Goal: Task Accomplishment & Management: Contribute content

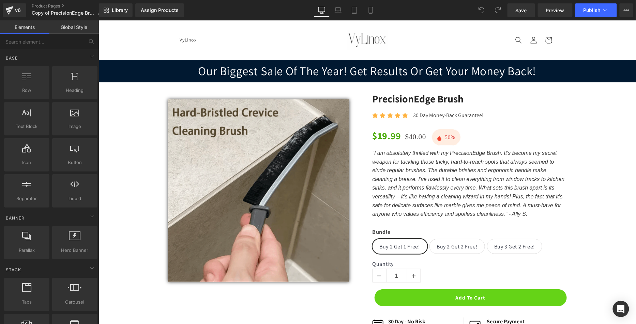
drag, startPoint x: 98, startPoint y: 20, endPoint x: 360, endPoint y: 116, distance: 278.9
click at [360, 116] on div "Sale Off (P) Image Row" at bounding box center [264, 187] width 204 height 190
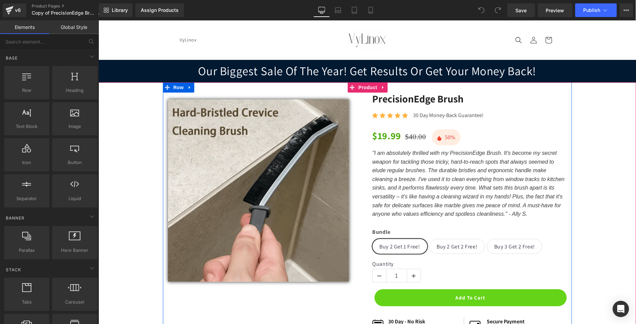
scroll to position [0, 0]
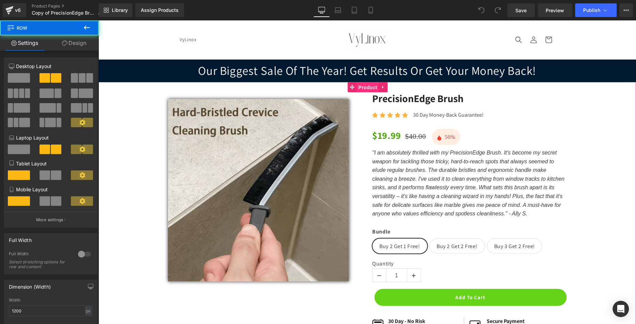
click at [372, 88] on span "Product" at bounding box center [367, 87] width 22 height 10
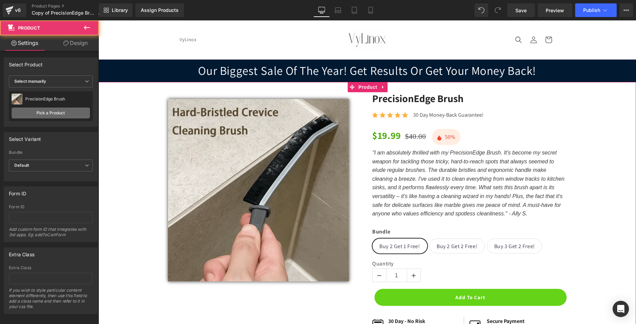
click at [56, 111] on link "Pick a Product" at bounding box center [51, 113] width 78 height 11
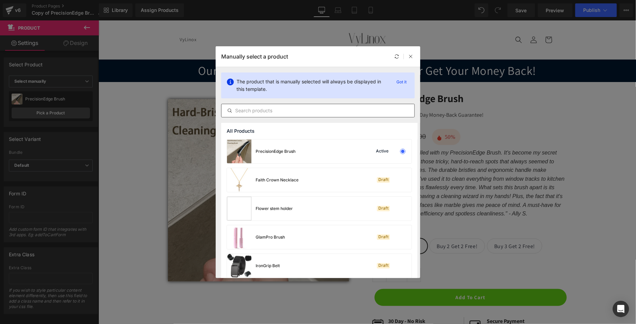
click at [308, 112] on input "text" at bounding box center [317, 111] width 193 height 8
click at [411, 55] on icon at bounding box center [410, 56] width 5 height 5
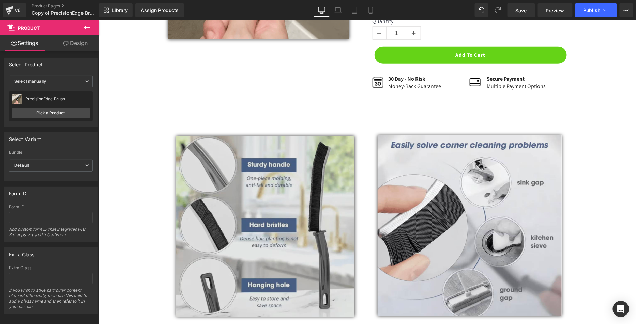
scroll to position [487, 0]
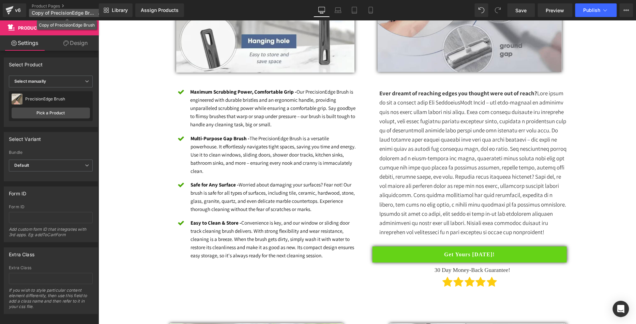
click at [77, 12] on span "Copy of PrecisionEdge Brush" at bounding box center [63, 12] width 63 height 5
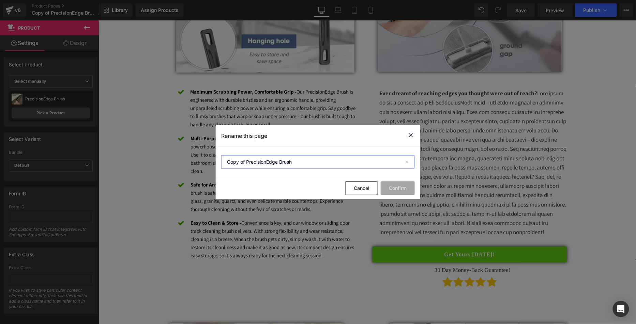
drag, startPoint x: 276, startPoint y: 158, endPoint x: 107, endPoint y: 141, distance: 170.2
click at [106, 141] on div "Rename this page Copy of PrecisionEdge Brush Cancel Confirm" at bounding box center [318, 162] width 636 height 324
type input "mini brush"
click at [399, 194] on button "Confirm" at bounding box center [397, 189] width 34 height 14
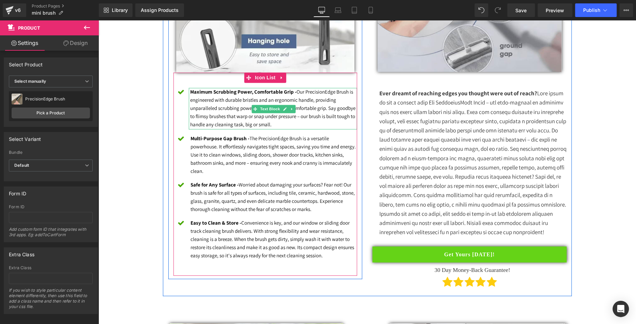
click at [259, 91] on strong "Maximum Scrubbing Power, Comfortable Grip -" at bounding box center [243, 92] width 106 height 6
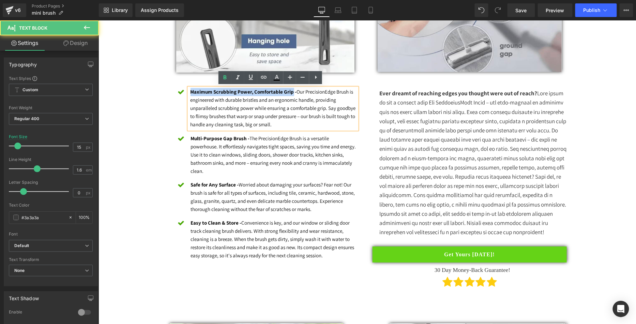
drag, startPoint x: 288, startPoint y: 91, endPoint x: 186, endPoint y: 93, distance: 101.9
click at [190, 93] on strong "Maximum Scrubbing Power, Comfortable Grip -" at bounding box center [243, 92] width 106 height 6
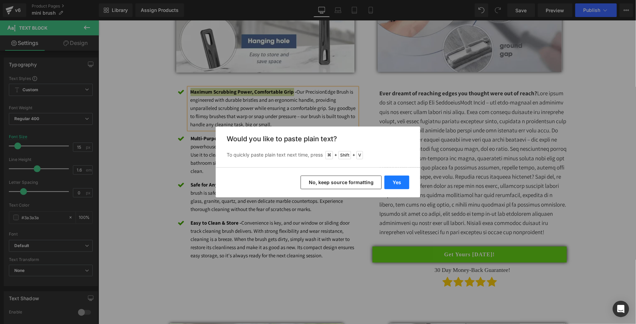
click at [400, 182] on button "Yes" at bounding box center [396, 183] width 25 height 14
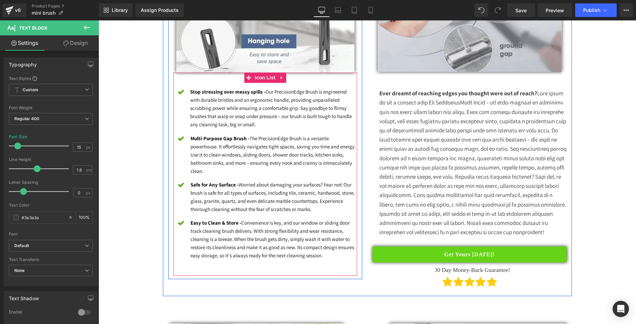
click at [253, 126] on div "Stop stressing over messy spills - Our PrecisionEdge Brush is engineered with d…" at bounding box center [272, 109] width 169 height 42
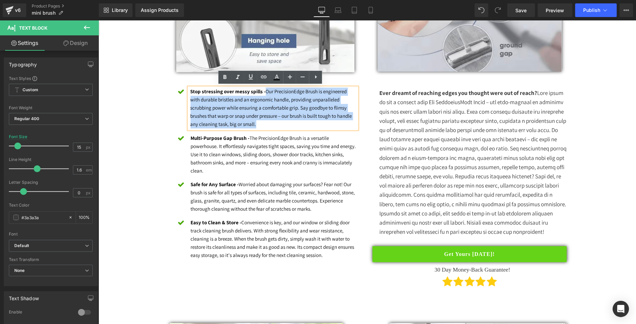
drag, startPoint x: 257, startPoint y: 114, endPoint x: 261, endPoint y: 91, distance: 24.1
click at [261, 91] on p "Stop stressing over messy spills - Our PrecisionEdge Brush is engineered with d…" at bounding box center [273, 108] width 167 height 41
click at [163, 108] on div "Heading Image Icon Stop stressing over messy spills - Our PrecisionEdge Brush i…" at bounding box center [265, 85] width 204 height 388
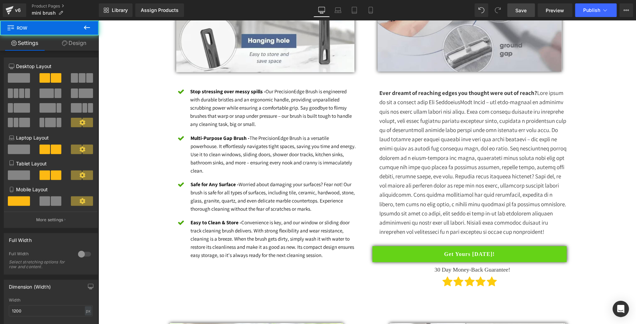
click at [526, 10] on span "Save" at bounding box center [520, 10] width 11 height 7
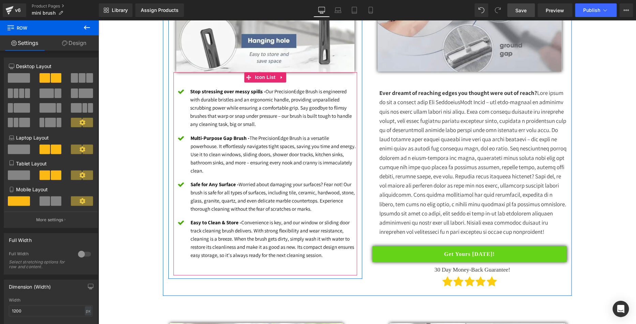
click at [214, 96] on font "Stop stressing over messy spills - Our PrecisionEdge Brush is engineered with d…" at bounding box center [270, 107] width 161 height 39
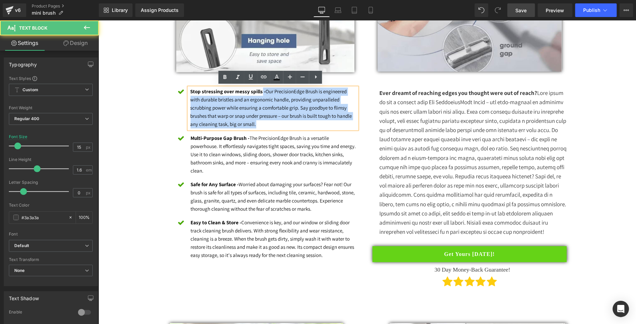
drag, startPoint x: 257, startPoint y: 89, endPoint x: 185, endPoint y: 85, distance: 71.6
click at [188, 88] on div "Stop stressing over messy spills - Our PrecisionEdge Brush is engineered with d…" at bounding box center [272, 109] width 169 height 42
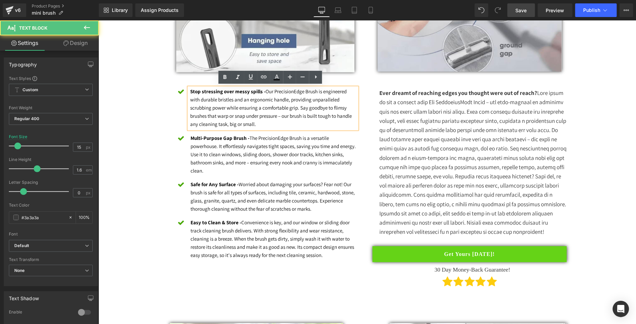
drag, startPoint x: 255, startPoint y: 112, endPoint x: 258, endPoint y: 96, distance: 16.7
click at [255, 112] on font "Stop stressing over messy spills - Our PrecisionEdge Brush is engineered with d…" at bounding box center [270, 107] width 161 height 39
click at [269, 113] on font "Stop stressing over messy spills - Our PrecisionEdge Brush is engineered with d…" at bounding box center [270, 107] width 161 height 39
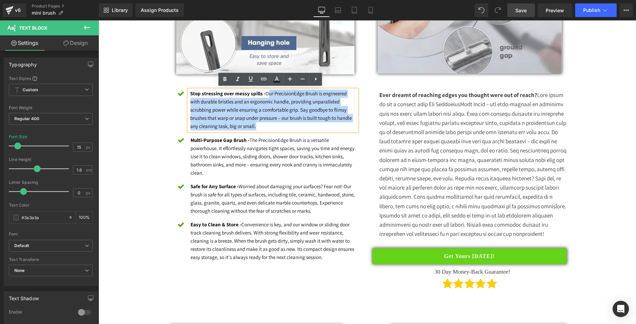
drag, startPoint x: 248, startPoint y: 123, endPoint x: 266, endPoint y: 95, distance: 33.4
click at [264, 93] on p "Stop stressing over messy spills - Our PrecisionEdge Brush is engineered with d…" at bounding box center [273, 110] width 167 height 41
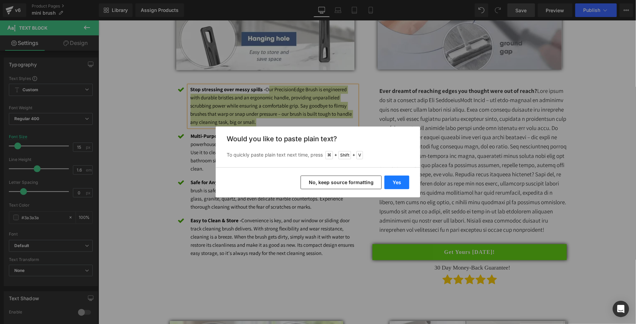
click at [408, 182] on button "Yes" at bounding box center [396, 183] width 25 height 14
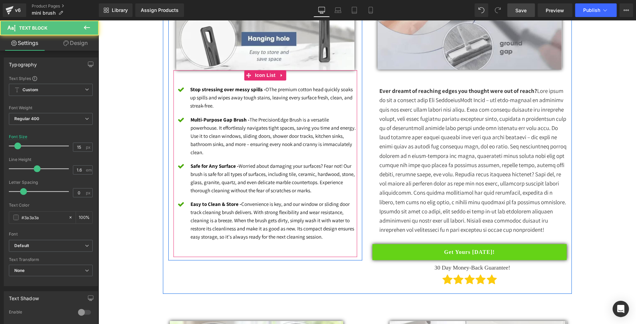
click at [270, 98] on div "Stop stressing over messy spills - OThe premium cotton head quickly soaks up sp…" at bounding box center [272, 97] width 169 height 25
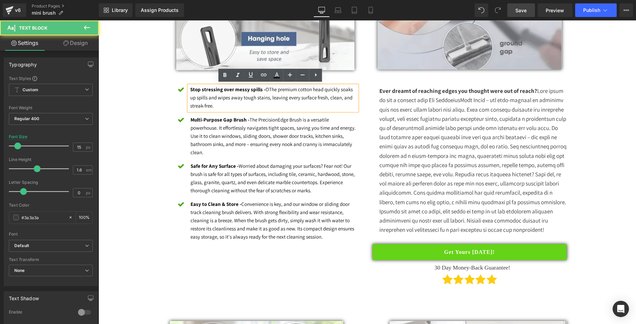
drag, startPoint x: 266, startPoint y: 89, endPoint x: 296, endPoint y: 120, distance: 42.9
click at [266, 89] on font "Stop stressing over messy spills - OThe premium cotton head quickly soaks up sp…" at bounding box center [271, 97] width 162 height 23
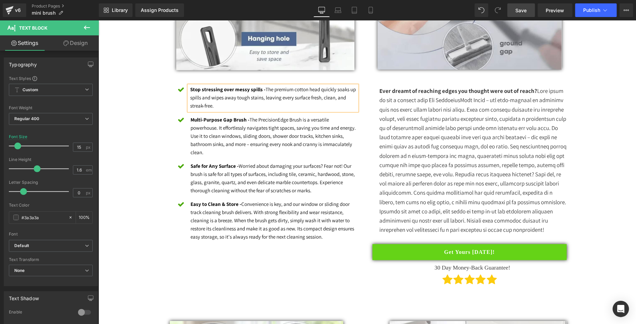
click at [523, 5] on link "Save" at bounding box center [521, 10] width 28 height 14
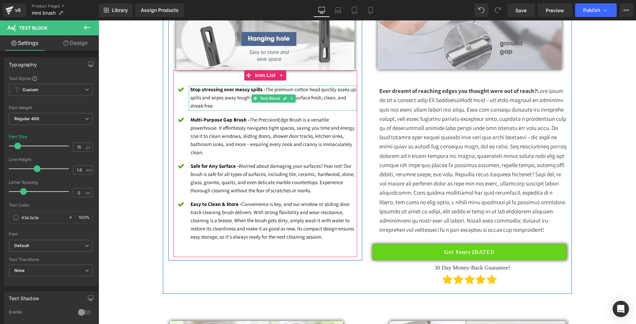
click at [240, 94] on font "Stop stressing over messy spills - The premium cotton head quickly soaks up spi…" at bounding box center [273, 97] width 166 height 23
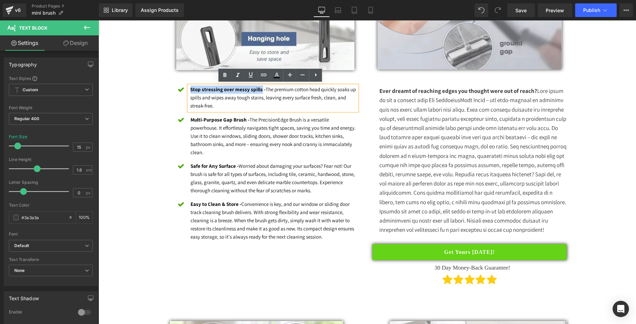
drag, startPoint x: 256, startPoint y: 88, endPoint x: 187, endPoint y: 86, distance: 69.9
click at [190, 86] on strong "Stop stressing over messy spills -" at bounding box center [227, 89] width 75 height 6
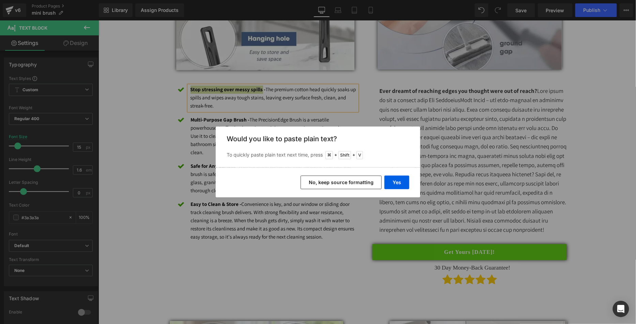
click at [383, 180] on div "Yes No, keep source formatting" at bounding box center [318, 183] width 204 height 30
click at [392, 181] on button "Yes" at bounding box center [396, 183] width 25 height 14
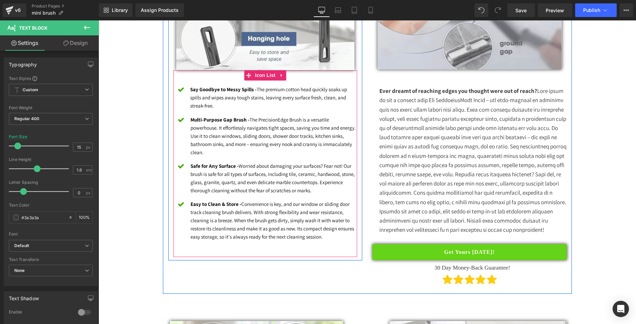
click at [244, 89] on strong "Say Goodbye to Messy Spills -" at bounding box center [223, 89] width 66 height 6
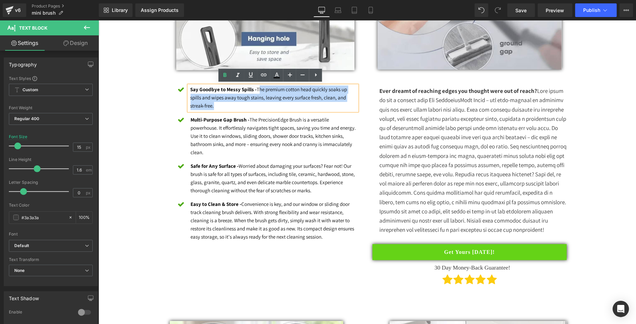
drag, startPoint x: 245, startPoint y: 106, endPoint x: 255, endPoint y: 90, distance: 18.7
click at [255, 90] on p "Say Goodbye to Messy Spills - The premium cotton head quickly soaks up spills a…" at bounding box center [273, 97] width 167 height 25
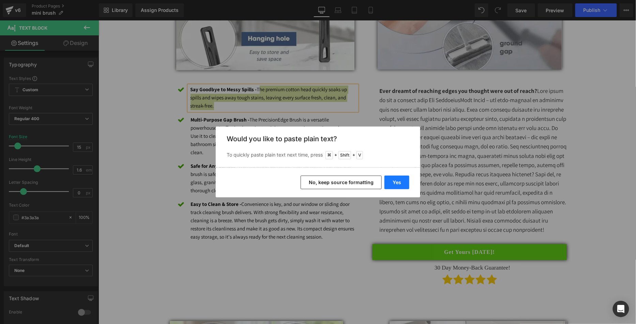
click at [391, 178] on button "Yes" at bounding box center [396, 183] width 25 height 14
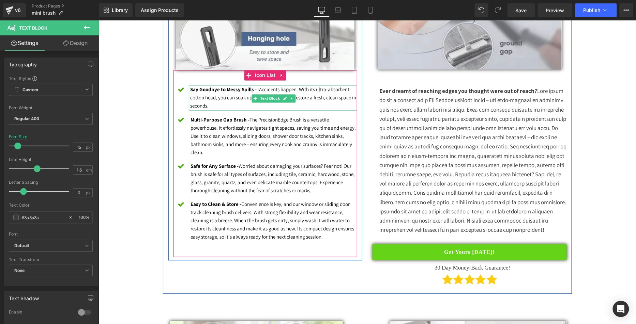
click at [256, 88] on font "Say Goodbye to Messy Spills - TAccidents happen. With its ultra-absorbent cotto…" at bounding box center [273, 97] width 166 height 23
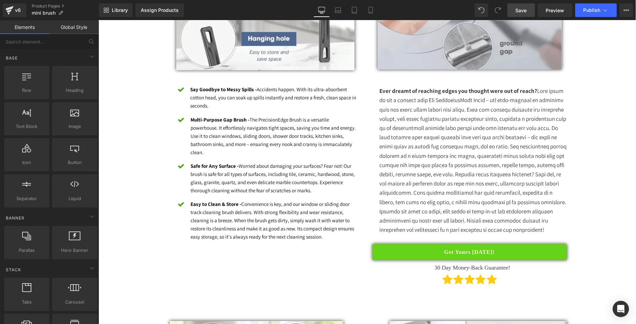
click at [516, 8] on span "Save" at bounding box center [520, 10] width 11 height 7
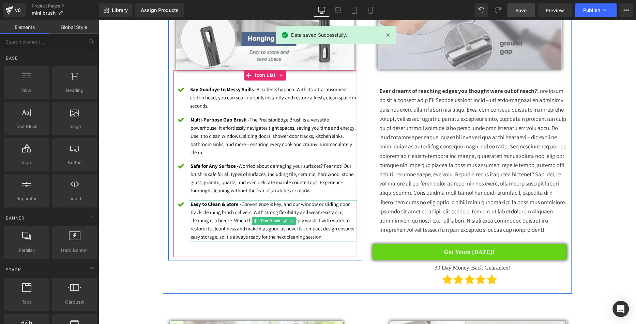
drag, startPoint x: 208, startPoint y: 120, endPoint x: 224, endPoint y: 118, distance: 16.7
click at [208, 121] on strong "Multi-Purpose Gap Brush -" at bounding box center [219, 119] width 59 height 6
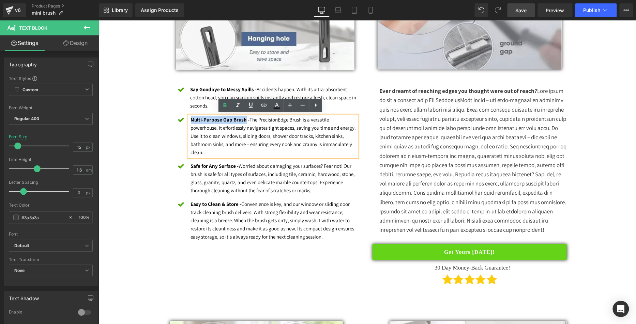
drag, startPoint x: 243, startPoint y: 118, endPoint x: 188, endPoint y: 117, distance: 54.2
click at [190, 117] on strong "Multi-Purpose Gap Brush -" at bounding box center [219, 119] width 59 height 6
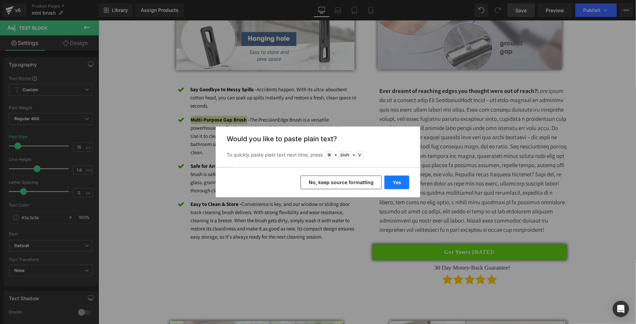
click at [390, 178] on button "Yes" at bounding box center [396, 183] width 25 height 14
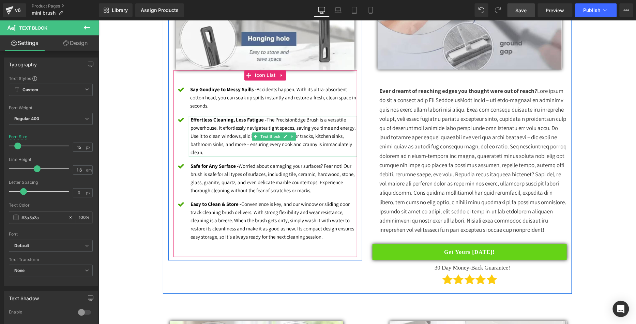
drag, startPoint x: 241, startPoint y: 150, endPoint x: 251, endPoint y: 151, distance: 10.3
click at [242, 150] on p "Effortless Cleaning, Less Fatigue - The PrecisionEdge Brush is a versatile powe…" at bounding box center [273, 136] width 167 height 41
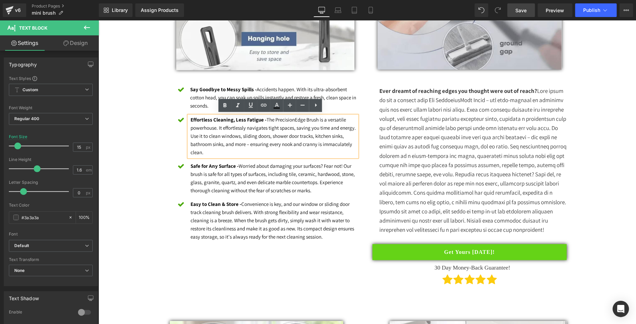
drag, startPoint x: 256, startPoint y: 145, endPoint x: 266, endPoint y: 122, distance: 25.0
click at [266, 121] on p "Effortless Cleaning, Less Fatigue - The PrecisionEdge Brush is a versatile powe…" at bounding box center [273, 136] width 167 height 41
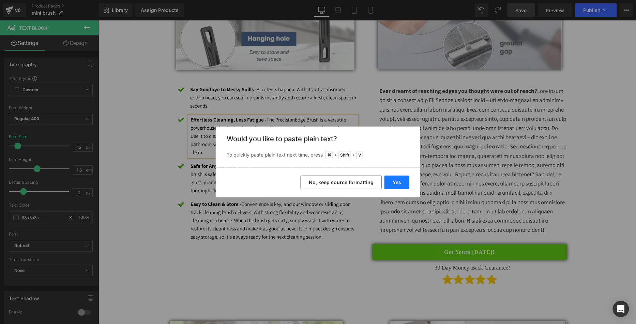
drag, startPoint x: 392, startPoint y: 184, endPoint x: 293, endPoint y: 163, distance: 100.9
click at [392, 183] on button "Yes" at bounding box center [396, 183] width 25 height 14
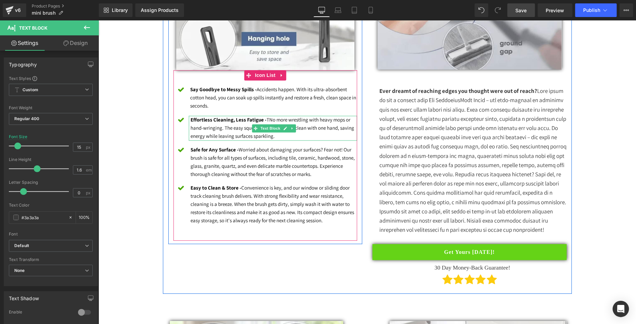
click at [266, 118] on font "Effortless Cleaning, Less Fatigue - TNo more wrestling with heavy mops or hand-…" at bounding box center [272, 127] width 164 height 23
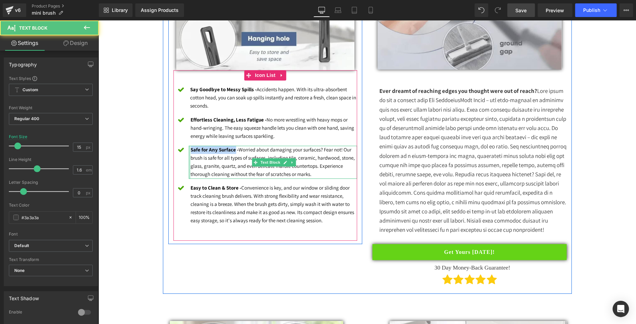
click at [188, 147] on div "Safe for Any Surface - Worried about damaging your surfaces? Fear not! Our brus…" at bounding box center [272, 162] width 169 height 33
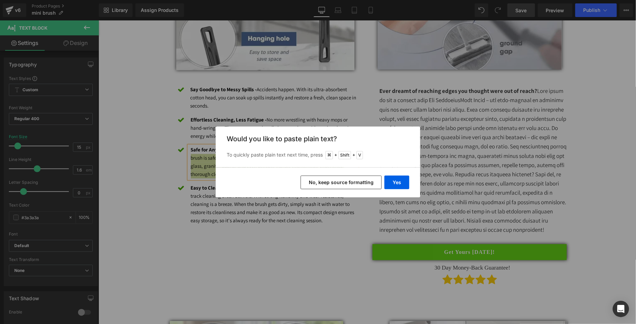
click at [347, 183] on button "No, keep source formatting" at bounding box center [340, 183] width 81 height 14
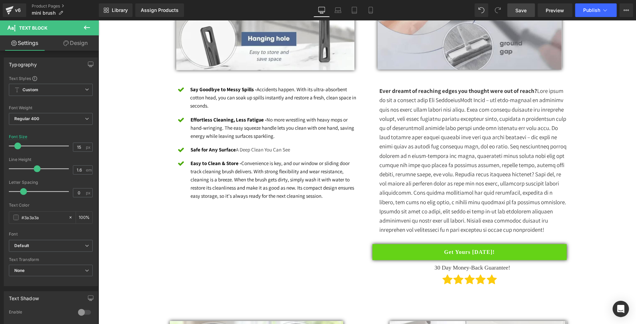
click at [500, 12] on icon at bounding box center [498, 10] width 6 height 6
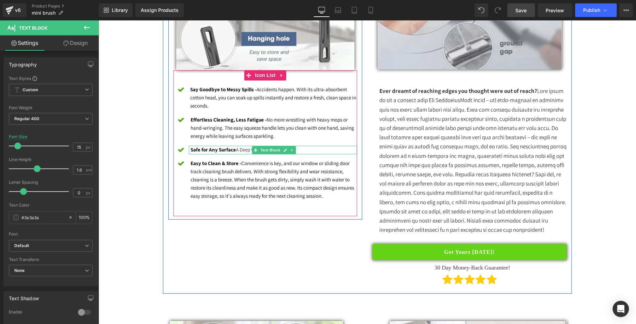
click at [217, 150] on strong "Safe for Any Surface" at bounding box center [212, 149] width 45 height 6
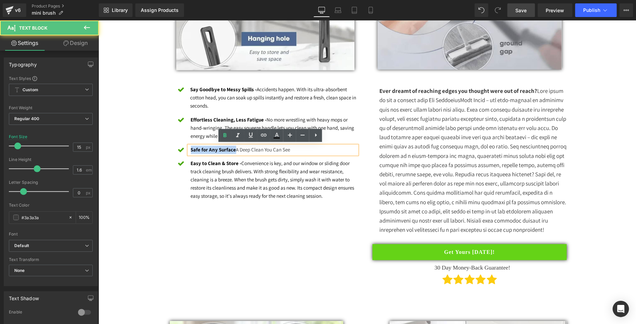
drag, startPoint x: 232, startPoint y: 149, endPoint x: 186, endPoint y: 148, distance: 45.3
click at [188, 148] on div "Safe for Any Surface A Deep Clean You Can See" at bounding box center [272, 150] width 169 height 9
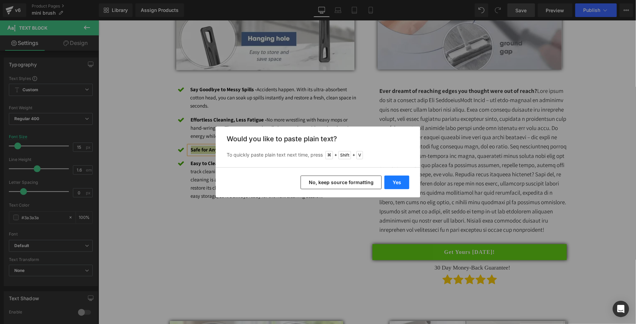
click at [398, 183] on button "Yes" at bounding box center [396, 183] width 25 height 14
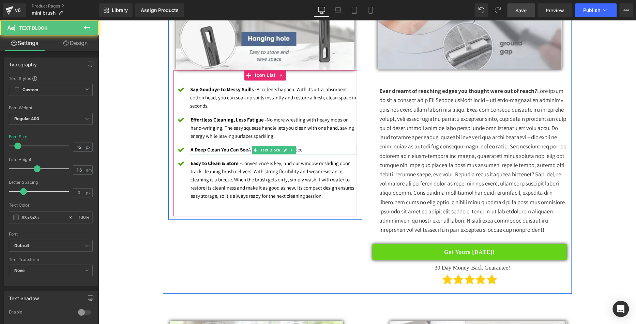
drag, startPoint x: 243, startPoint y: 149, endPoint x: 262, endPoint y: 167, distance: 26.0
click at [243, 149] on b "A Deep Clean You Can See" at bounding box center [219, 149] width 58 height 6
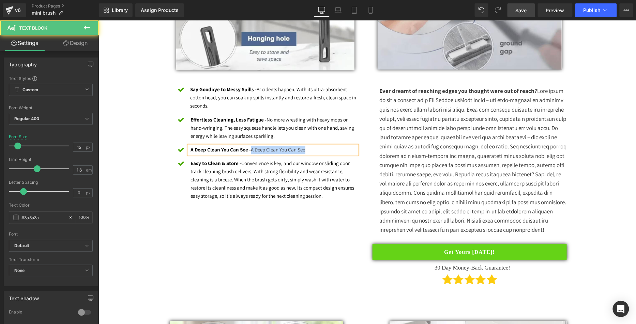
drag, startPoint x: 329, startPoint y: 148, endPoint x: 248, endPoint y: 149, distance: 81.4
click at [248, 149] on p "A Deep Clean You Can See - A Deep Clean You Can See" at bounding box center [273, 150] width 167 height 8
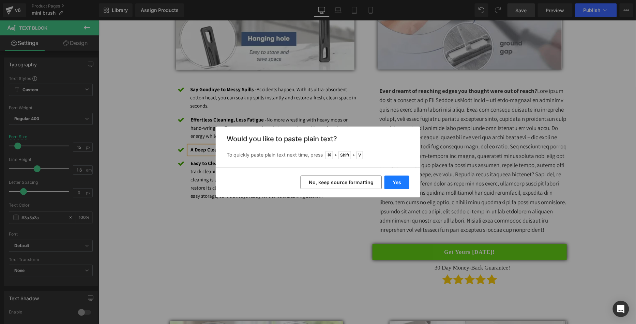
click at [408, 185] on button "Yes" at bounding box center [396, 183] width 25 height 14
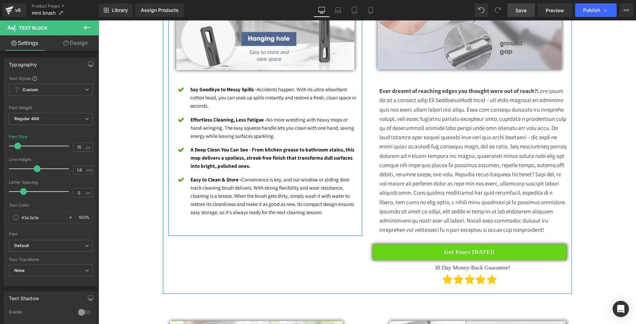
click at [269, 154] on span "Text Block" at bounding box center [270, 150] width 22 height 8
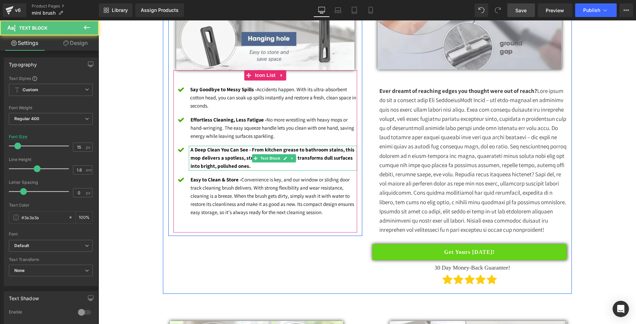
click at [270, 165] on p "A Deep Clean You Can See - From kitchen grease to bathroom stains, this mop del…" at bounding box center [273, 158] width 167 height 25
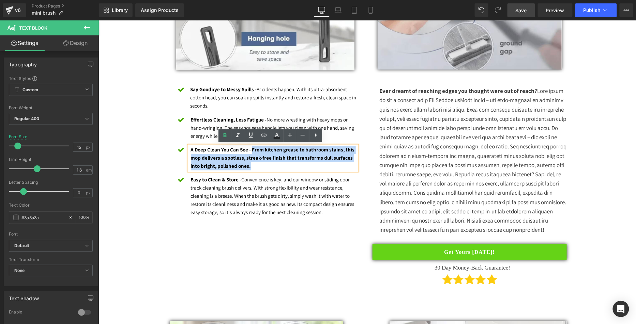
drag, startPoint x: 278, startPoint y: 167, endPoint x: 249, endPoint y: 151, distance: 32.6
click at [249, 151] on p "A Deep Clean You Can See - From kitchen grease to bathroom stains, this mop del…" at bounding box center [273, 158] width 167 height 25
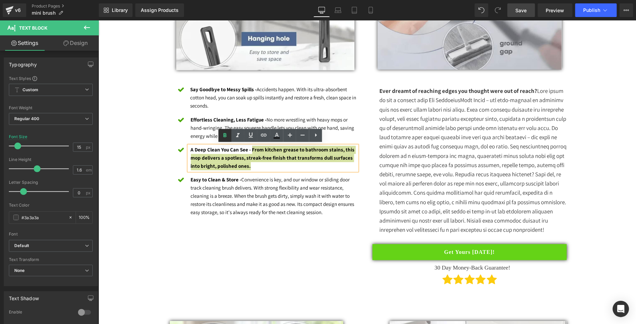
drag, startPoint x: 229, startPoint y: 138, endPoint x: 221, endPoint y: 138, distance: 7.5
click at [228, 138] on icon at bounding box center [225, 135] width 8 height 8
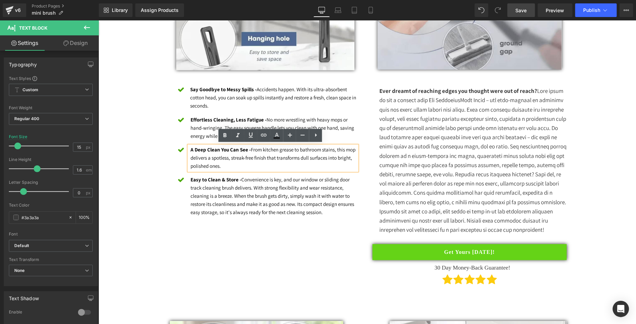
drag, startPoint x: 144, startPoint y: 134, endPoint x: 155, endPoint y: 138, distance: 11.0
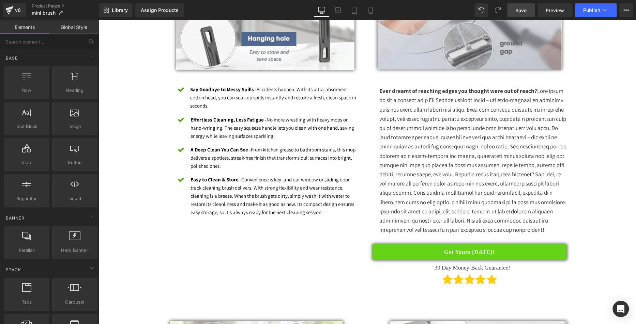
drag, startPoint x: 519, startPoint y: 13, endPoint x: 262, endPoint y: 12, distance: 257.5
click at [519, 13] on span "Save" at bounding box center [520, 10] width 11 height 7
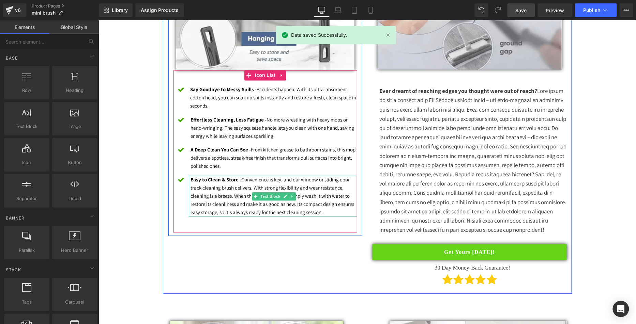
click at [225, 191] on p "Easy to Clean & Store - Convenience is key, and our window or sliding door trac…" at bounding box center [273, 196] width 167 height 41
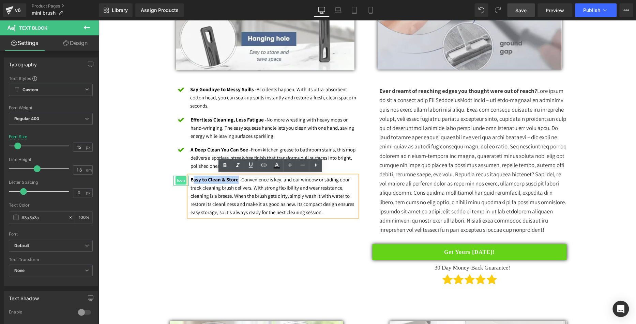
drag, startPoint x: 193, startPoint y: 177, endPoint x: 181, endPoint y: 176, distance: 12.3
click at [181, 176] on li "Icon Easy to Clean & Store - Convenience is key, and our window or sliding door…" at bounding box center [265, 196] width 184 height 41
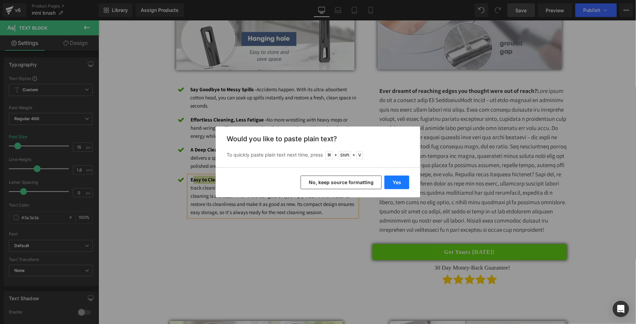
click at [389, 182] on button "Yes" at bounding box center [396, 183] width 25 height 14
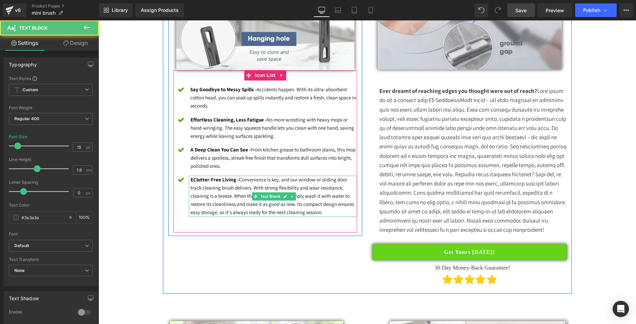
click at [192, 179] on strong "EClutter-Free Living -" at bounding box center [214, 179] width 48 height 6
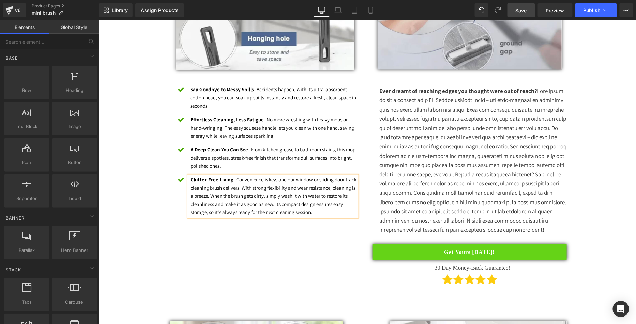
click at [512, 8] on link "Save" at bounding box center [521, 10] width 28 height 14
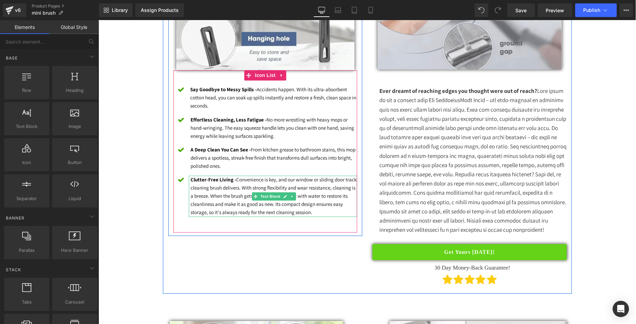
click at [311, 212] on p "Clutter-Free Living - Convenience is key, and our window or sliding door track …" at bounding box center [273, 196] width 167 height 41
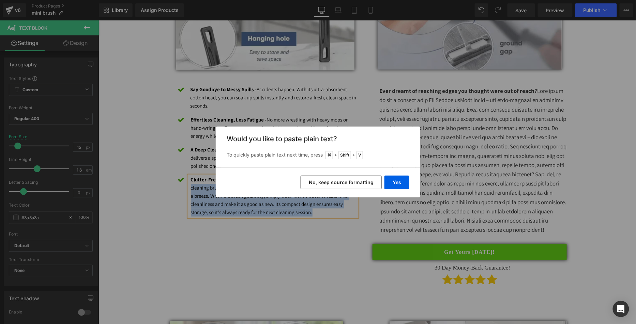
drag, startPoint x: 315, startPoint y: 211, endPoint x: 378, endPoint y: 204, distance: 63.7
click at [235, 181] on p "Clutter-Free Living - Convenience is key, and our window or sliding door track …" at bounding box center [273, 196] width 167 height 41
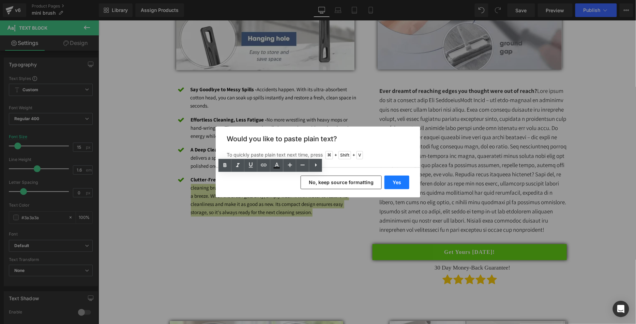
click at [392, 182] on button "Yes" at bounding box center [396, 183] width 25 height 14
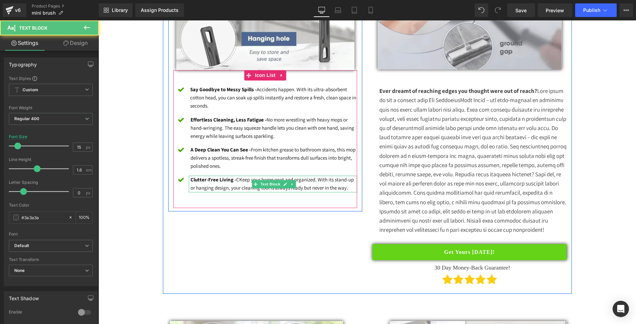
click at [236, 180] on font "Clutter-Free Living - CKeep your home neat and organized. With its stand-up or …" at bounding box center [271, 183] width 163 height 15
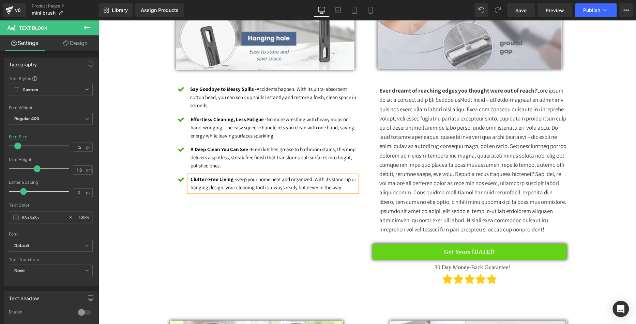
click at [210, 233] on div "Heading Image Icon Say Goodbye to Messy Spills - Accidents happen. With its ult…" at bounding box center [366, 86] width 409 height 416
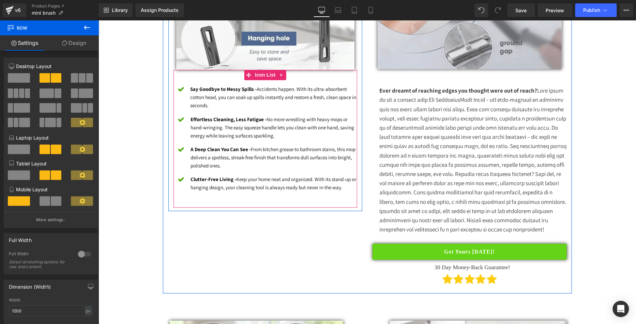
click at [241, 191] on ul "Icon Say Goodbye to Messy Spills - Accidents happen. With its ultra-absorbent c…" at bounding box center [265, 141] width 184 height 112
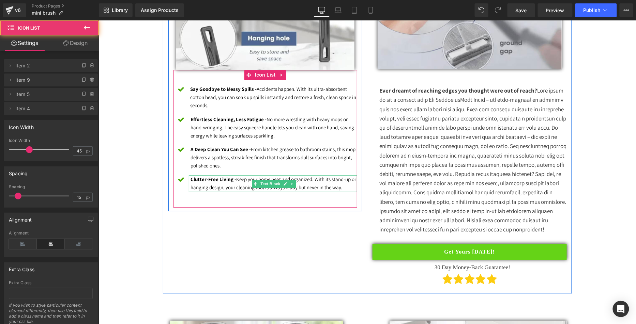
drag, startPoint x: 247, startPoint y: 184, endPoint x: 302, endPoint y: 197, distance: 56.7
click at [247, 184] on font "Clutter-Free Living - Keep your home neat and organized. With its stand-up or h…" at bounding box center [273, 183] width 166 height 15
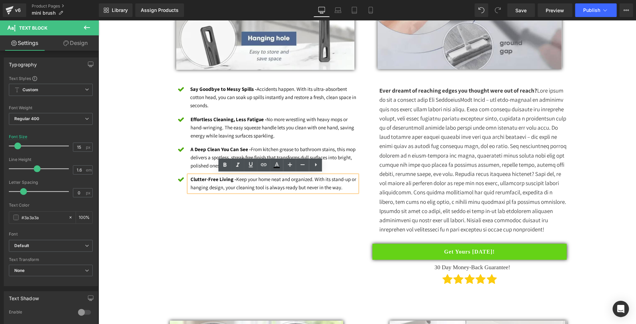
click at [345, 182] on p "Clutter-Free Living - Keep your home neat and organized. With its stand-up or h…" at bounding box center [273, 183] width 167 height 16
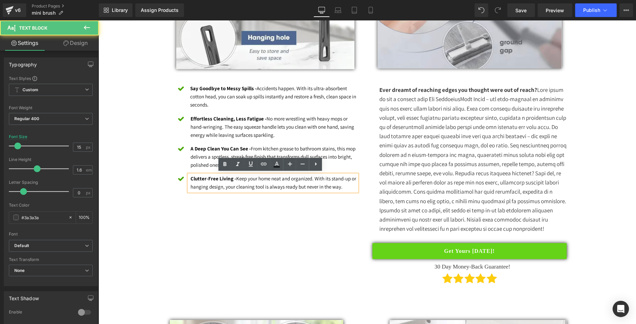
click at [345, 187] on p "Clutter-Free Living - Keep your home neat and organized. With its stand-up or h…" at bounding box center [273, 183] width 167 height 16
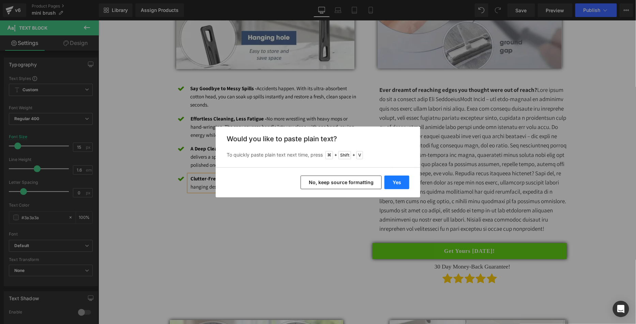
click at [392, 186] on button "Yes" at bounding box center [396, 183] width 25 height 14
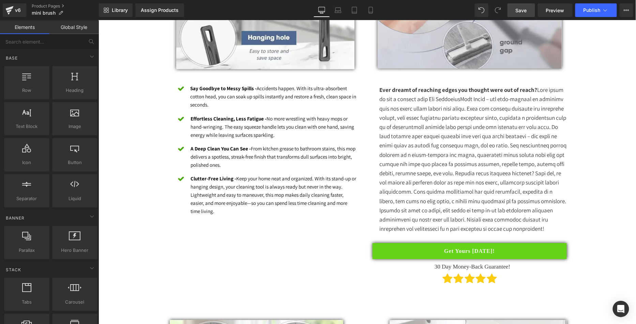
click at [519, 9] on span "Save" at bounding box center [520, 10] width 11 height 7
click at [240, 187] on font "Clutter-Free Living - Keep your home neat and organized. With its stand-up or h…" at bounding box center [273, 194] width 166 height 39
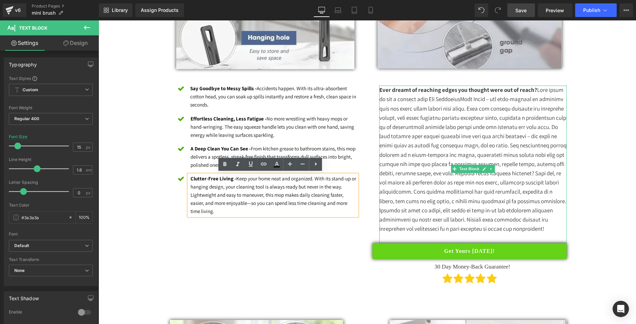
click at [410, 216] on p "Ever dreamt of reaching edges you thought were out of reach?" at bounding box center [472, 159] width 187 height 148
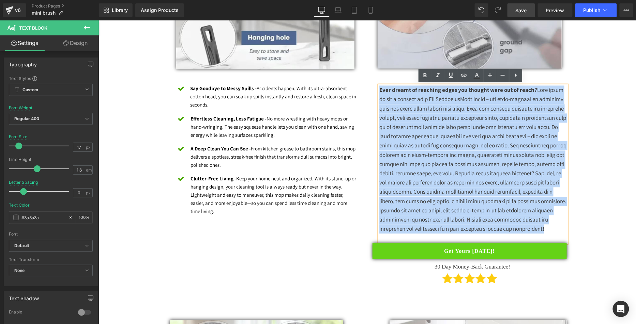
drag, startPoint x: 422, startPoint y: 237, endPoint x: 376, endPoint y: 90, distance: 153.5
click at [379, 90] on p "Ever dreamt of reaching edges you thought were out of reach?" at bounding box center [472, 159] width 187 height 148
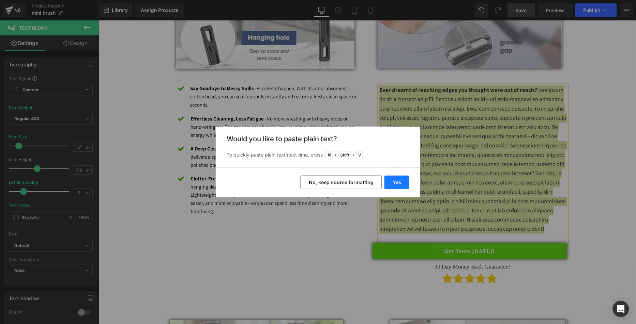
click at [397, 178] on button "Yes" at bounding box center [396, 183] width 25 height 14
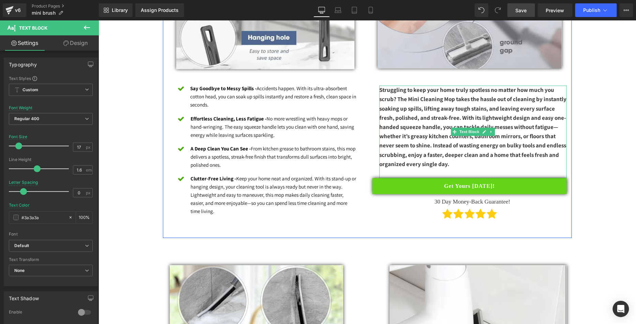
click at [440, 169] on p at bounding box center [472, 173] width 187 height 9
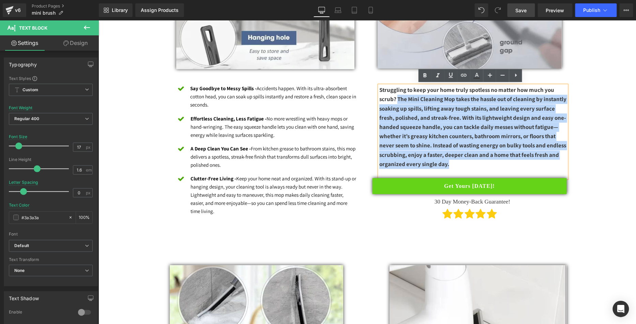
drag, startPoint x: 450, startPoint y: 158, endPoint x: 395, endPoint y: 100, distance: 79.8
click at [395, 100] on p "Struggling to keep your home truly spotless no matter how much you scrub? The M…" at bounding box center [472, 126] width 187 height 83
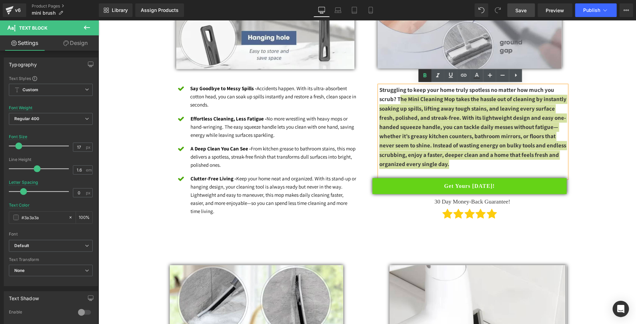
click at [425, 77] on icon at bounding box center [425, 76] width 8 height 8
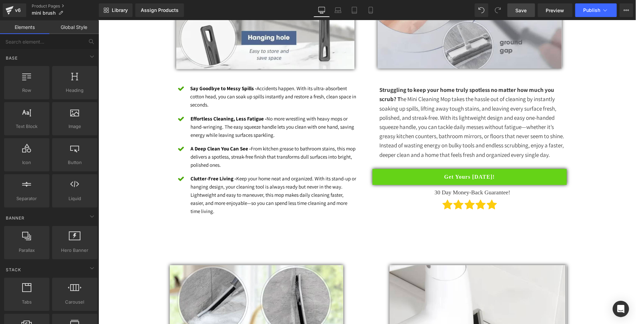
click at [521, 4] on link "Save" at bounding box center [521, 10] width 28 height 14
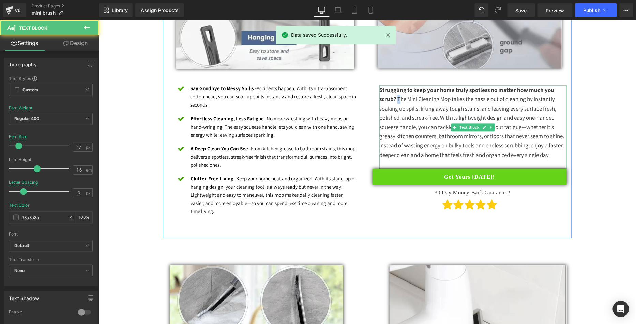
click at [394, 98] on p "Struggling to keep your home truly spotless no matter how much you scrub? T he …" at bounding box center [472, 122] width 187 height 74
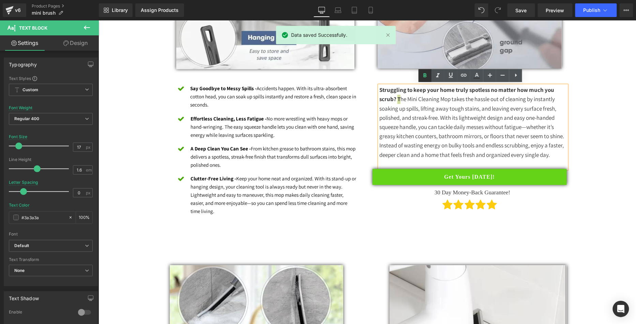
click at [422, 75] on icon at bounding box center [425, 76] width 8 height 8
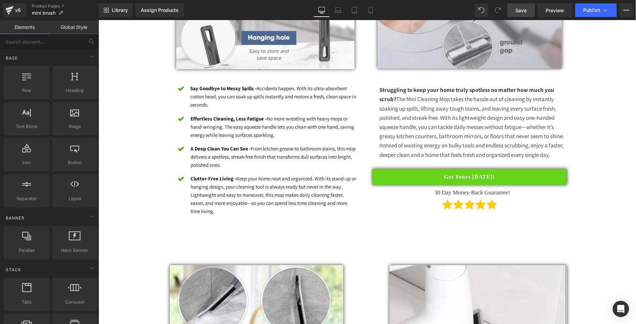
click at [517, 12] on span "Save" at bounding box center [520, 10] width 11 height 7
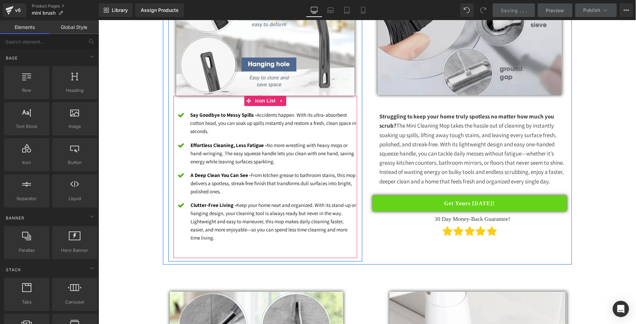
scroll to position [460, 0]
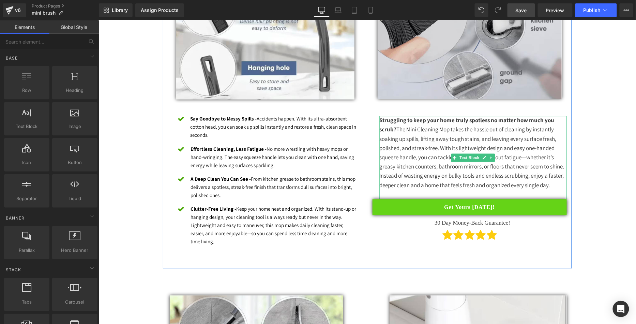
click at [430, 184] on p "Struggling to keep your home truly spotless no matter how much you scrub? The M…" at bounding box center [472, 153] width 187 height 74
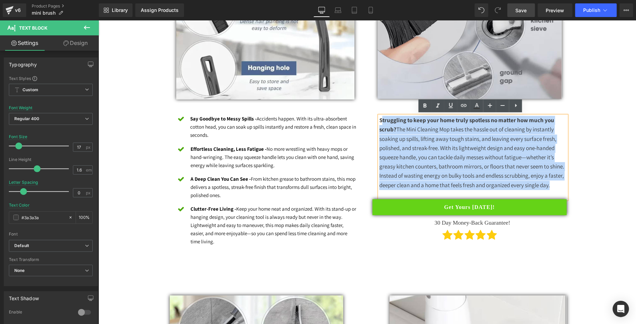
drag, startPoint x: 554, startPoint y: 187, endPoint x: 378, endPoint y: 121, distance: 187.5
click at [379, 121] on p "Struggling to keep your home truly spotless no matter how much you scrub? The M…" at bounding box center [472, 153] width 187 height 74
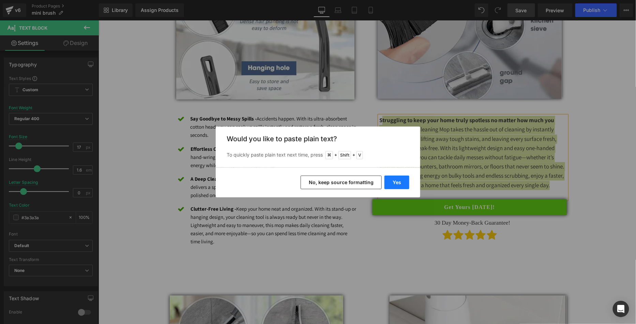
click at [398, 180] on button "Yes" at bounding box center [396, 183] width 25 height 14
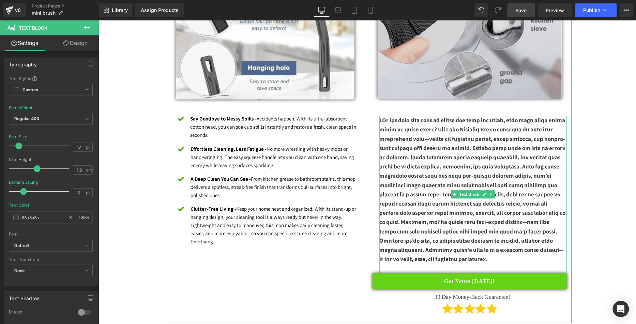
click at [380, 119] on strong at bounding box center [472, 189] width 186 height 146
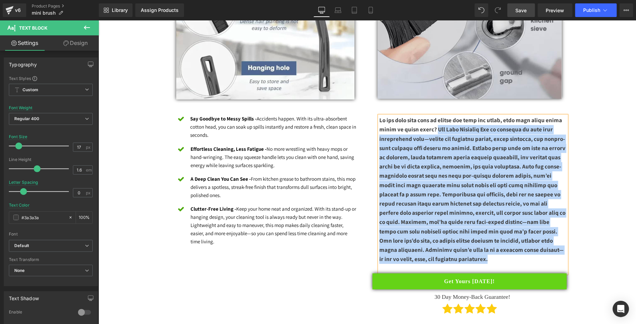
drag, startPoint x: 409, startPoint y: 253, endPoint x: 441, endPoint y: 130, distance: 127.4
click at [441, 130] on p at bounding box center [472, 190] width 187 height 148
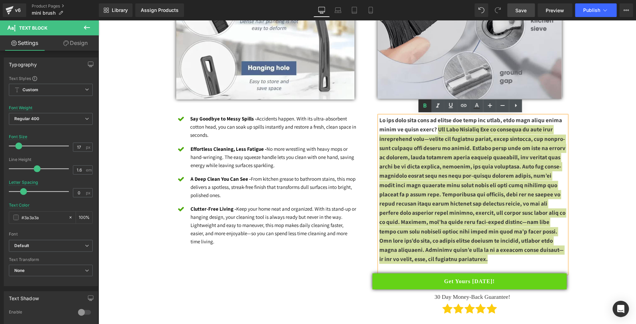
click at [427, 104] on icon at bounding box center [425, 106] width 8 height 8
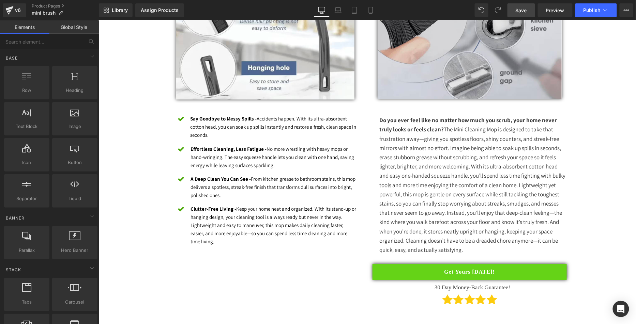
click at [530, 11] on link "Save" at bounding box center [521, 10] width 28 height 14
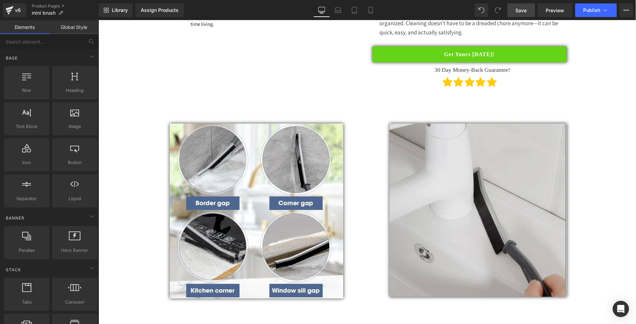
scroll to position [755, 0]
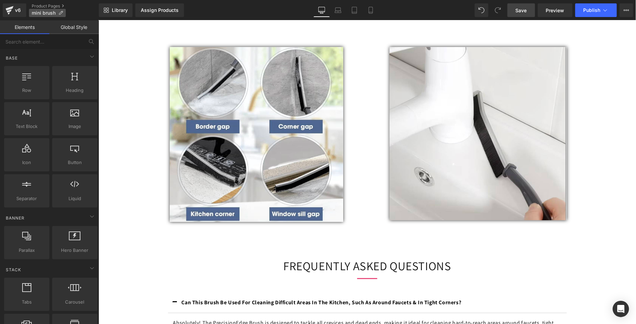
click at [61, 13] on icon at bounding box center [60, 13] width 5 height 5
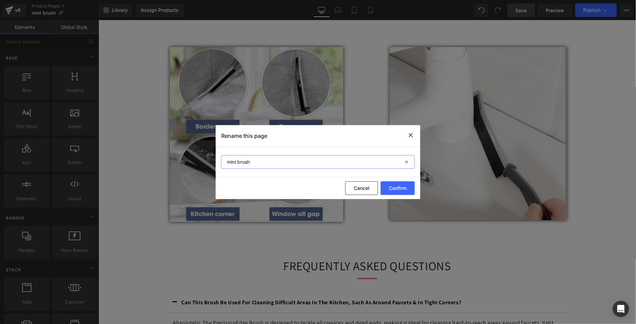
drag, startPoint x: 174, startPoint y: 142, endPoint x: 198, endPoint y: 147, distance: 24.5
click at [174, 142] on div "Rename this page mini brush Cancel Confirm" at bounding box center [318, 162] width 636 height 324
paste input "VyLinox QuickClean Mop"
type input "VyLinox QuickClean Mop"
click at [399, 184] on button "Confirm" at bounding box center [397, 189] width 34 height 14
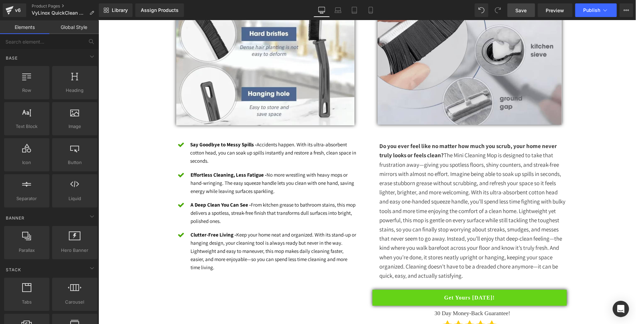
scroll to position [439, 0]
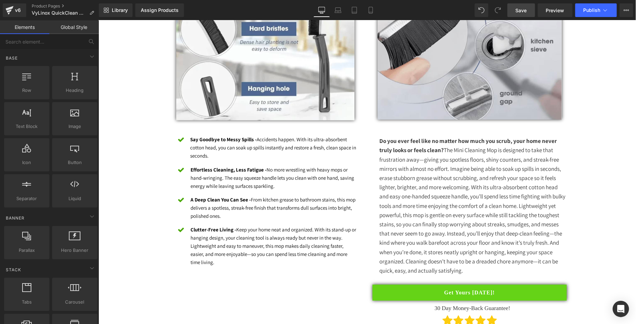
click at [239, 157] on p "Say Goodbye to Messy Spills - Accidents happen. With its ultra-absorbent cotton…" at bounding box center [273, 148] width 167 height 25
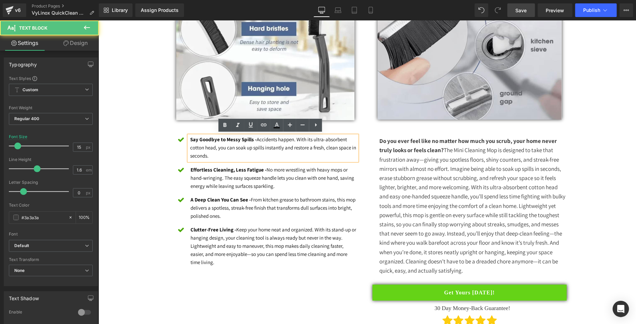
click at [231, 151] on p "Say Goodbye to Messy Spills - Accidents happen. With its ultra-absorbent cotton…" at bounding box center [273, 148] width 167 height 25
click at [293, 139] on font "Say Goodbye to Messy Spills - Accidents happen. With its ultra-absorbent cotton…" at bounding box center [273, 147] width 166 height 23
click at [258, 158] on p "Say Goodbye to Messy Spills - Accidents happen. With its ultra-absorbent cotton…" at bounding box center [273, 148] width 167 height 25
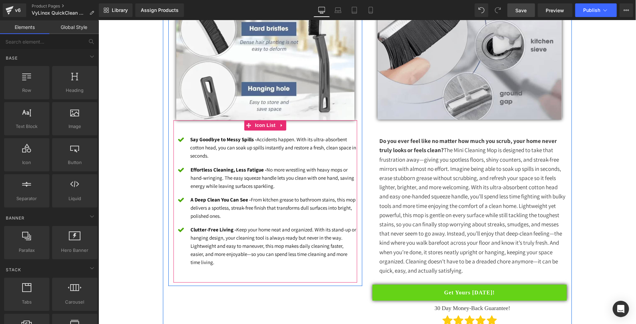
click at [216, 151] on p "Say Goodbye to Messy Spills - Accidents happen. With its ultra-absorbent cotton…" at bounding box center [273, 148] width 167 height 25
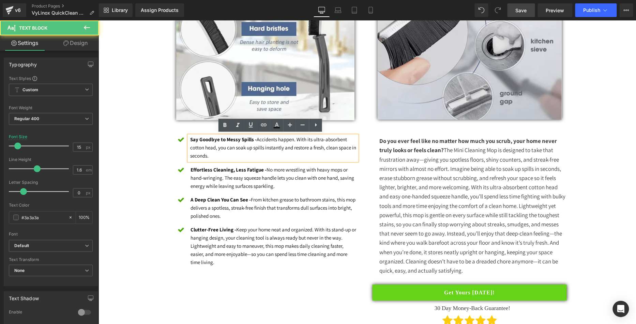
click at [237, 157] on p "Say Goodbye to Messy Spills - Accidents happen. With its ultra-absorbent cotton…" at bounding box center [273, 148] width 167 height 25
click at [291, 140] on font "Say Goodbye to Messy Spills - Accidents happen. With its ultra-absorbent cotton…" at bounding box center [273, 147] width 166 height 23
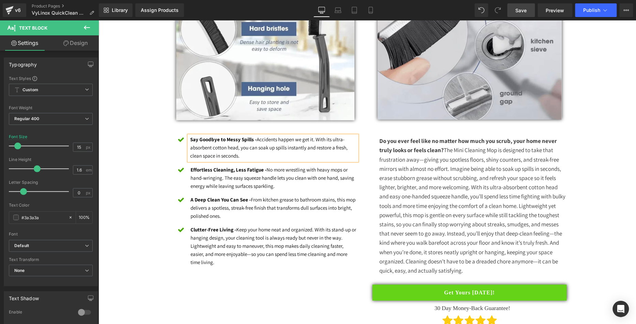
click at [163, 136] on div "Heading Image Icon Say Goodbye to Messy Spills - Accidents happen we get it. Wi…" at bounding box center [265, 112] width 204 height 347
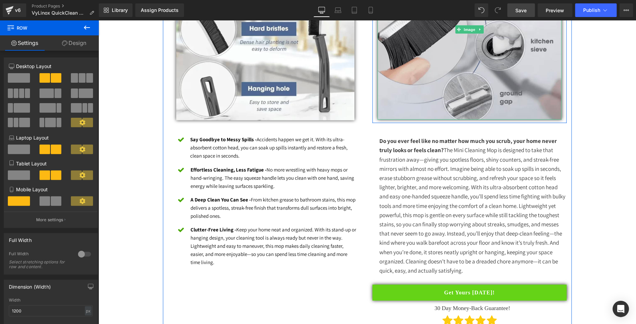
click at [514, 16] on link "Save" at bounding box center [521, 10] width 28 height 14
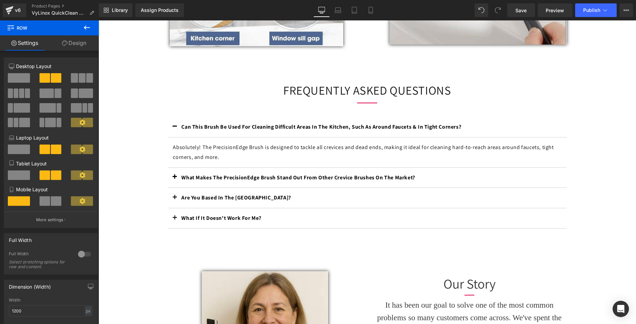
scroll to position [930, 0]
click at [243, 173] on div "What Makes The PrecisionEdge Brush Stand Out From Other Crevice Brushes On The …" at bounding box center [366, 178] width 371 height 10
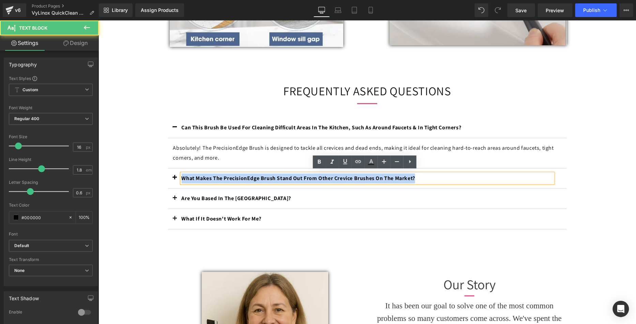
drag, startPoint x: 187, startPoint y: 168, endPoint x: 162, endPoint y: 168, distance: 24.2
click at [168, 168] on div "What Makes The PrecisionEdge Brush Stand Out From Other Crevice Brushes On The …" at bounding box center [367, 178] width 399 height 20
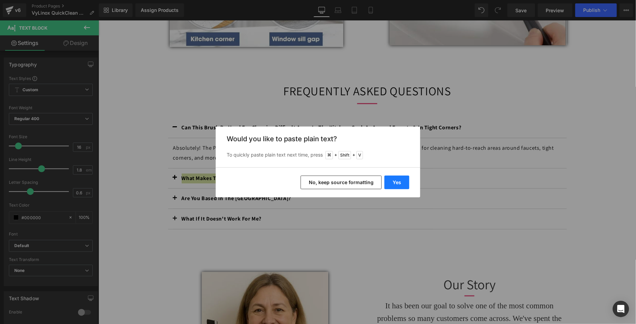
click at [394, 184] on button "Yes" at bounding box center [396, 183] width 25 height 14
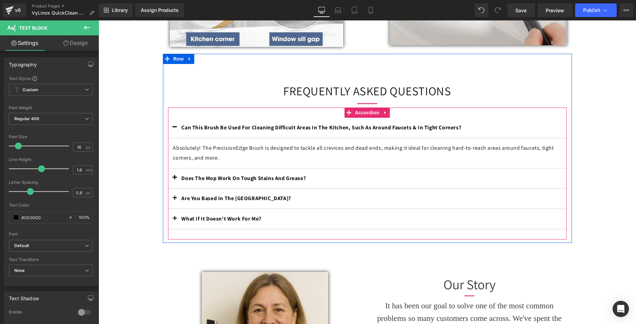
click at [169, 173] on button "button" at bounding box center [175, 178] width 14 height 20
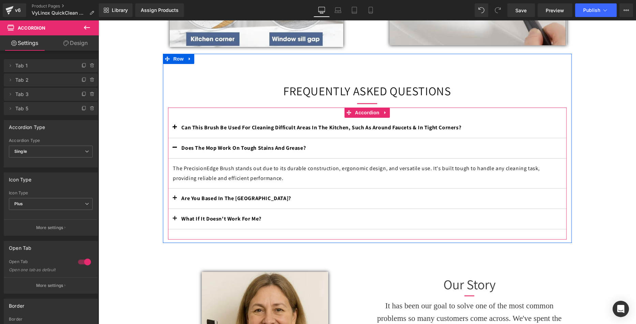
drag, startPoint x: 233, startPoint y: 168, endPoint x: 267, endPoint y: 175, distance: 35.2
click at [234, 168] on p "The PrecisionEdge Brush stands out due to its durable construction, ergonomic d…" at bounding box center [367, 174] width 388 height 20
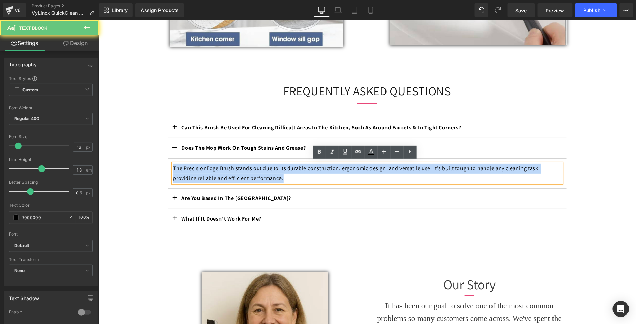
drag, startPoint x: 206, startPoint y: 166, endPoint x: 155, endPoint y: 163, distance: 51.8
click at [162, 162] on div "FREQUENTLY ASKED QUESTIONS Heading Separator Can This Brush Be Used For Cleanin…" at bounding box center [366, 152] width 409 height 176
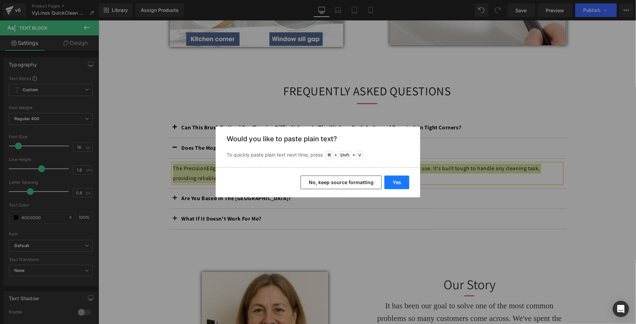
click at [403, 183] on button "Yes" at bounding box center [396, 183] width 25 height 14
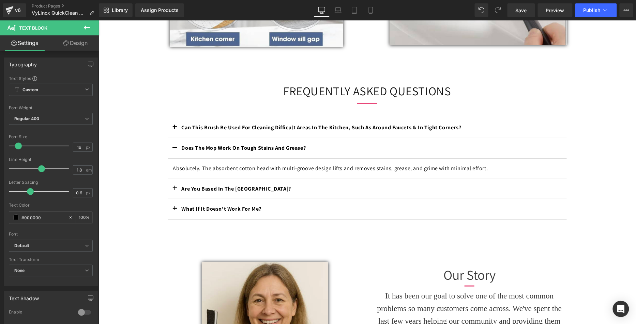
click at [265, 124] on b "Can This Brush Be Used For Cleaning Difficult Areas In The Kitchen, Such As Aro…" at bounding box center [321, 127] width 280 height 7
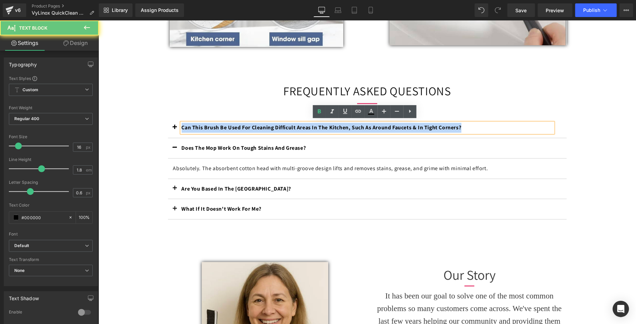
drag, startPoint x: 160, startPoint y: 102, endPoint x: 135, endPoint y: 106, distance: 25.9
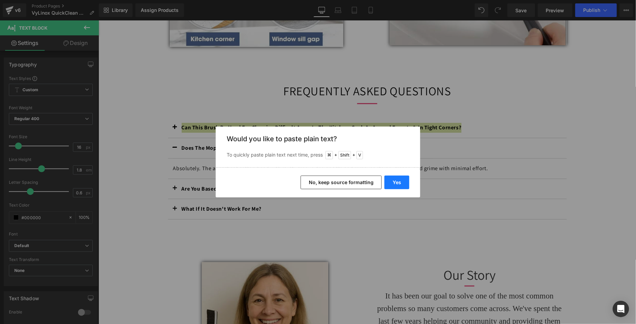
click at [391, 185] on button "Yes" at bounding box center [396, 183] width 25 height 14
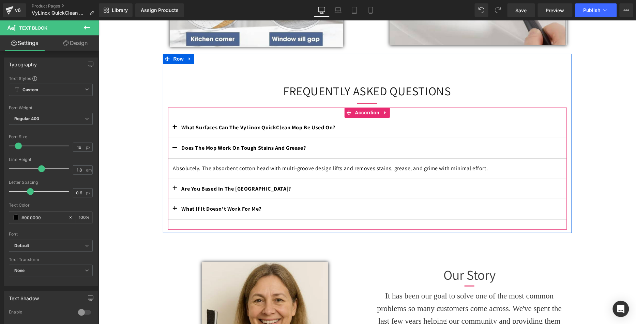
click at [174, 127] on button "button" at bounding box center [175, 128] width 14 height 20
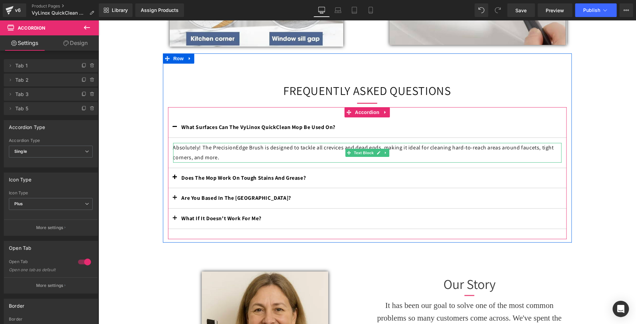
click at [259, 149] on p "Absolutely! The PrecisionEdge Brush is designed to tackle all crevices and dead…" at bounding box center [367, 153] width 388 height 20
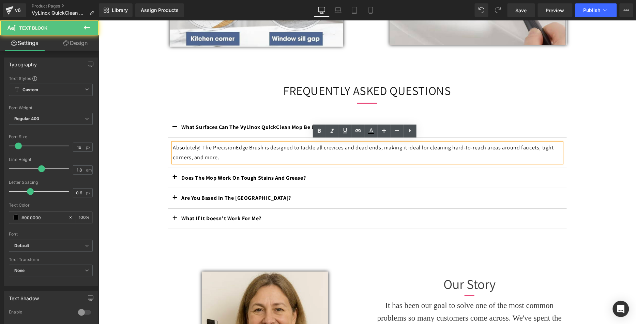
scroll to position [931, 0]
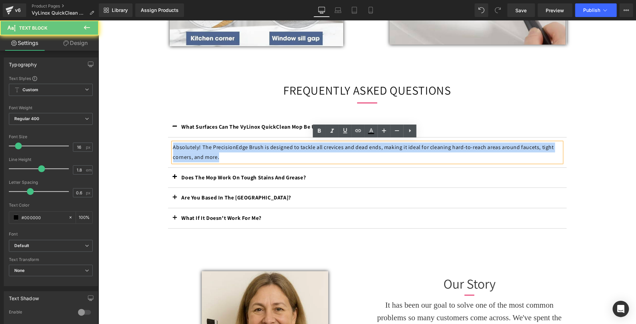
drag, startPoint x: 197, startPoint y: 145, endPoint x: 122, endPoint y: 140, distance: 75.1
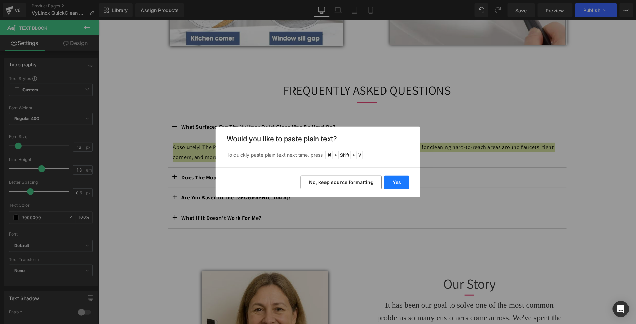
drag, startPoint x: 395, startPoint y: 182, endPoint x: 274, endPoint y: 162, distance: 122.9
click at [395, 182] on button "Yes" at bounding box center [396, 183] width 25 height 14
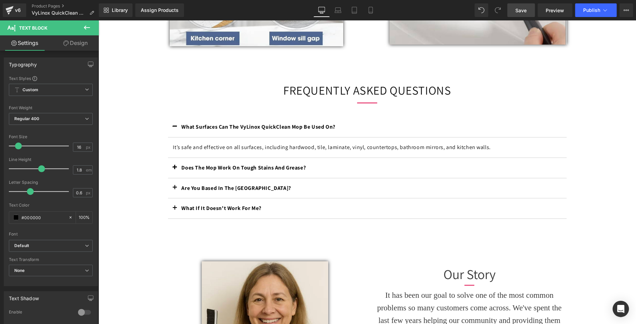
click at [521, 9] on span "Save" at bounding box center [520, 10] width 11 height 7
drag, startPoint x: 124, startPoint y: 108, endPoint x: 172, endPoint y: 143, distance: 58.7
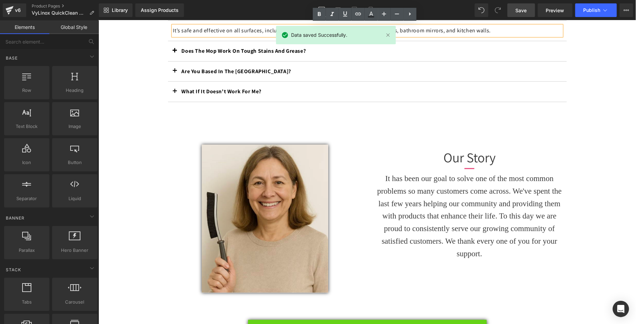
drag, startPoint x: 158, startPoint y: 152, endPoint x: 162, endPoint y: 153, distance: 4.2
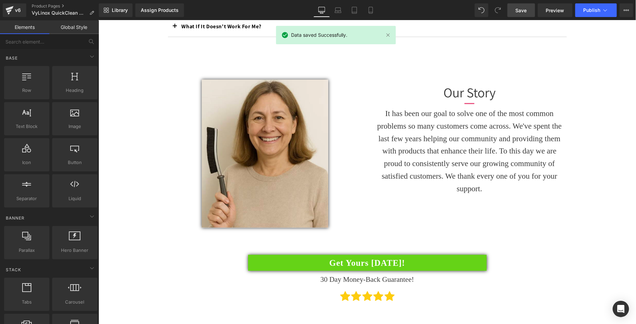
scroll to position [1134, 0]
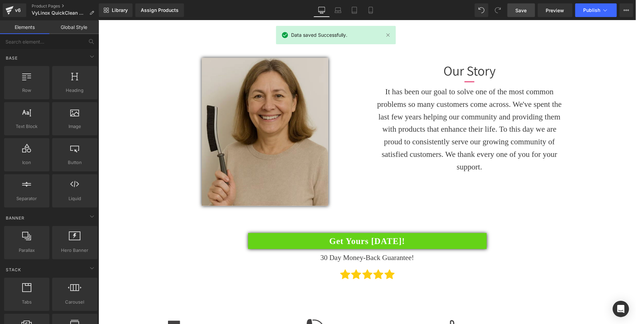
click at [245, 121] on img at bounding box center [264, 132] width 126 height 148
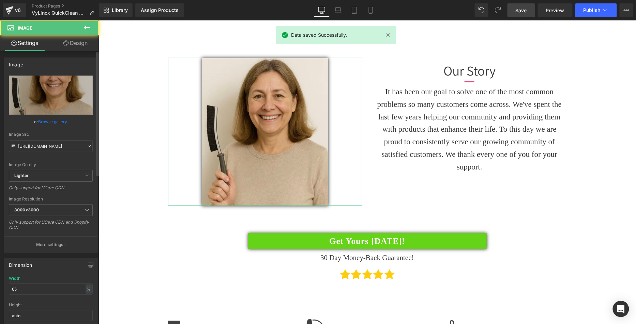
click at [58, 121] on link "Browse gallery" at bounding box center [52, 122] width 29 height 12
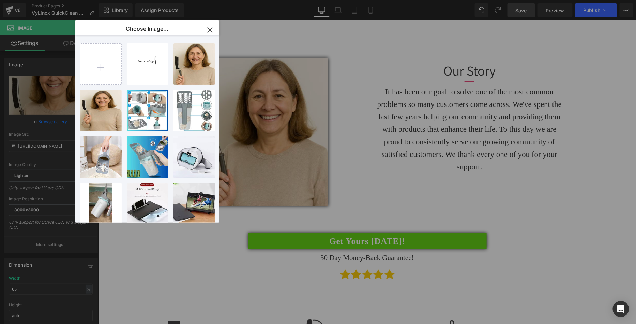
click at [208, 27] on icon "button" at bounding box center [209, 30] width 11 height 11
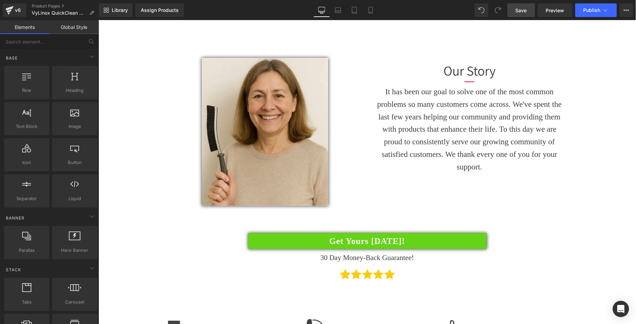
scroll to position [1135, 0]
click at [525, 15] on link "Save" at bounding box center [521, 10] width 28 height 14
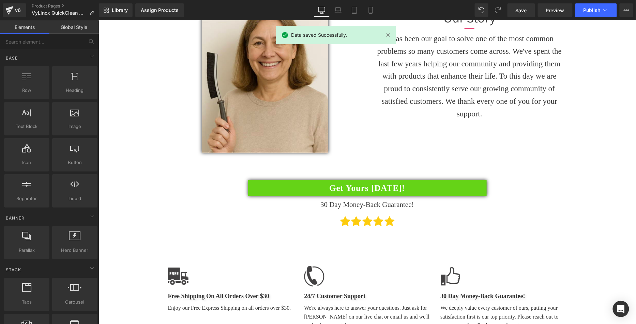
scroll to position [1189, 0]
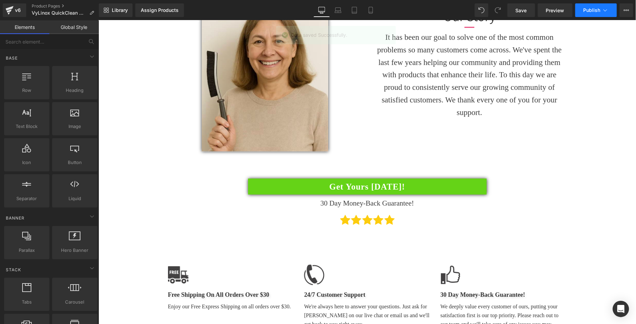
click at [582, 15] on button "Publish" at bounding box center [596, 10] width 42 height 14
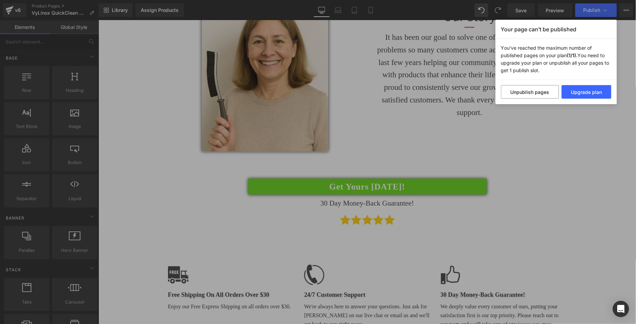
click at [584, 159] on div "Your page can’t be published You've reached the maximum number of published pag…" at bounding box center [318, 162] width 636 height 324
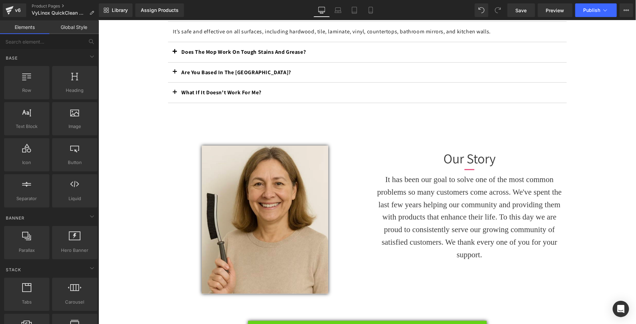
scroll to position [1047, 0]
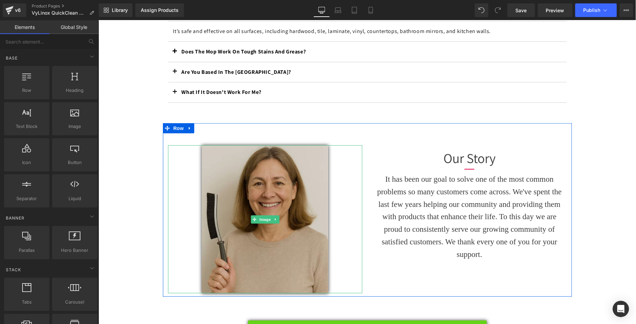
click at [263, 173] on img at bounding box center [264, 219] width 126 height 148
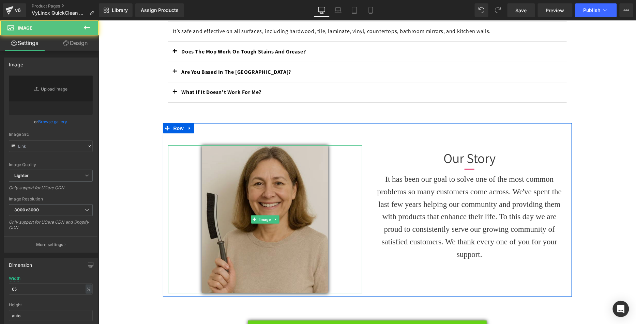
type input "[URL][DOMAIN_NAME]"
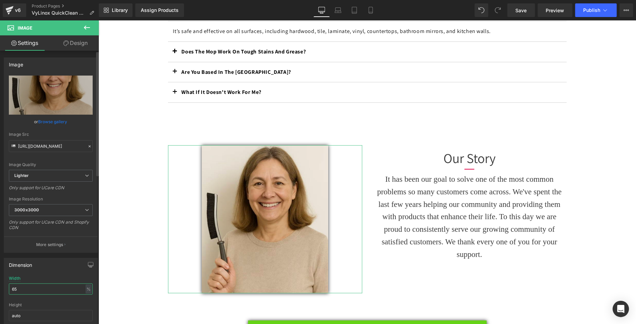
click at [0, 277] on div "Dimension 65% Width 65 % % px auto Height auto 0 Circle Image" at bounding box center [51, 299] width 102 height 92
click at [0, 284] on div "Dimension 65% Width 65 % % px auto Height auto 0 Circle Image" at bounding box center [51, 299] width 102 height 92
click at [0, 277] on div "Dimension 65% Width 65 % % px auto Height auto 0 Circle Image" at bounding box center [51, 299] width 102 height 92
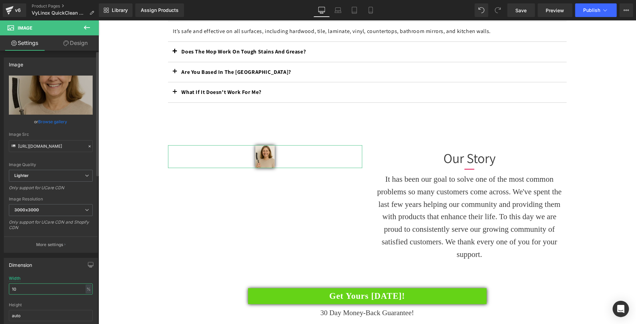
type input "100"
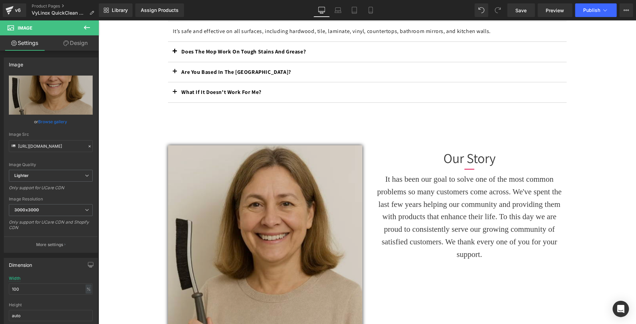
drag, startPoint x: 125, startPoint y: 183, endPoint x: 259, endPoint y: 186, distance: 133.2
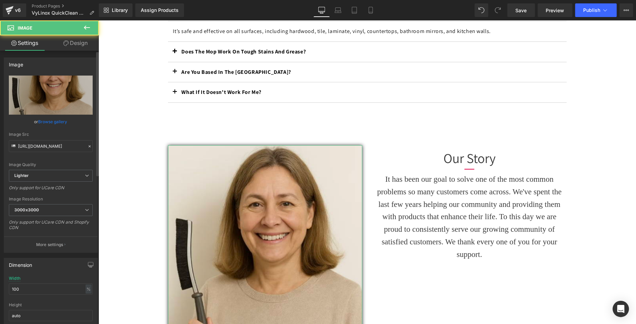
click at [48, 123] on link "Browse gallery" at bounding box center [52, 122] width 29 height 12
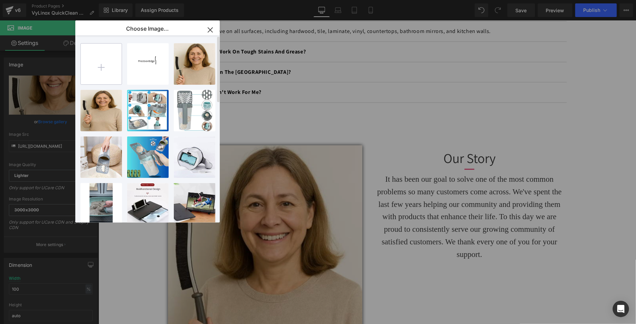
click at [105, 65] on input "file" at bounding box center [101, 64] width 41 height 41
type input "C:\fakepath\Screen Shot [DATE] 10.17.19 AM.png"
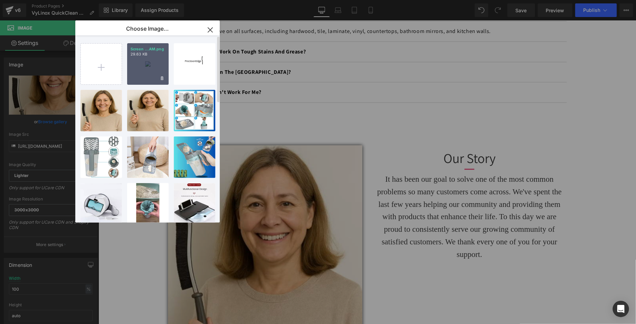
click at [145, 68] on div "Screen ...AM.png 29.63 KB" at bounding box center [148, 64] width 42 height 42
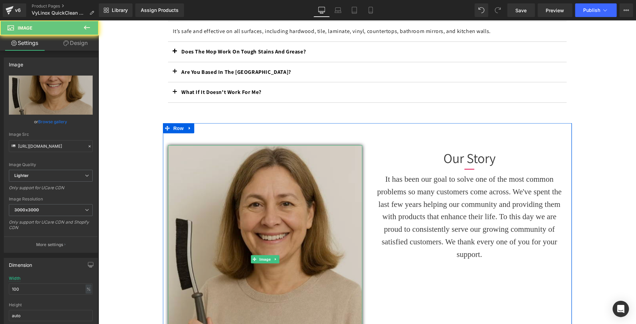
click at [224, 204] on img at bounding box center [265, 259] width 194 height 228
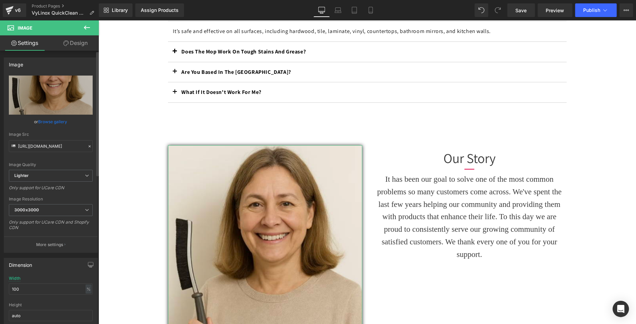
click at [60, 125] on link "Browse gallery" at bounding box center [52, 122] width 29 height 12
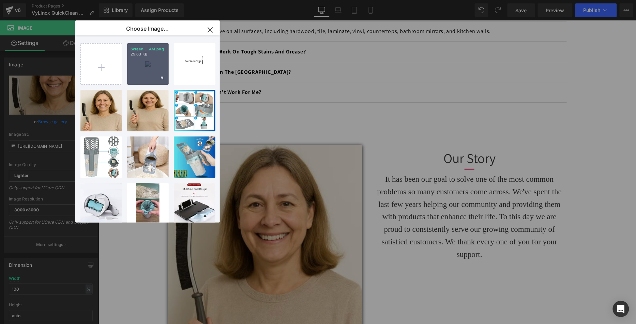
click at [151, 66] on div "Screen ...AM.png 29.63 KB" at bounding box center [148, 64] width 42 height 42
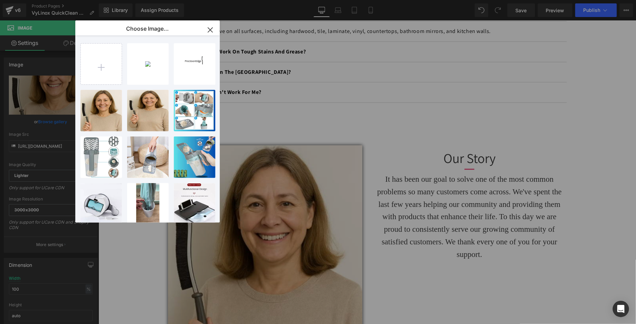
type input "[URL][DOMAIN_NAME]"
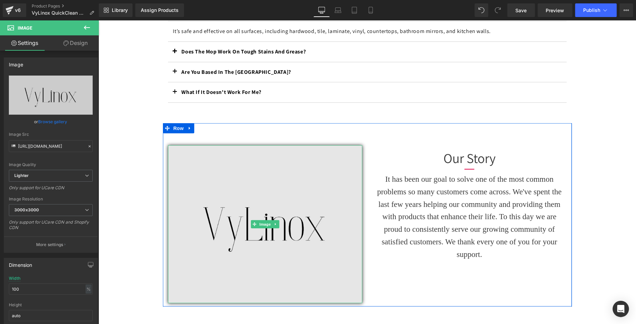
click at [293, 172] on img at bounding box center [265, 224] width 194 height 158
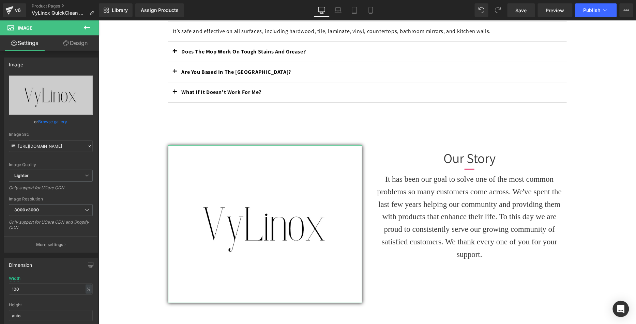
click at [68, 49] on link "Design" at bounding box center [75, 42] width 49 height 15
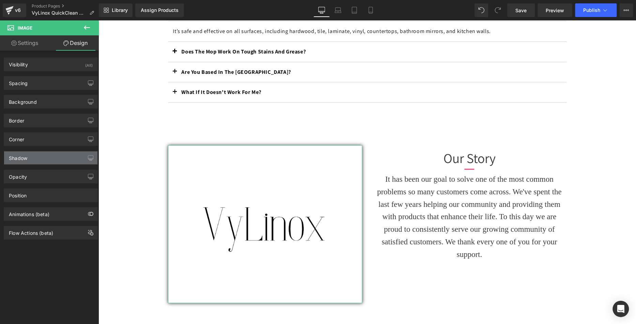
click at [44, 160] on div "Shadow" at bounding box center [50, 158] width 93 height 13
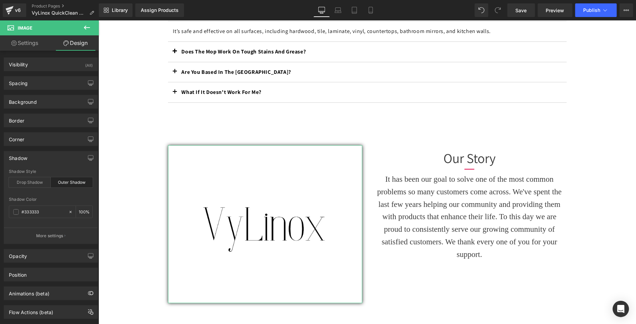
click at [74, 184] on div "Outer Shadow" at bounding box center [72, 182] width 42 height 10
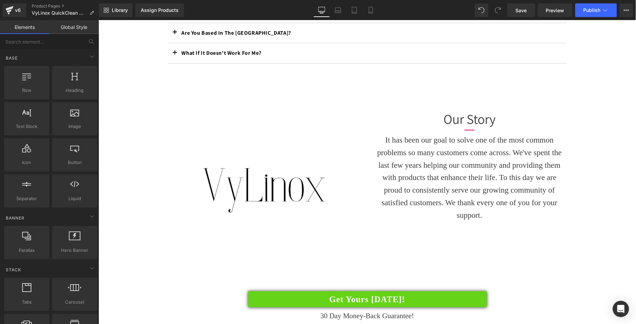
scroll to position [1096, 0]
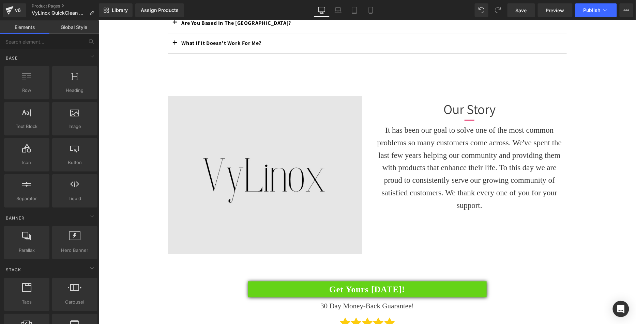
click at [259, 161] on img at bounding box center [265, 175] width 194 height 158
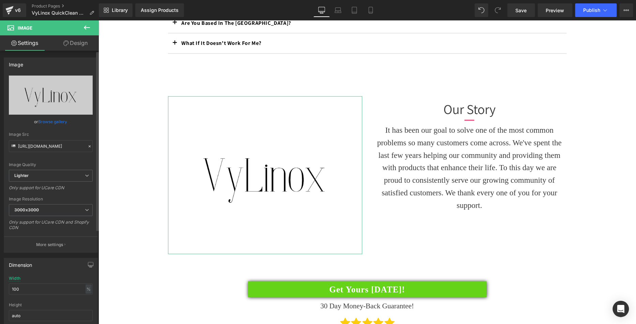
drag, startPoint x: 16, startPoint y: 286, endPoint x: 1, endPoint y: 281, distance: 16.1
click at [0, 281] on div "Dimension 100% Width 100 % % px auto Height auto 0 Circle Image" at bounding box center [51, 299] width 102 height 92
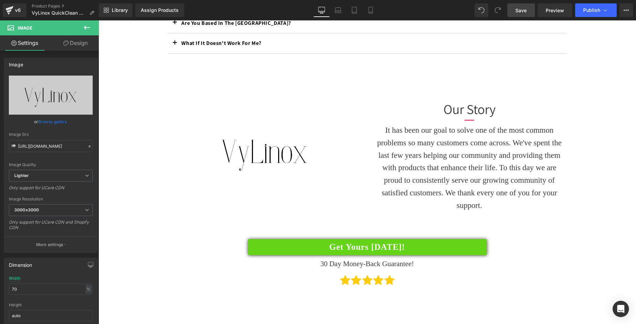
type input "70"
click at [526, 13] on span "Save" at bounding box center [520, 10] width 11 height 7
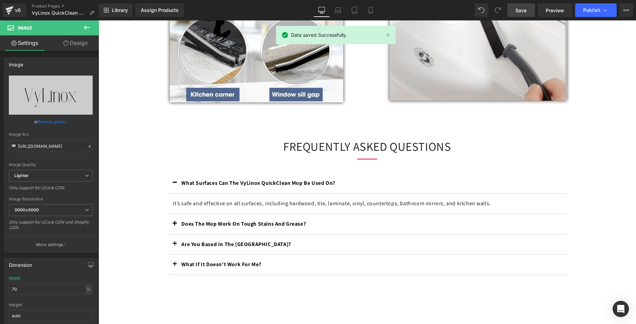
scroll to position [639, 0]
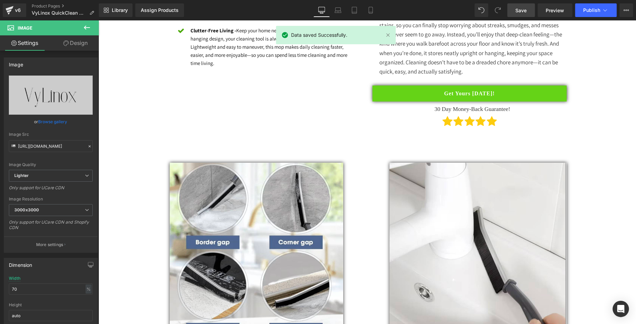
click at [603, 9] on icon at bounding box center [605, 10] width 7 height 7
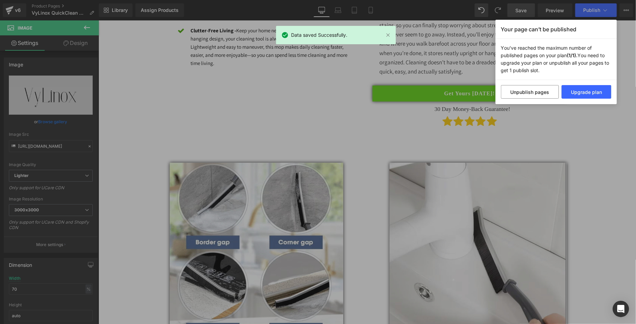
drag, startPoint x: 602, startPoint y: 10, endPoint x: 582, endPoint y: 18, distance: 20.9
click at [602, 10] on div "Your page can’t be published You've reached the maximum number of published pag…" at bounding box center [318, 162] width 636 height 324
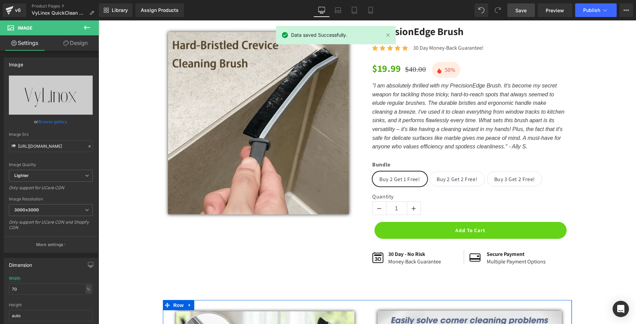
scroll to position [0, 0]
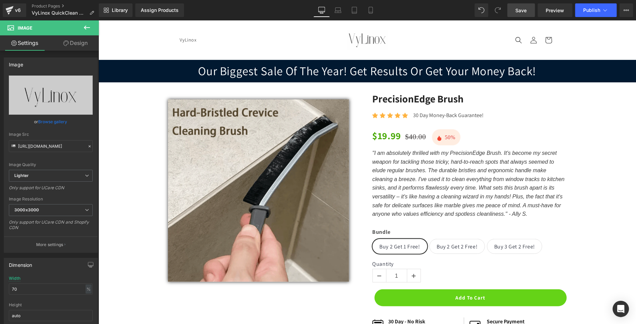
click at [517, 11] on span "Save" at bounding box center [520, 10] width 11 height 7
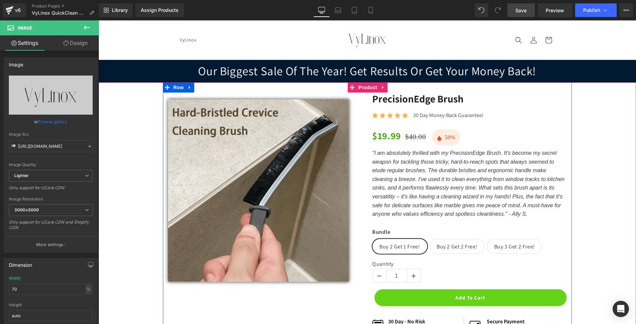
click at [440, 203] on icon ""I am absolutely thrilled with my PrecisionEdge Brush. It's become my secret we…" at bounding box center [468, 183] width 192 height 67
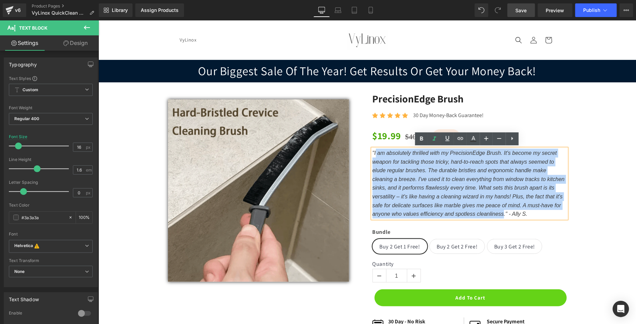
drag, startPoint x: 372, startPoint y: 151, endPoint x: 156, endPoint y: 52, distance: 237.5
click at [500, 209] on p ""I am absolutely thrilled with my PrecisionEdge Brush. It's become my secret we…" at bounding box center [469, 184] width 194 height 70
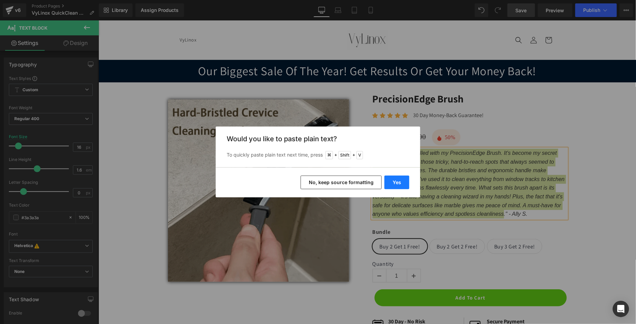
click at [398, 182] on button "Yes" at bounding box center [396, 183] width 25 height 14
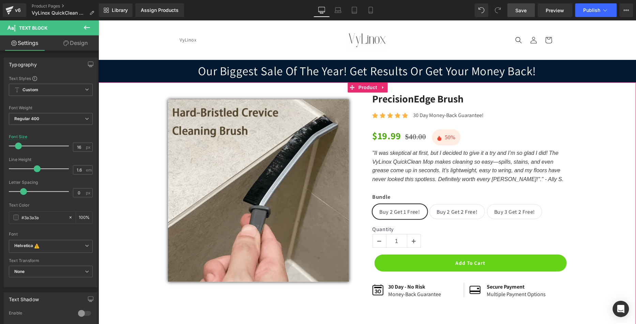
click at [603, 216] on div "Sale Off (P) Image Row PrecisionEdge Brush (P) Title Icon Icon Icon Icon Icon I…" at bounding box center [367, 201] width 530 height 219
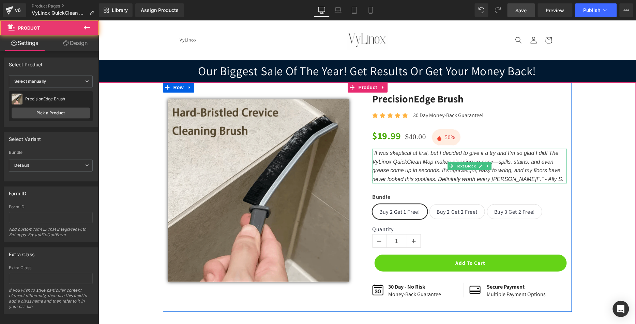
click at [512, 178] on icon ""II was skeptical at first, but I decided to give it a try and I’m so glad I di…" at bounding box center [467, 166] width 191 height 32
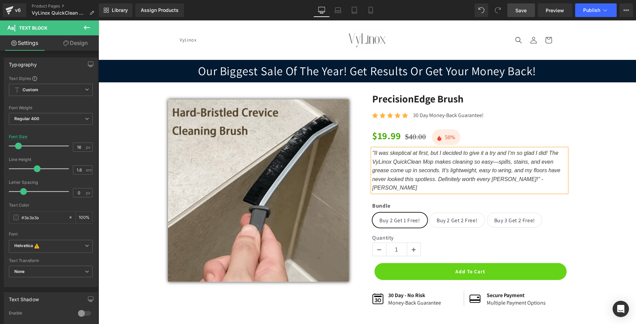
click at [625, 184] on div "Sale Off (P) Image Row PrecisionEdge Brush (P) Title Icon Icon Icon Icon Icon I…" at bounding box center [367, 206] width 530 height 228
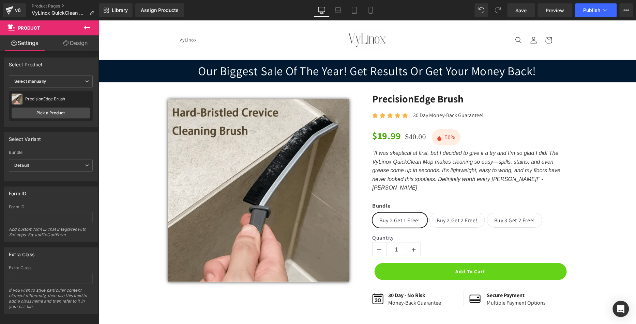
drag, startPoint x: 520, startPoint y: 9, endPoint x: 526, endPoint y: 18, distance: 10.9
click at [521, 9] on span "Save" at bounding box center [520, 10] width 11 height 7
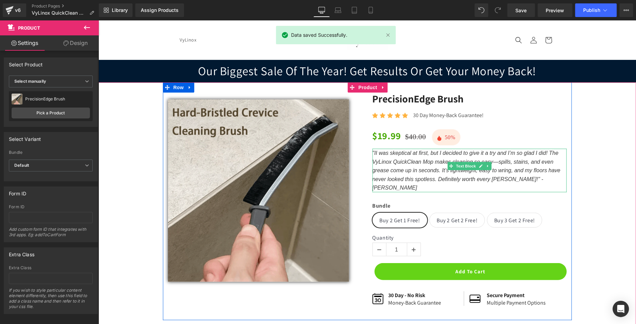
click at [373, 151] on icon ""II was skeptical at first, but I decided to give it a try and I’m so glad I di…" at bounding box center [466, 170] width 188 height 41
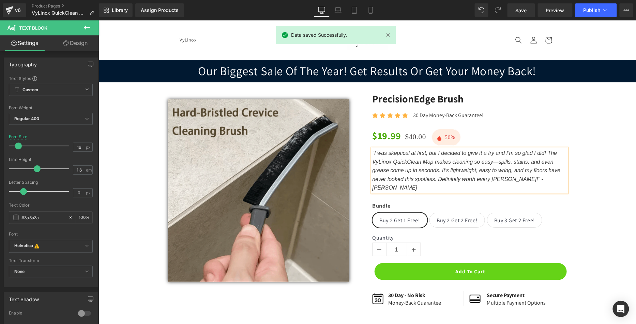
click at [585, 129] on div "Sale Off (P) Image Row PrecisionEdge Brush (P) Title Icon Icon Icon Icon Icon I…" at bounding box center [367, 206] width 530 height 228
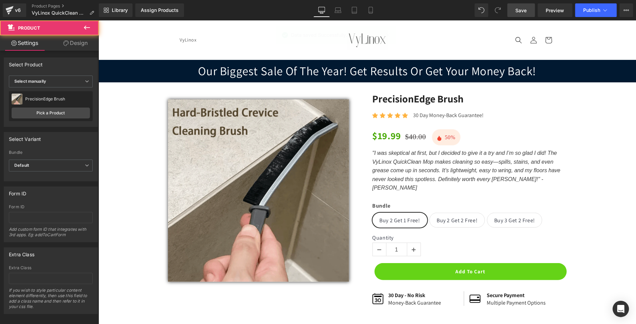
click at [528, 5] on link "Save" at bounding box center [521, 10] width 28 height 14
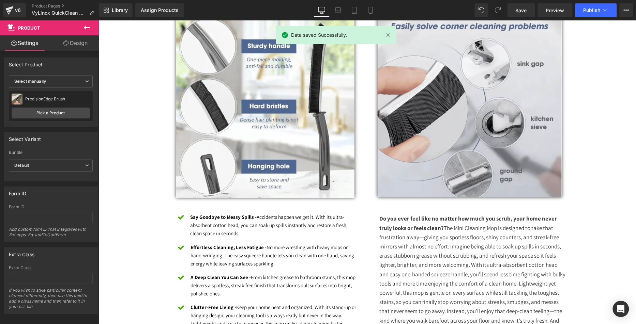
scroll to position [502, 0]
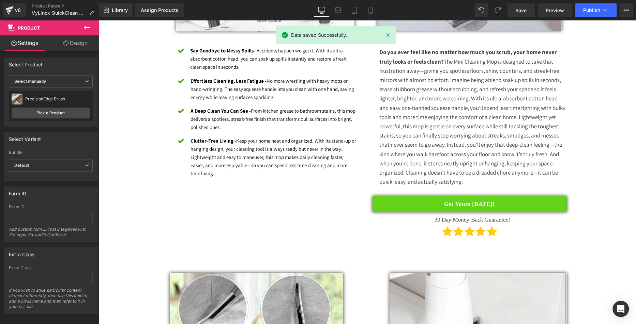
click at [603, 12] on icon at bounding box center [605, 10] width 7 height 7
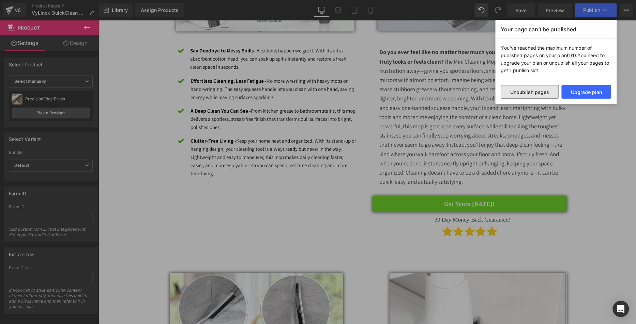
click at [528, 96] on button "Unpublish pages" at bounding box center [530, 92] width 58 height 14
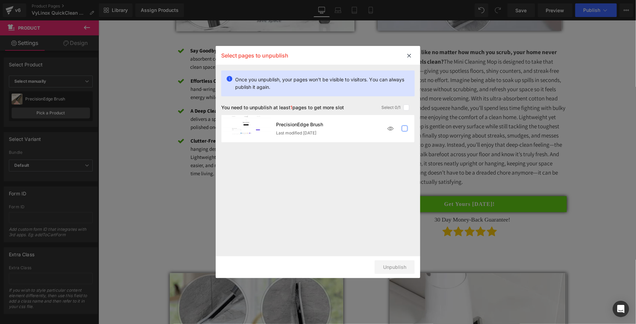
click at [405, 129] on label at bounding box center [405, 129] width 6 height 6
click at [404, 129] on input "checkbox" at bounding box center [404, 129] width 0 height 0
click at [388, 270] on button "Unpublish 1 pages" at bounding box center [385, 268] width 59 height 14
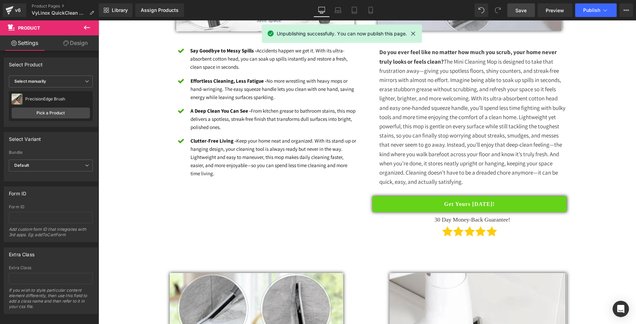
click at [515, 12] on link "Save" at bounding box center [521, 10] width 28 height 14
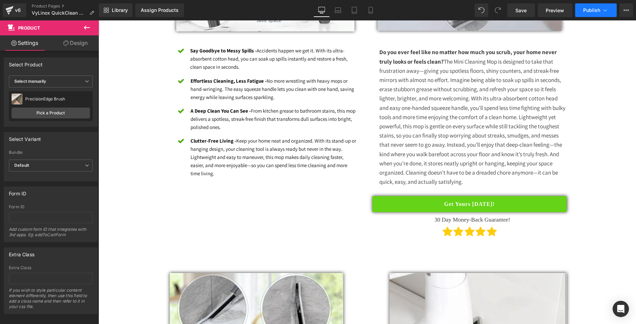
click at [587, 7] on span "Publish" at bounding box center [591, 9] width 17 height 5
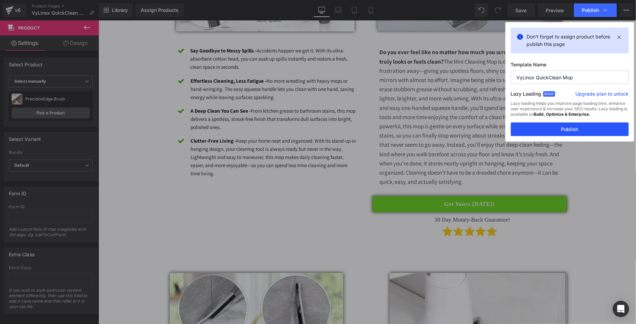
click at [554, 124] on button "Publish" at bounding box center [570, 130] width 118 height 14
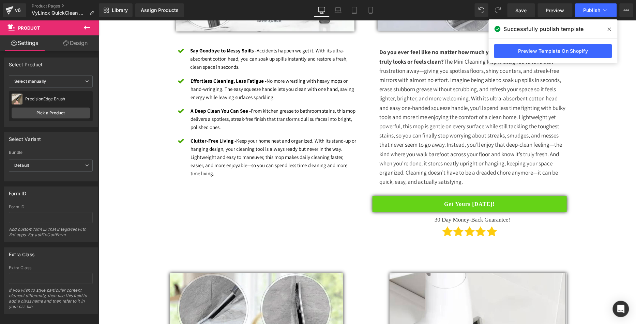
click at [608, 29] on icon at bounding box center [608, 29] width 3 height 5
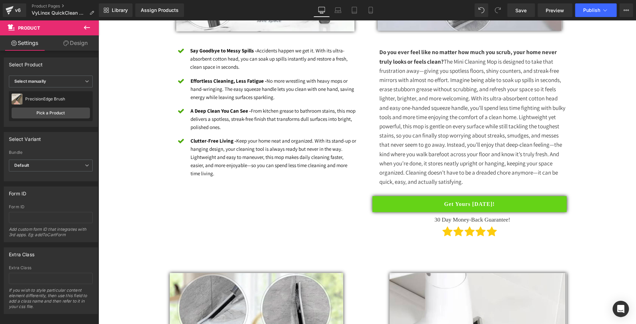
click at [123, 124] on div "Our Biggest Sale Of The Year! Get Results Or Get Your Money Back! Heading Row S…" at bounding box center [366, 317] width 537 height 1520
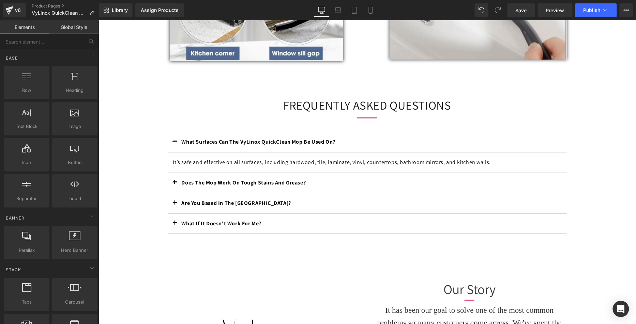
scroll to position [888, 0]
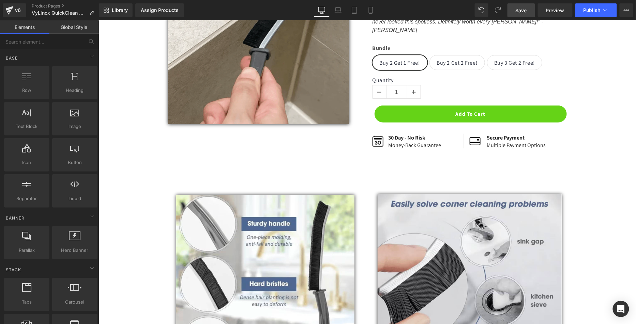
scroll to position [124, 0]
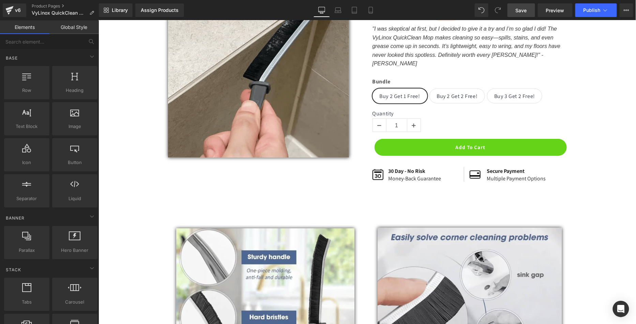
click at [521, 14] on link "Save" at bounding box center [521, 10] width 28 height 14
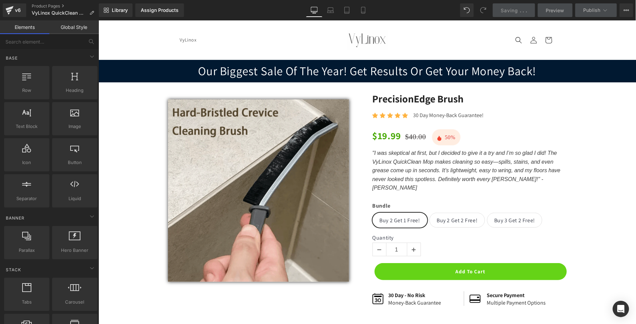
click at [259, 157] on img at bounding box center [258, 190] width 181 height 183
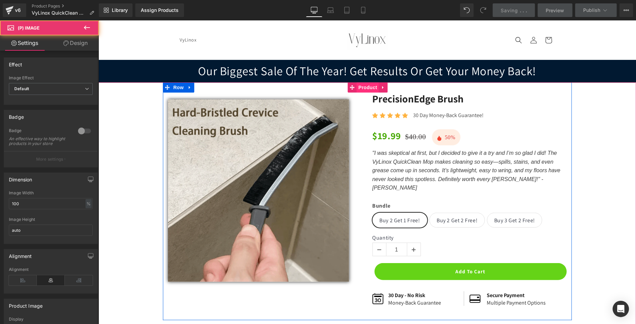
click at [363, 87] on span "Product" at bounding box center [367, 87] width 22 height 10
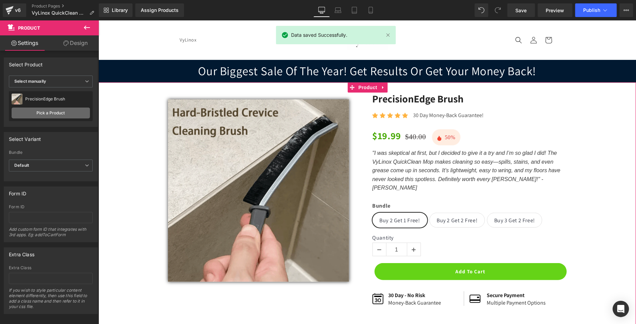
click at [67, 108] on link "Pick a Product" at bounding box center [51, 113] width 78 height 11
drag, startPoint x: 67, startPoint y: 108, endPoint x: 59, endPoint y: 116, distance: 11.8
click at [69, 118] on div "PrecisionEdge Brush PrecisionEdge Brush Pick a Product" at bounding box center [51, 106] width 84 height 30
click at [66, 113] on link "Pick a Product" at bounding box center [51, 112] width 78 height 11
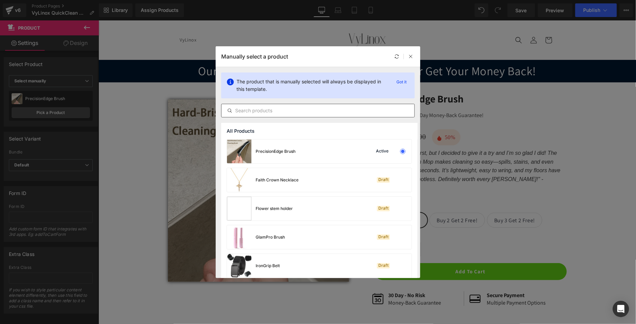
drag, startPoint x: 288, startPoint y: 115, endPoint x: 292, endPoint y: 114, distance: 3.8
click at [289, 115] on div at bounding box center [317, 111] width 193 height 14
click at [291, 112] on input "text" at bounding box center [317, 111] width 193 height 8
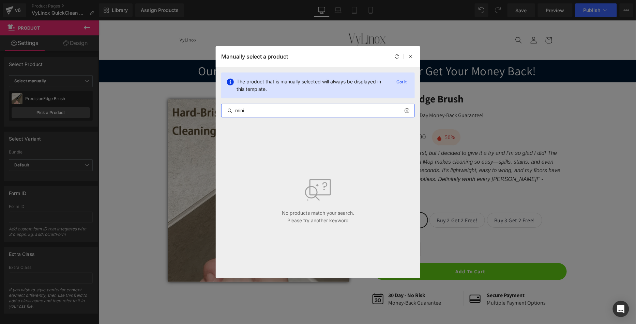
drag, startPoint x: 270, startPoint y: 107, endPoint x: 243, endPoint y: 116, distance: 28.1
click at [199, 100] on div "Manually select a product The product that is manually selected will always be …" at bounding box center [318, 162] width 636 height 324
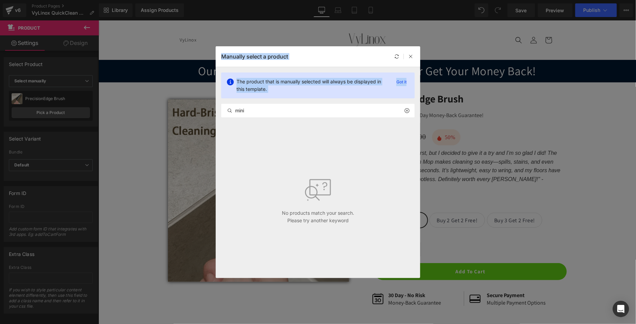
drag, startPoint x: 277, startPoint y: 116, endPoint x: 214, endPoint y: 105, distance: 64.1
click at [196, 104] on div "Manually select a product The product that is manually selected will always be …" at bounding box center [318, 162] width 636 height 324
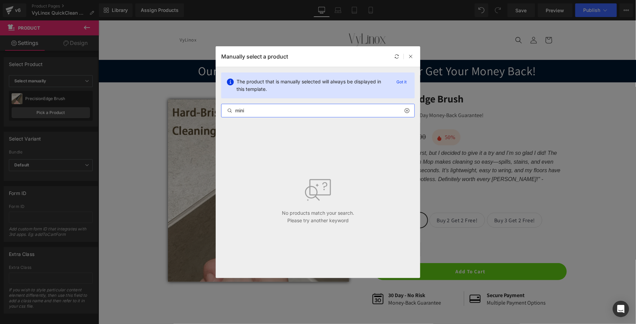
drag, startPoint x: 259, startPoint y: 107, endPoint x: 267, endPoint y: 109, distance: 8.8
click at [259, 107] on input "mini" at bounding box center [317, 111] width 193 height 8
drag, startPoint x: 265, startPoint y: 109, endPoint x: 203, endPoint y: 105, distance: 62.8
click at [202, 105] on div "Manually select a product The product that is manually selected will always be …" at bounding box center [318, 162] width 636 height 324
paste input "VyLinox QuickClean Mop"
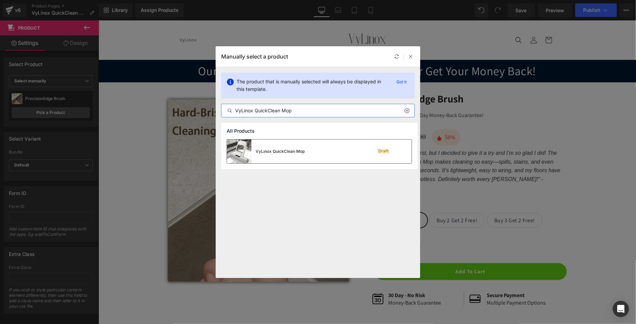
type input "VyLinox QuickClean Mop"
click at [292, 142] on div "VyLinox QuickClean Mop" at bounding box center [266, 152] width 78 height 24
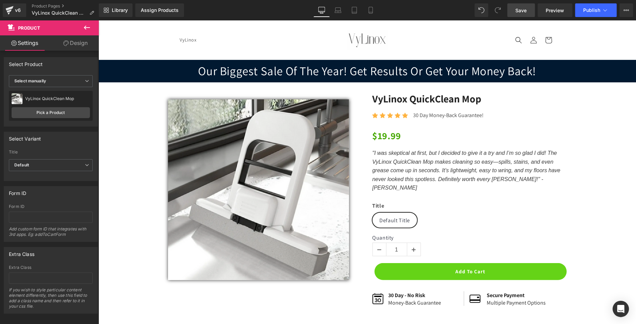
click at [513, 10] on link "Save" at bounding box center [521, 10] width 28 height 14
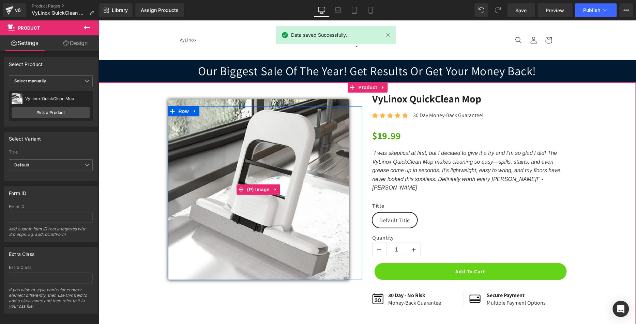
click at [239, 141] on img at bounding box center [258, 189] width 181 height 181
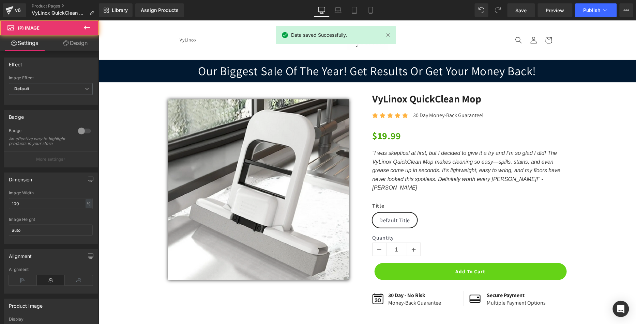
click at [83, 45] on link "Design" at bounding box center [75, 42] width 49 height 15
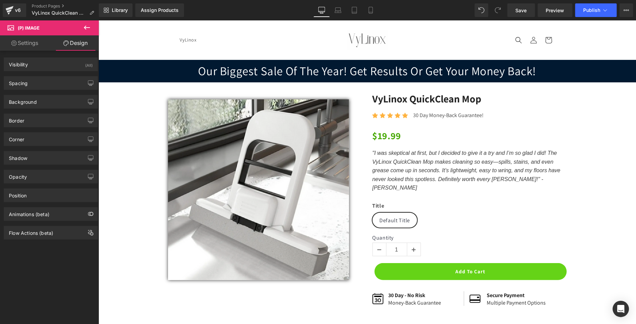
drag, startPoint x: 43, startPoint y: 158, endPoint x: 75, endPoint y: 170, distance: 34.0
click at [43, 158] on div "Shadow" at bounding box center [50, 158] width 93 height 13
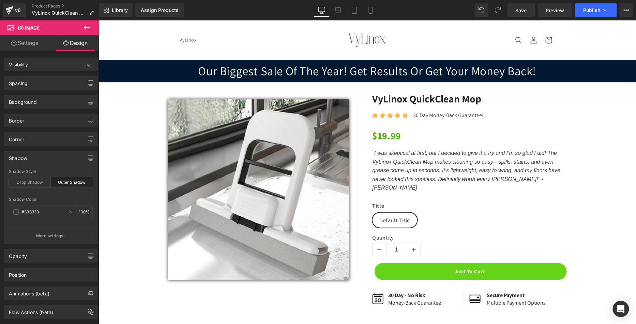
click at [71, 180] on div "Outer Shadow" at bounding box center [72, 182] width 42 height 10
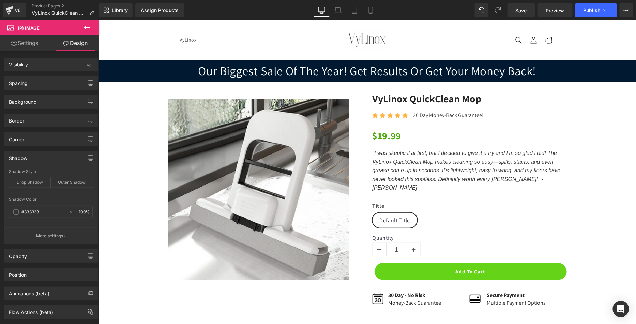
drag, startPoint x: 31, startPoint y: 184, endPoint x: 64, endPoint y: 186, distance: 33.8
click at [31, 184] on div "Drop Shadow" at bounding box center [30, 182] width 42 height 10
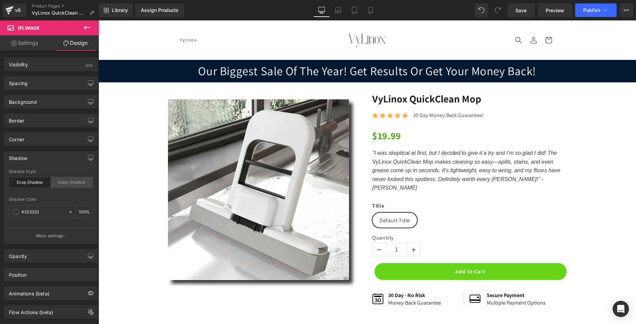
click at [73, 185] on div "Outer Shadow" at bounding box center [72, 182] width 42 height 10
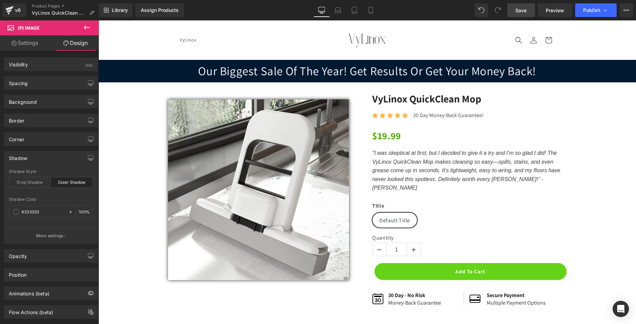
click at [520, 12] on span "Save" at bounding box center [520, 10] width 11 height 7
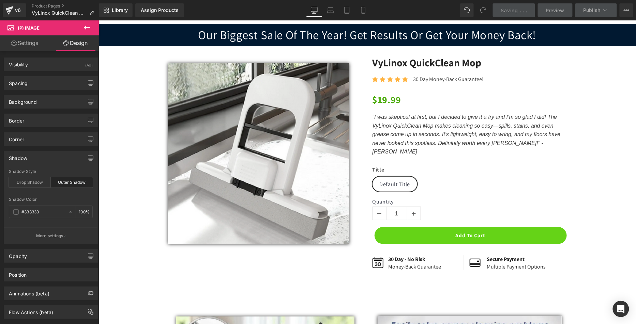
scroll to position [24, 0]
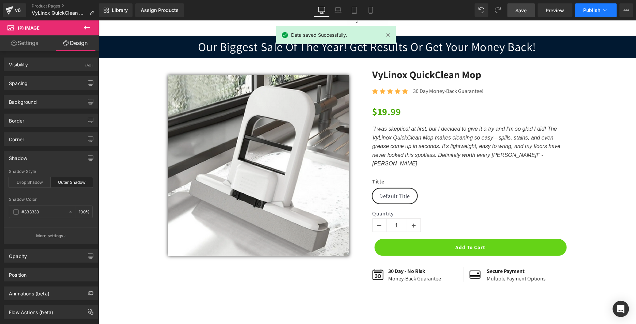
click at [593, 12] on span "Publish" at bounding box center [591, 9] width 17 height 5
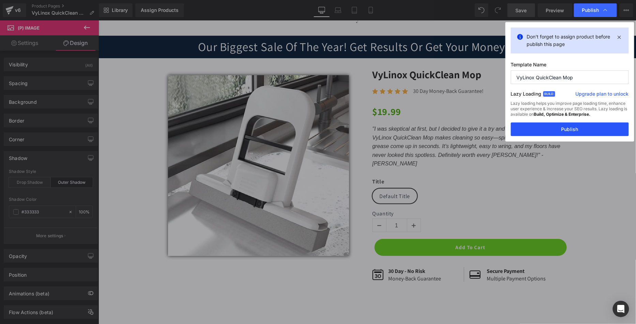
click at [545, 131] on button "Publish" at bounding box center [570, 130] width 118 height 14
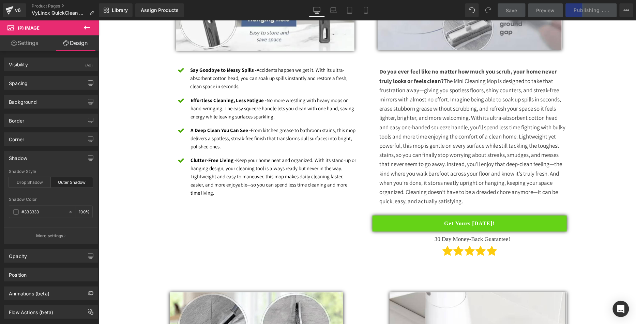
scroll to position [577, 0]
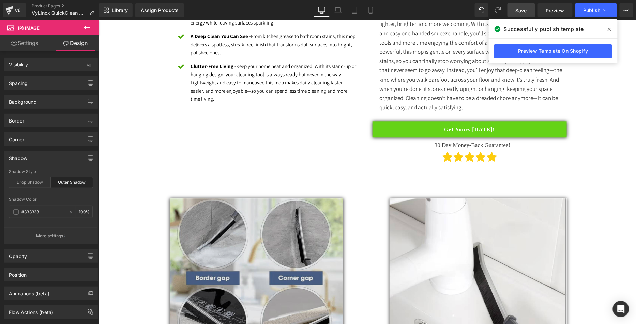
click at [270, 198] on img at bounding box center [256, 285] width 174 height 175
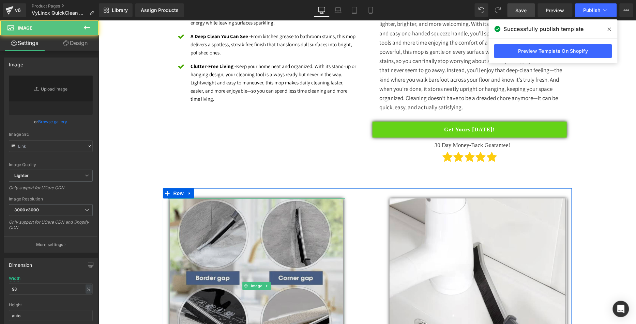
type input "[URL][DOMAIN_NAME]"
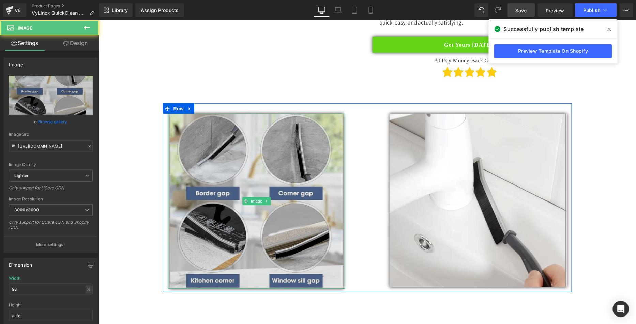
scroll to position [681, 0]
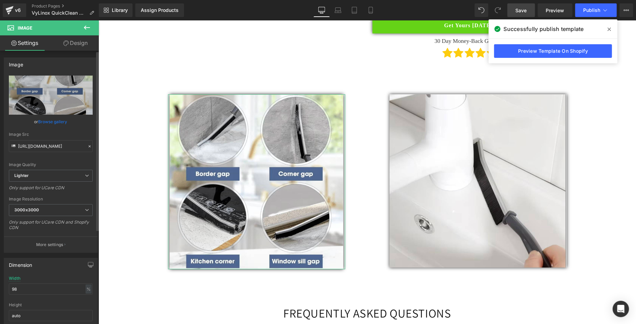
click at [42, 120] on link "Browse gallery" at bounding box center [52, 122] width 29 height 12
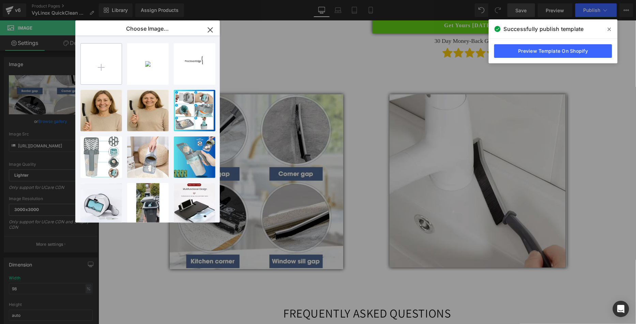
click at [105, 63] on input "file" at bounding box center [101, 64] width 41 height 41
type input "C:\fakepath\Screen Shot [DATE] 10.24.07 AM.png"
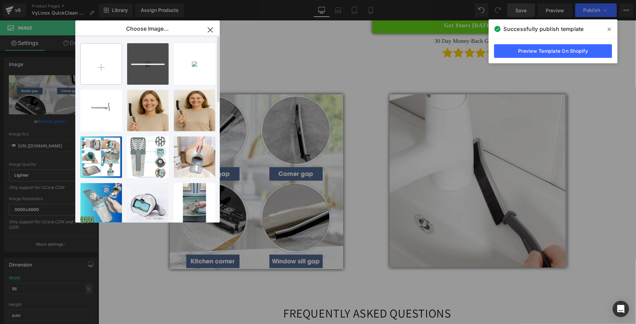
click at [90, 66] on input "file" at bounding box center [101, 64] width 41 height 41
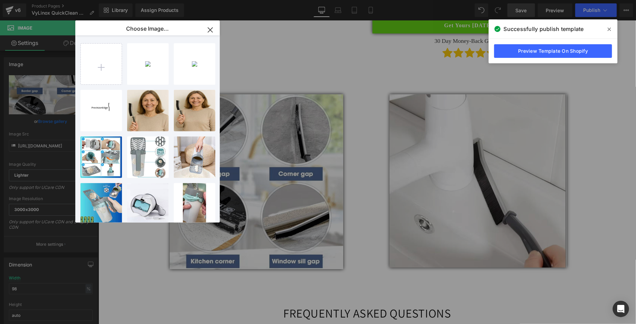
type input "C:\fakepath\Screen Shot [DATE] 10.24.23 AM.png"
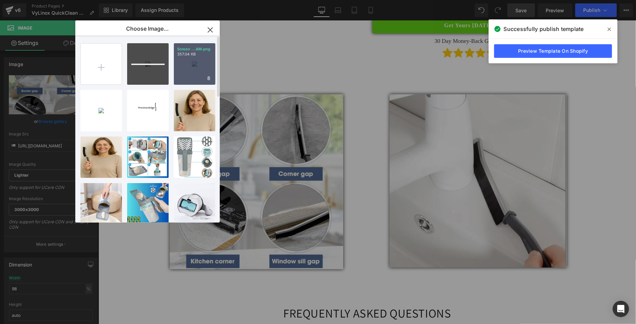
click at [181, 75] on div "Screen ...AM.png 357.04 KB" at bounding box center [195, 64] width 42 height 42
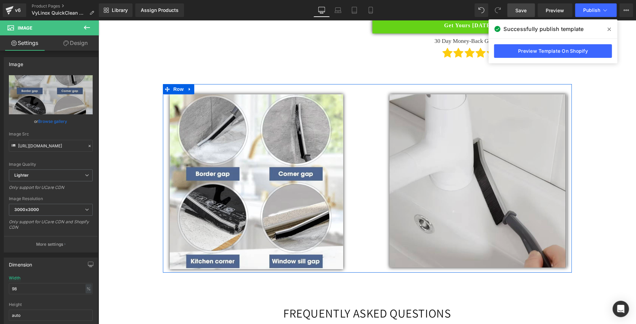
click at [494, 117] on img at bounding box center [477, 180] width 177 height 173
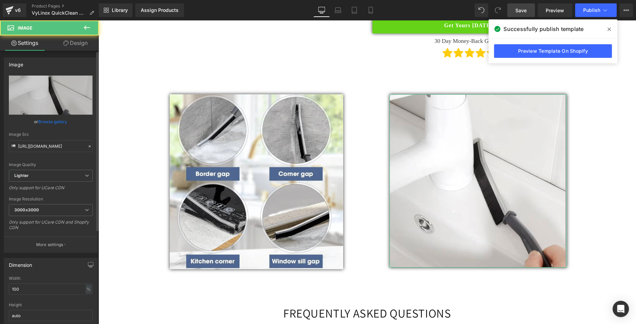
click at [53, 123] on link "Browse gallery" at bounding box center [52, 122] width 29 height 12
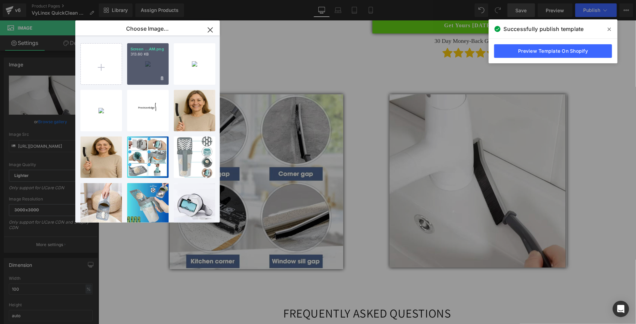
click at [150, 70] on div "Screen ...AM.png 313.60 KB" at bounding box center [148, 64] width 42 height 42
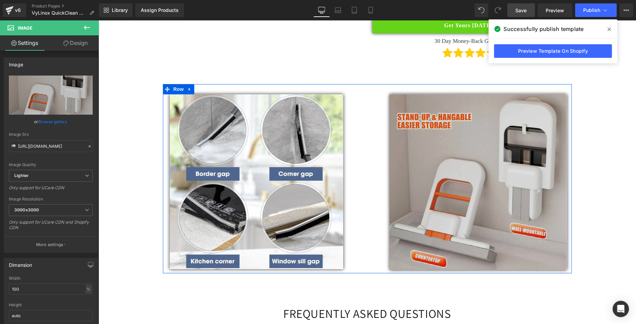
click at [433, 142] on img at bounding box center [477, 182] width 177 height 176
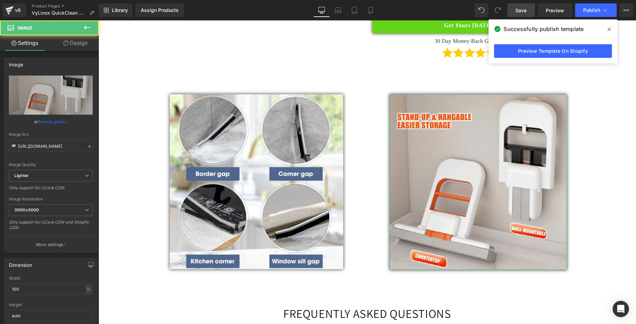
drag, startPoint x: 50, startPoint y: 122, endPoint x: 116, endPoint y: 109, distance: 67.1
click at [50, 122] on link "Browse gallery" at bounding box center [52, 122] width 29 height 12
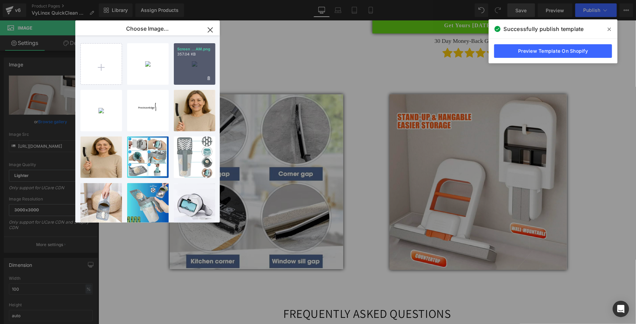
click at [191, 68] on div "Screen ...AM.png 357.04 KB" at bounding box center [195, 64] width 42 height 42
type input "[URL][DOMAIN_NAME]"
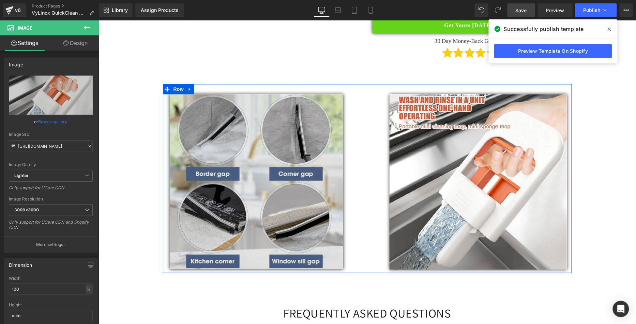
click at [266, 139] on img at bounding box center [256, 181] width 174 height 175
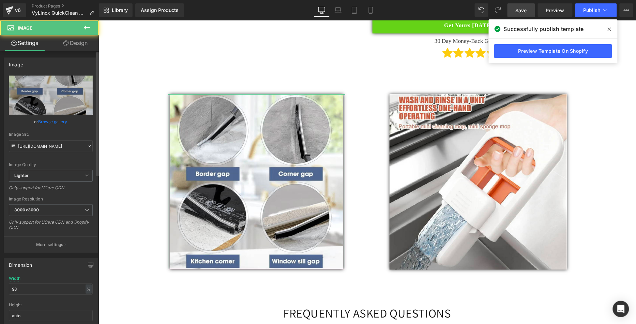
click at [62, 120] on link "Browse gallery" at bounding box center [52, 122] width 29 height 12
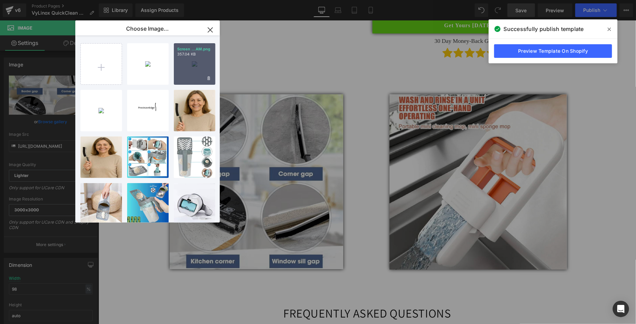
click at [191, 74] on div "Screen ...AM.png 357.04 KB" at bounding box center [195, 64] width 42 height 42
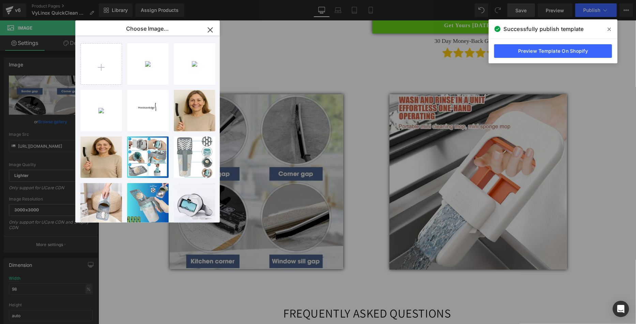
type input "[URL][DOMAIN_NAME]"
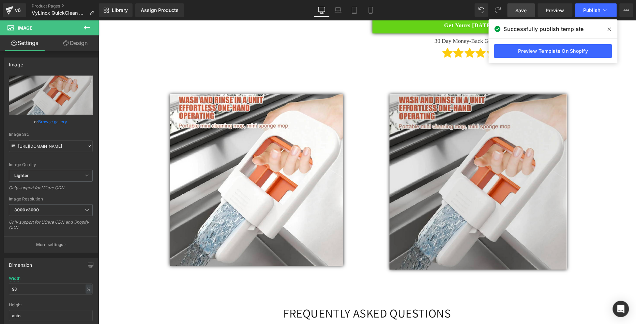
click at [442, 128] on img at bounding box center [477, 181] width 177 height 175
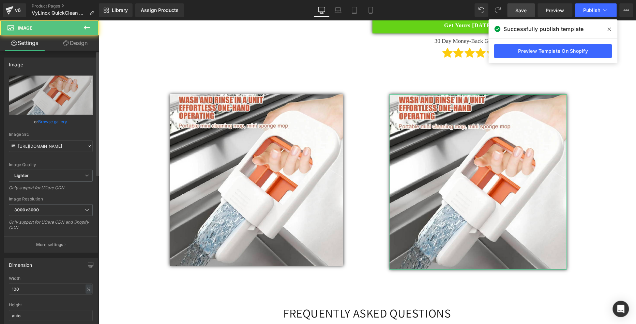
click at [62, 122] on link "Browse gallery" at bounding box center [52, 122] width 29 height 12
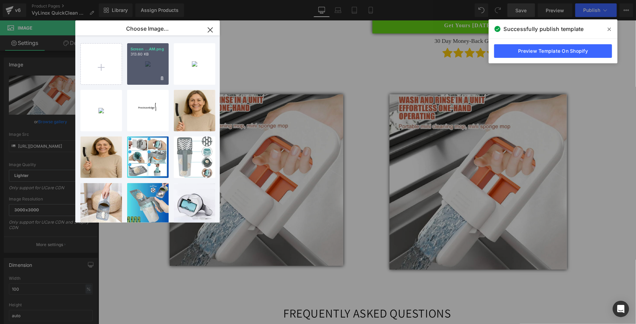
click at [137, 76] on div "Screen ...AM.png 313.60 KB" at bounding box center [148, 64] width 42 height 42
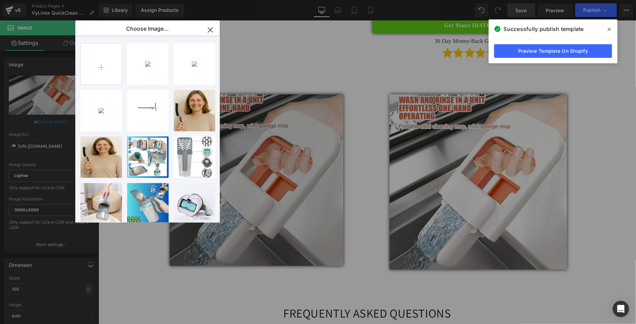
type input "[URL][DOMAIN_NAME]"
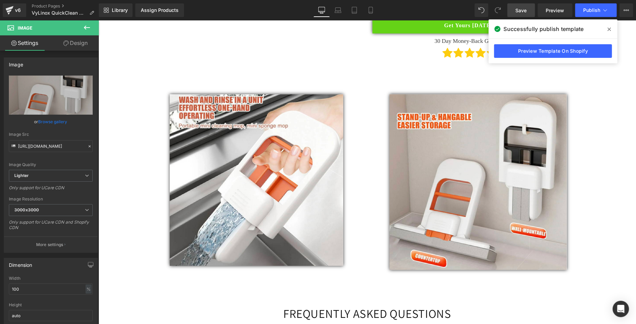
click at [526, 14] on link "Save" at bounding box center [521, 10] width 28 height 14
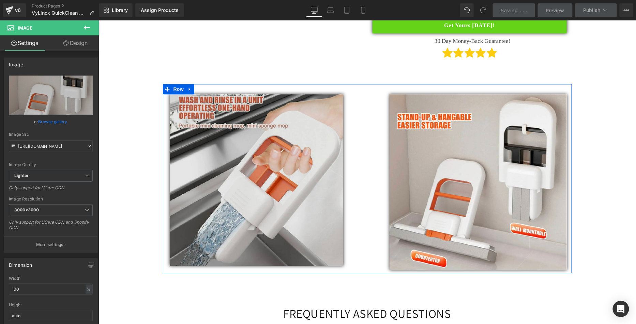
click at [277, 135] on img at bounding box center [256, 180] width 174 height 172
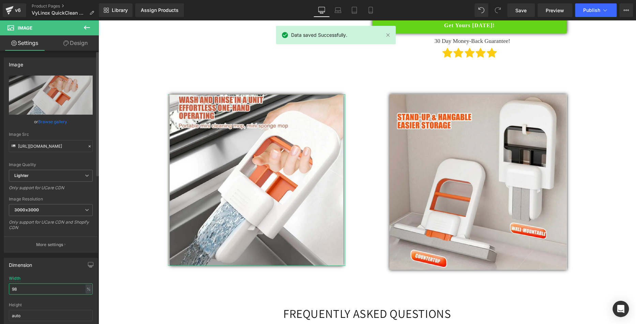
drag, startPoint x: 0, startPoint y: 283, endPoint x: 0, endPoint y: 276, distance: 7.2
click at [0, 276] on div "Dimension 98% Width 98 % % px auto Height auto 0 Circle Image" at bounding box center [51, 299] width 102 height 92
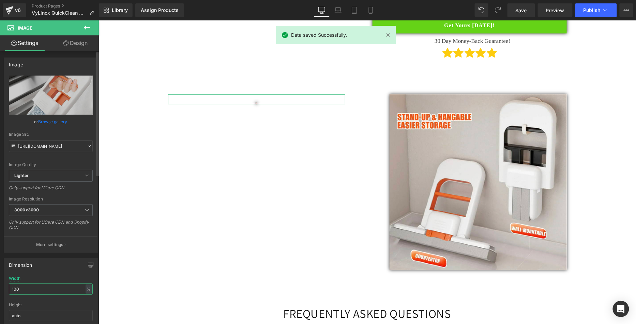
type input "1009"
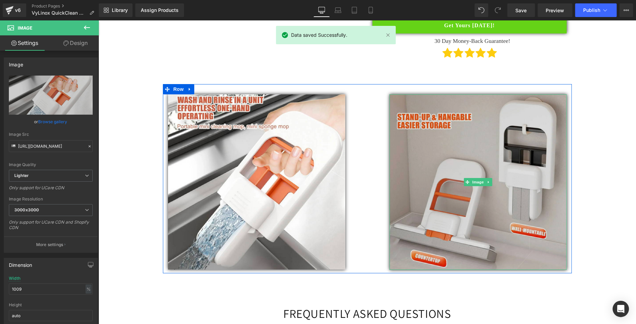
click at [475, 134] on img at bounding box center [477, 182] width 177 height 176
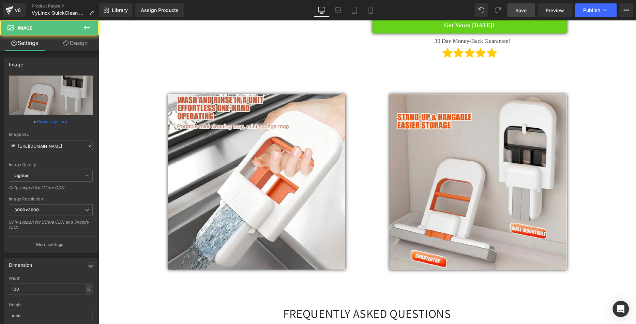
drag, startPoint x: 523, startPoint y: 15, endPoint x: 513, endPoint y: 17, distance: 10.7
click at [524, 15] on link "Save" at bounding box center [521, 10] width 28 height 14
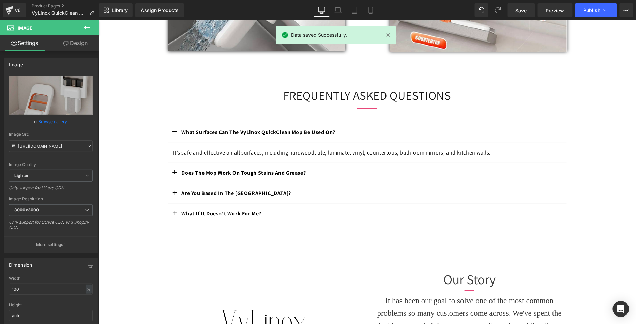
scroll to position [900, 0]
click at [585, 10] on span "Publish" at bounding box center [591, 9] width 17 height 5
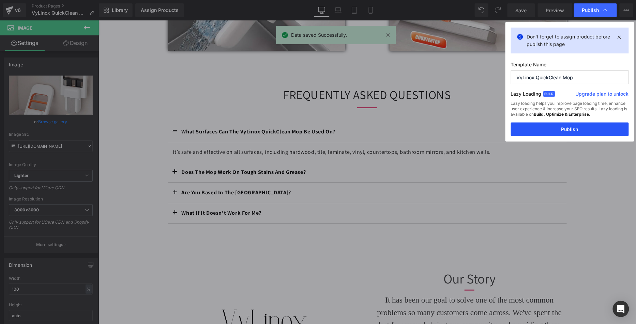
click at [572, 130] on button "Publish" at bounding box center [570, 130] width 118 height 14
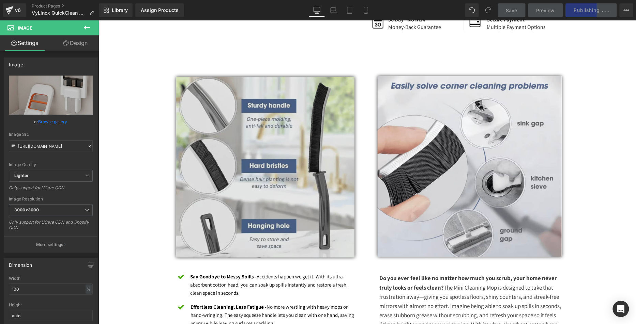
scroll to position [298, 0]
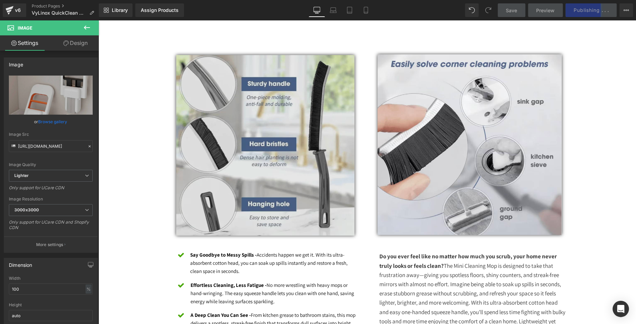
click at [260, 141] on img at bounding box center [265, 145] width 178 height 181
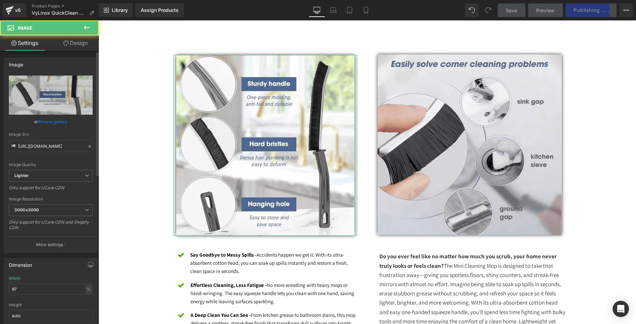
click at [52, 118] on link "Browse gallery" at bounding box center [52, 122] width 29 height 12
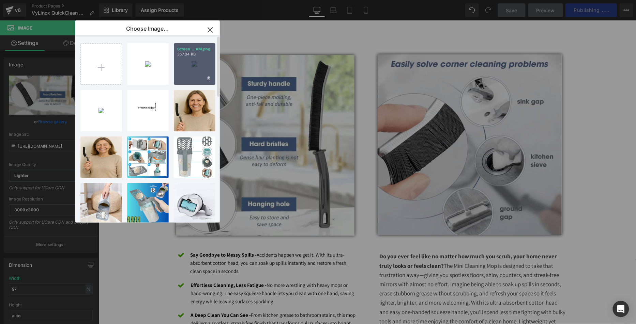
click at [196, 69] on div "Screen ...AM.png 357.04 KB" at bounding box center [195, 64] width 42 height 42
type input "[URL][DOMAIN_NAME]"
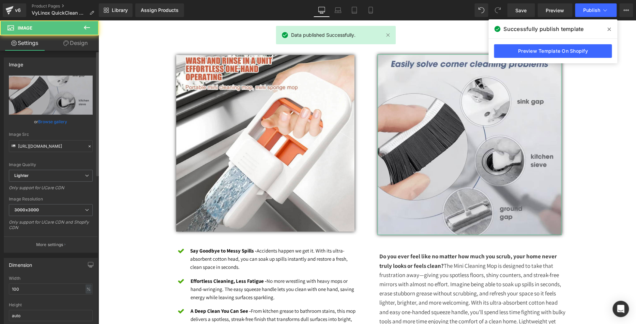
click at [41, 120] on link "Browse gallery" at bounding box center [52, 122] width 29 height 12
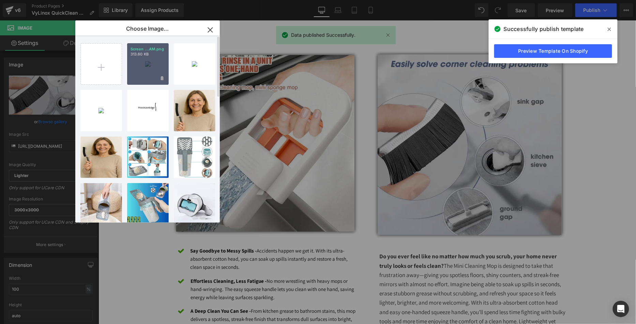
click at [147, 72] on div "Screen ...AM.png 313.60 KB" at bounding box center [148, 64] width 42 height 42
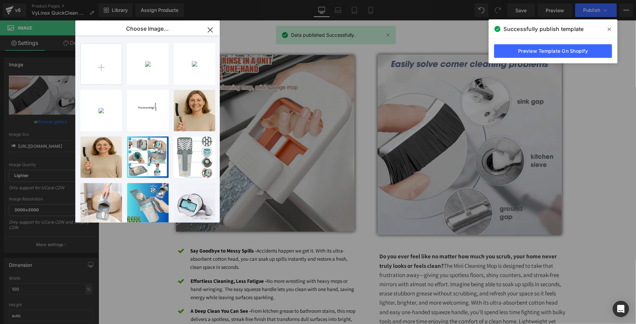
type input "[URL][DOMAIN_NAME]"
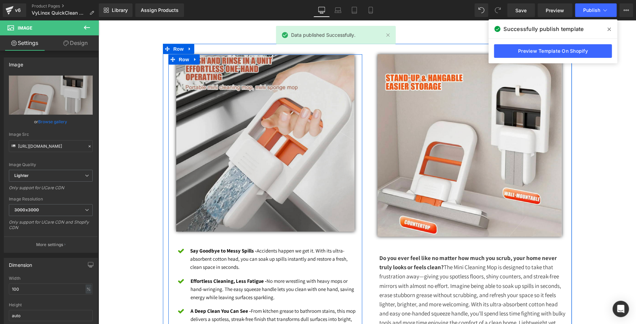
click at [276, 139] on img at bounding box center [265, 143] width 178 height 176
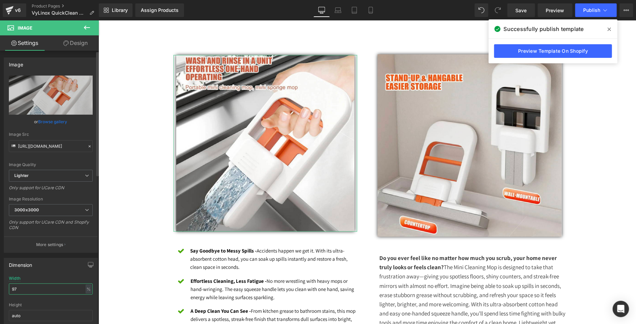
click at [0, 285] on div "Dimension 97% Width 97 % % px auto Height auto 0 Circle Image" at bounding box center [51, 299] width 102 height 92
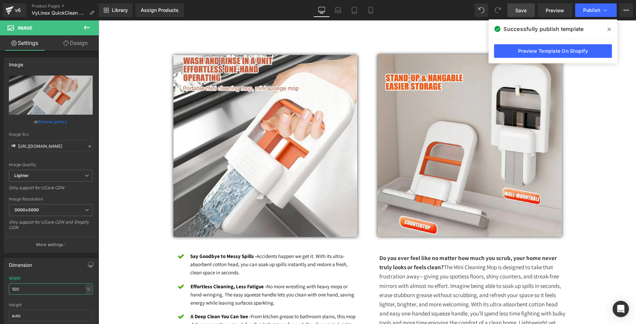
type input "100"
click at [519, 3] on link "Save" at bounding box center [521, 10] width 28 height 14
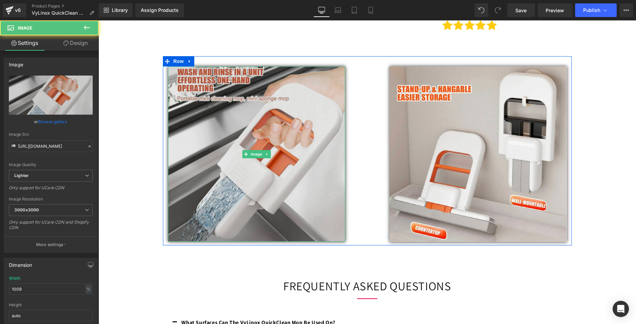
scroll to position [711, 0]
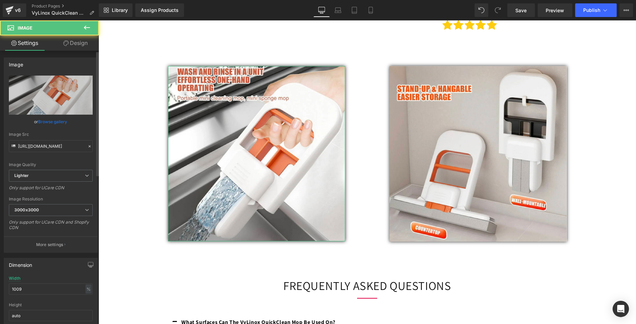
click at [46, 121] on link "Browse gallery" at bounding box center [52, 122] width 29 height 12
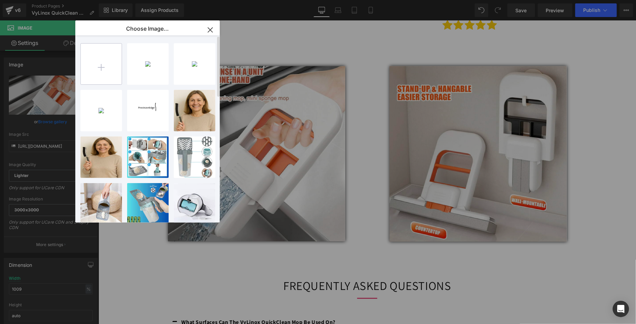
click at [93, 73] on input "file" at bounding box center [101, 64] width 41 height 41
type input "C:\fakepath\Screen Shot [DATE] 10.26.21 AM.png"
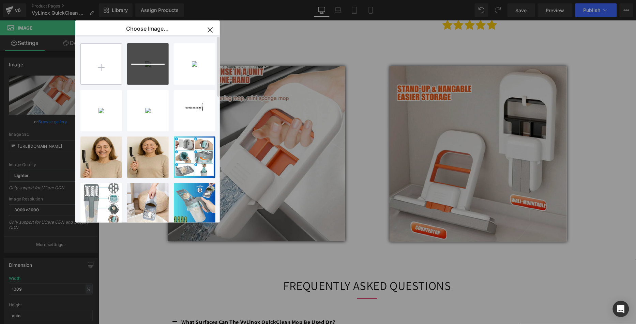
click at [97, 59] on input "file" at bounding box center [101, 64] width 41 height 41
type input "C:\fakepath\Screen Shot [DATE] 10.26.33 AM.png"
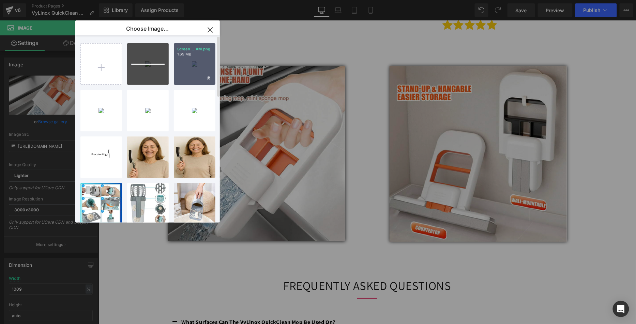
click at [208, 67] on div "Screen ...AM.png 1.69 MB" at bounding box center [195, 64] width 42 height 42
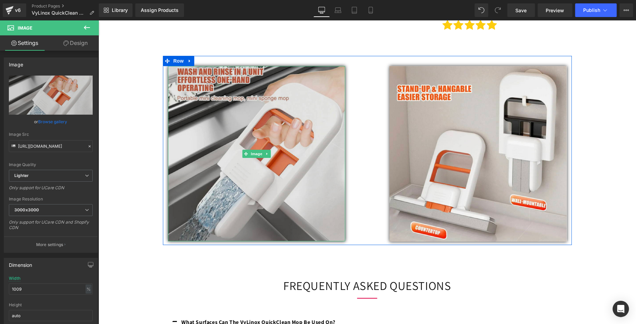
click at [260, 103] on img at bounding box center [256, 153] width 177 height 175
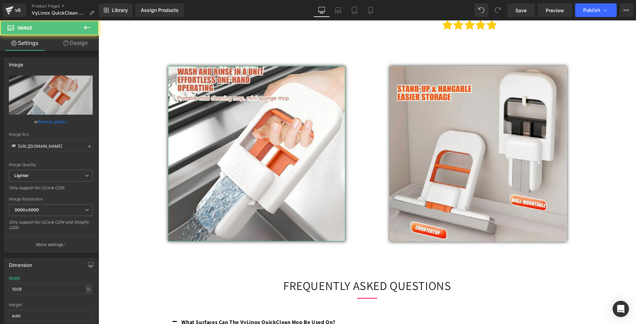
click at [63, 120] on link "Browse gallery" at bounding box center [52, 122] width 29 height 12
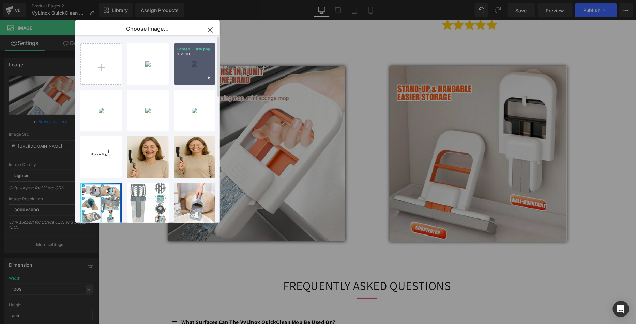
click at [189, 66] on div "Screen ...AM.png 1.69 MB" at bounding box center [195, 64] width 42 height 42
type input "[URL][DOMAIN_NAME]"
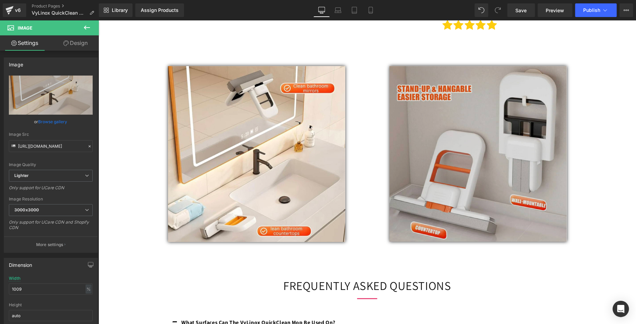
click at [410, 100] on img at bounding box center [477, 154] width 177 height 176
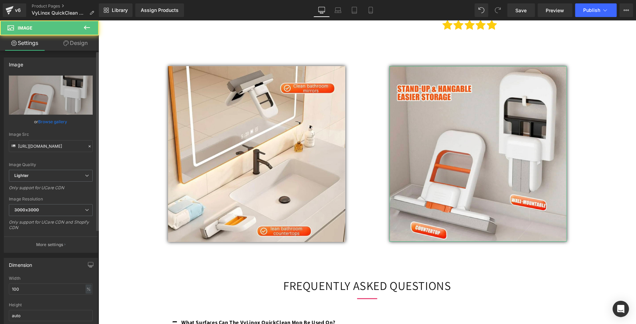
click at [46, 120] on link "Browse gallery" at bounding box center [52, 122] width 29 height 12
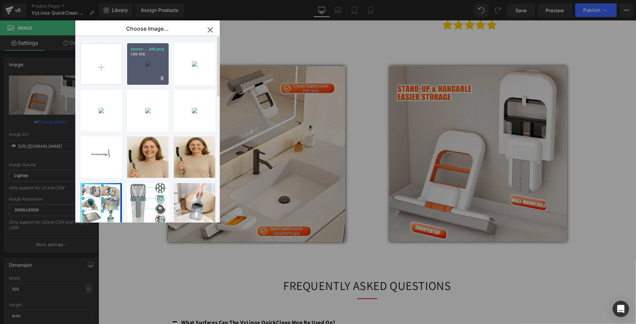
click at [139, 62] on div "Screen ...AM.png 1.86 MB" at bounding box center [148, 64] width 42 height 42
type input "[URL][DOMAIN_NAME]"
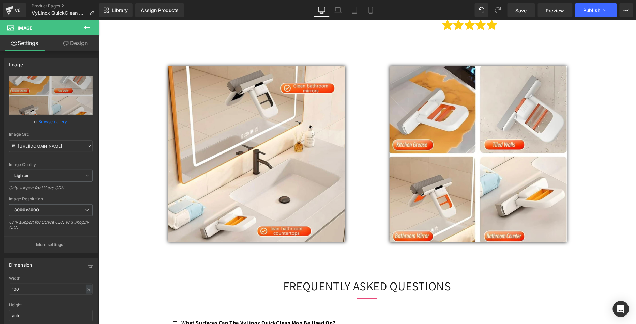
click at [624, 196] on div "Our Biggest Sale Of The Year! Get Results Or Get Your Money Back! Heading Row S…" at bounding box center [366, 110] width 537 height 1523
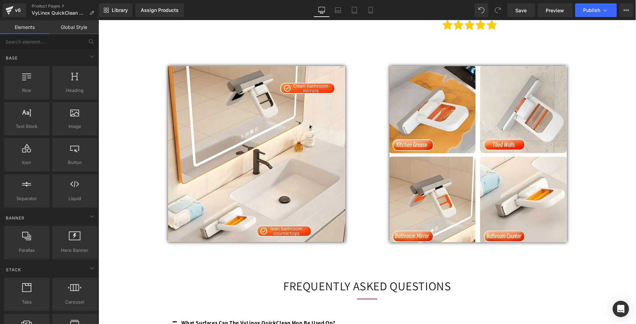
click at [521, 17] on div "Library Assign Products Product Preview No product match your search. Please tr…" at bounding box center [367, 10] width 537 height 20
click at [521, 14] on link "Save" at bounding box center [521, 10] width 28 height 14
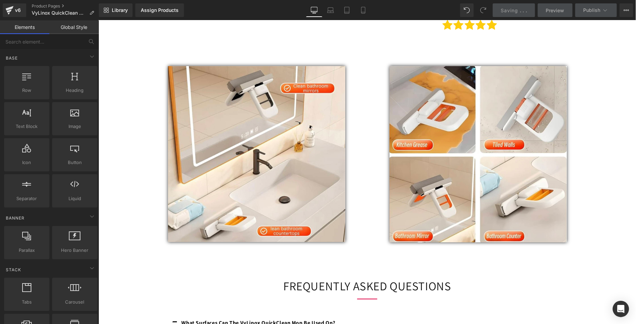
click at [141, 81] on div "Our Biggest Sale Of The Year! Get Results Or Get Your Money Back! Heading Row S…" at bounding box center [366, 110] width 537 height 1523
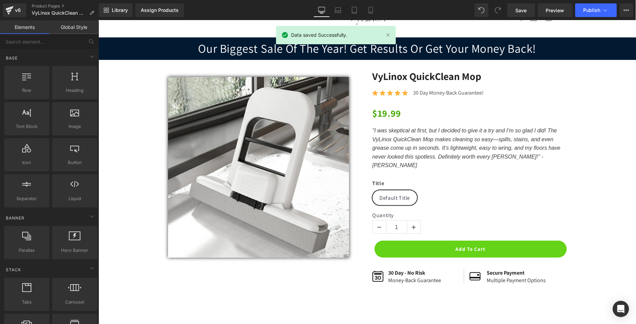
scroll to position [0, 0]
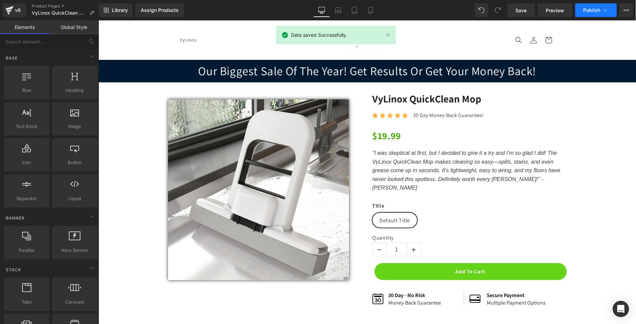
click at [601, 5] on button "Publish" at bounding box center [596, 10] width 42 height 14
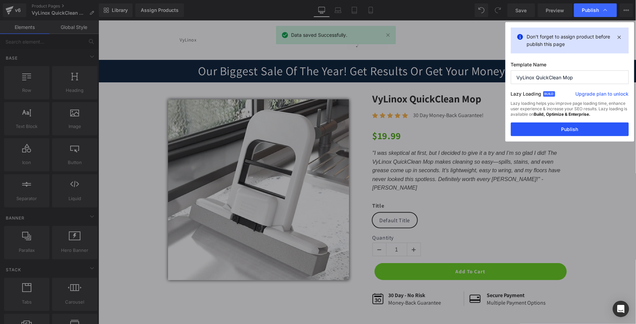
click at [556, 124] on button "Publish" at bounding box center [570, 130] width 118 height 14
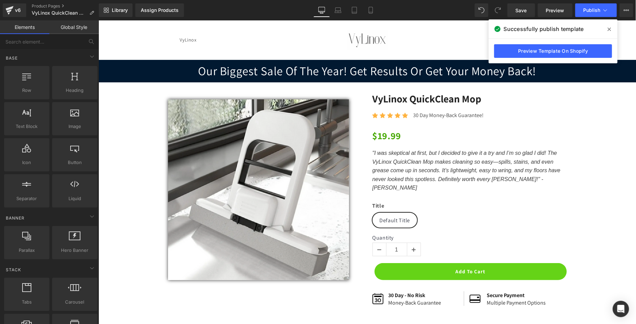
click at [609, 28] on icon at bounding box center [608, 29] width 3 height 5
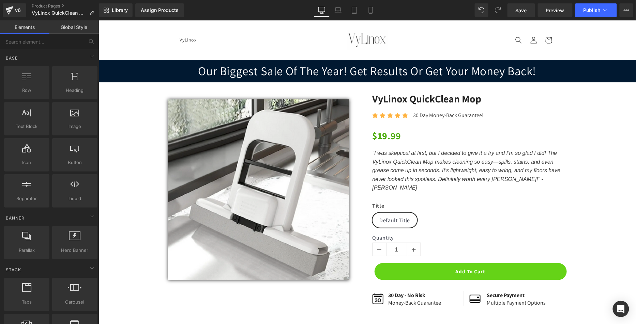
drag, startPoint x: 288, startPoint y: 28, endPoint x: 367, endPoint y: 21, distance: 78.7
click at [288, 28] on header "VyLinox Log in VyLinox Search Log in Cart" at bounding box center [366, 39] width 409 height 39
click at [522, 8] on span "Save" at bounding box center [520, 10] width 11 height 7
drag, startPoint x: 135, startPoint y: 112, endPoint x: 388, endPoint y: 109, distance: 252.8
click at [136, 112] on div "Sale Off (P) Image Row VyLinox QuickClean Mop (P) Title Icon Icon Icon Icon Ico…" at bounding box center [367, 206] width 530 height 228
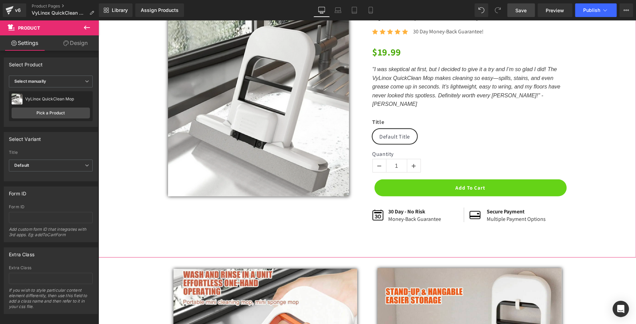
scroll to position [80, 0]
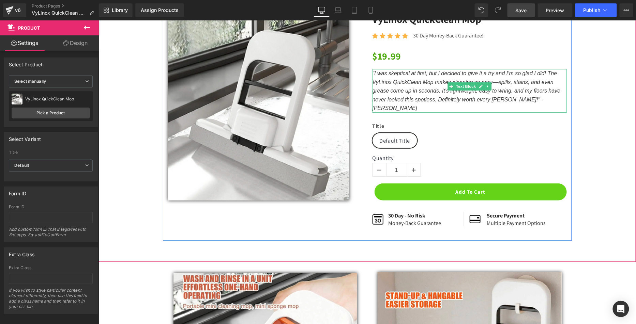
drag, startPoint x: 503, startPoint y: 98, endPoint x: 508, endPoint y: 99, distance: 4.9
click at [503, 98] on icon ""I was skeptical at first, but I decided to give it a try and I’m so glad I did…" at bounding box center [466, 90] width 188 height 41
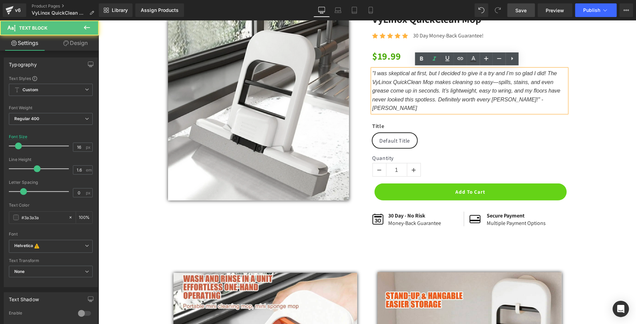
click at [503, 99] on icon ""I was skeptical at first, but I decided to give it a try and I’m so glad I did…" at bounding box center [466, 90] width 188 height 41
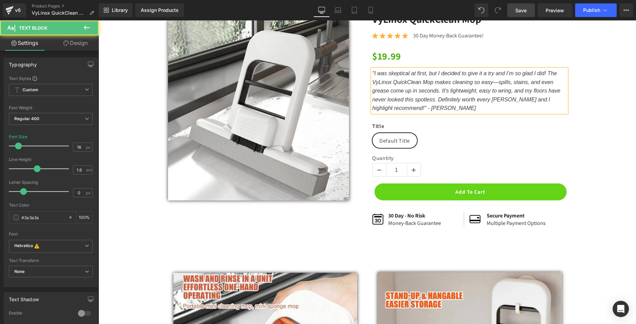
click at [524, 98] on icon ""I was skeptical at first, but I decided to give it a try and I’m so glad I did…" at bounding box center [466, 90] width 188 height 41
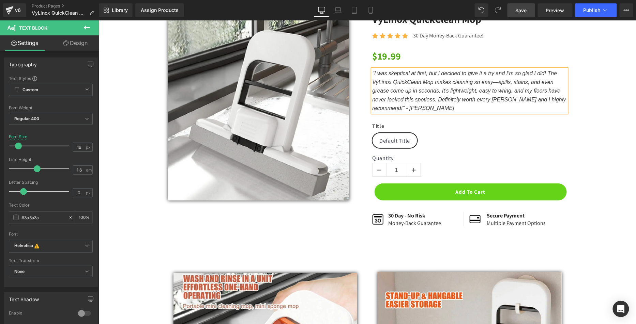
click at [571, 120] on div "Sale Off (P) Image Row VyLinox QuickClean Mop (P) Title Icon Icon Icon Icon Ico…" at bounding box center [367, 127] width 530 height 228
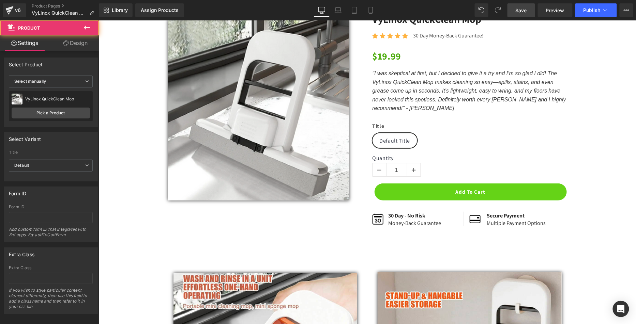
click at [526, 11] on span "Save" at bounding box center [520, 10] width 11 height 7
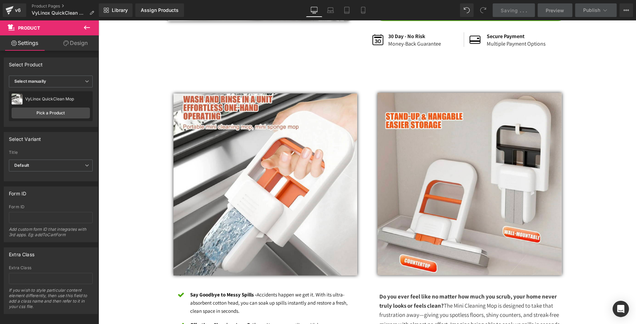
scroll to position [604, 0]
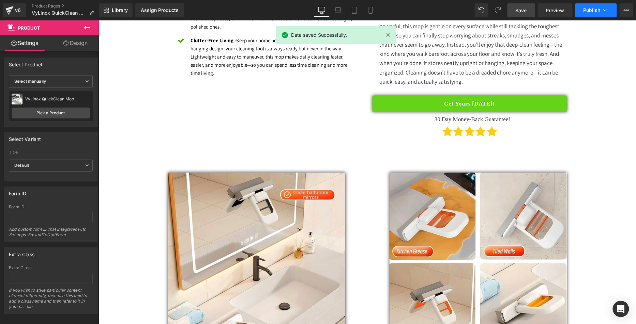
drag, startPoint x: 474, startPoint y: 0, endPoint x: 589, endPoint y: 16, distance: 115.6
click at [589, 16] on button "Publish" at bounding box center [596, 10] width 42 height 14
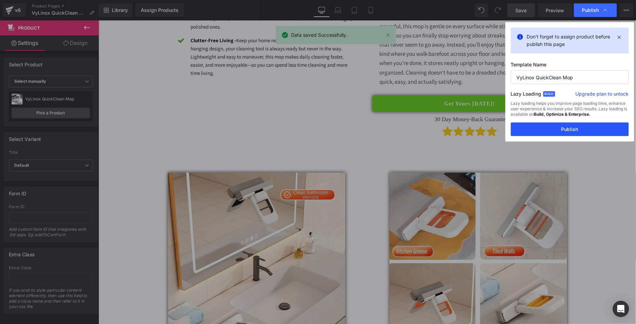
click at [548, 135] on button "Publish" at bounding box center [570, 130] width 118 height 14
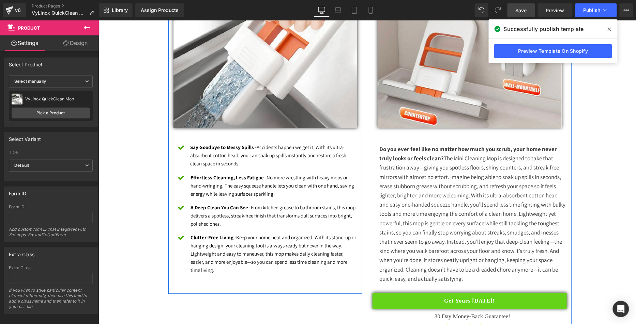
scroll to position [420, 0]
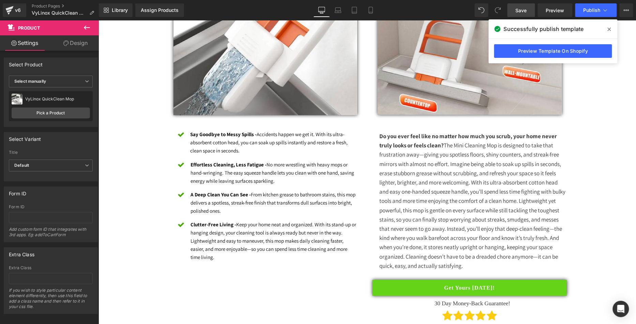
click at [612, 30] on span at bounding box center [609, 29] width 11 height 11
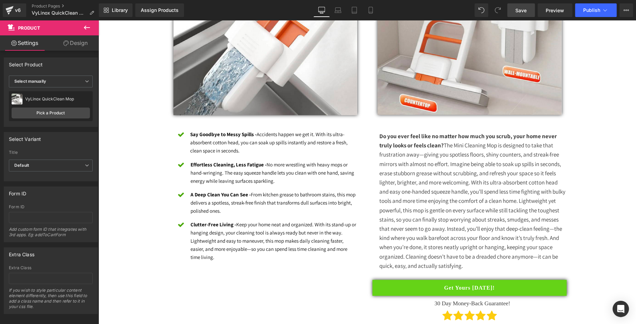
click at [526, 10] on span "Save" at bounding box center [520, 10] width 11 height 7
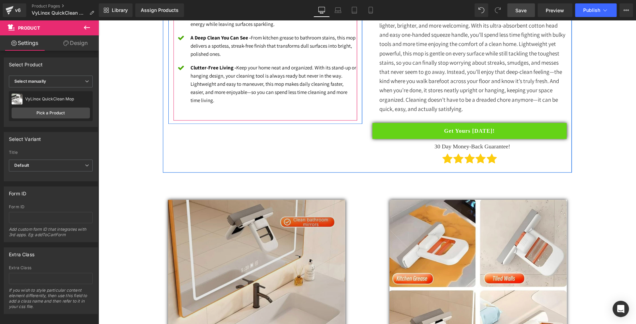
scroll to position [648, 0]
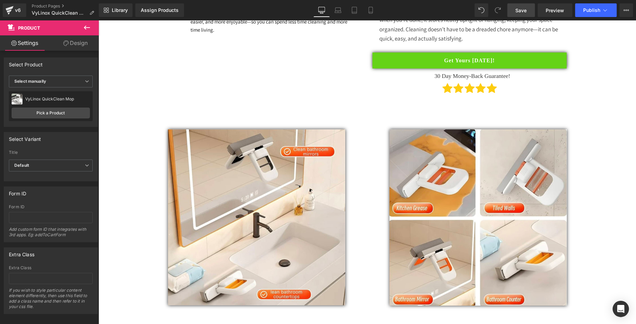
click at [151, 119] on div "Our Biggest Sale Of The Year! Get Results Or Get Your Money Back! Heading Row S…" at bounding box center [366, 173] width 537 height 1523
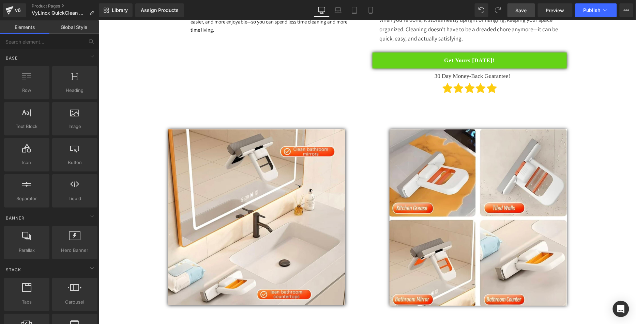
click at [522, 12] on span "Save" at bounding box center [520, 10] width 11 height 7
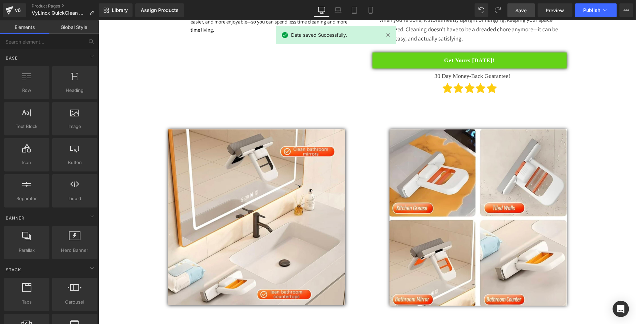
scroll to position [0, 0]
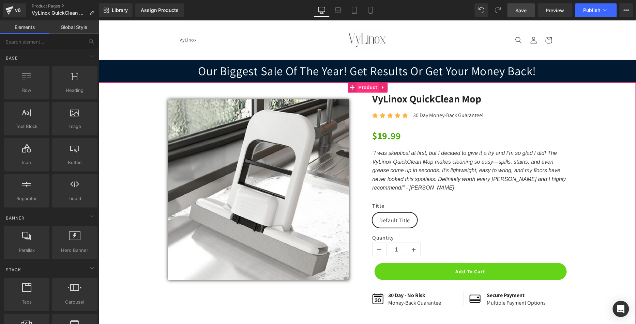
click at [362, 85] on span "Product" at bounding box center [367, 87] width 22 height 10
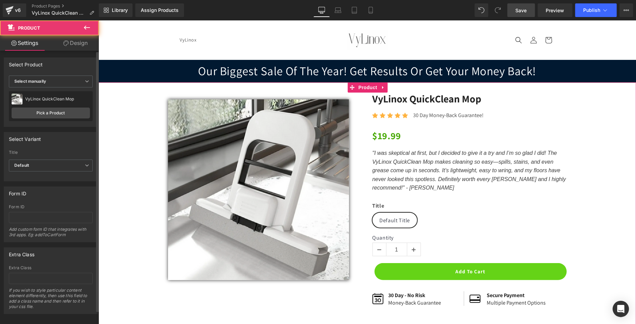
click at [52, 119] on div "VyLinox QuickClean Mop VyLinox QuickClean Mop Pick a Product" at bounding box center [51, 106] width 84 height 30
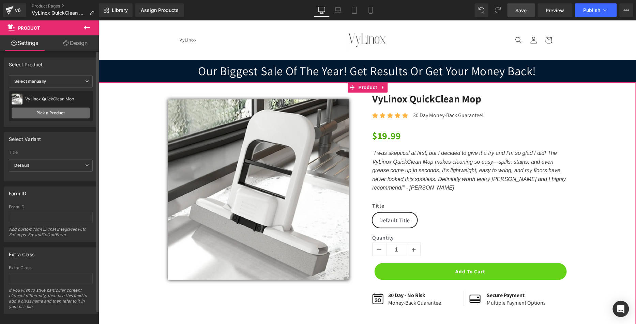
click at [54, 113] on link "Pick a Product" at bounding box center [51, 113] width 78 height 11
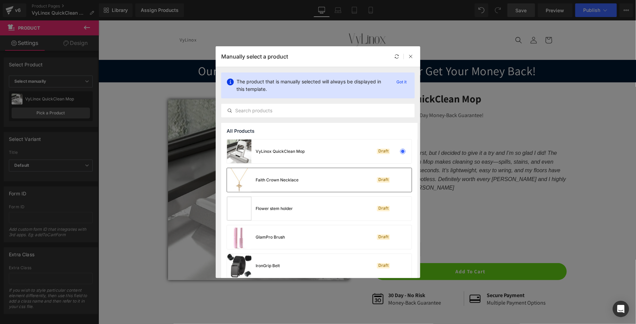
click at [309, 183] on div "Faith Crown Necklace Draft" at bounding box center [319, 180] width 185 height 24
click at [525, 9] on span "Save" at bounding box center [520, 10] width 11 height 7
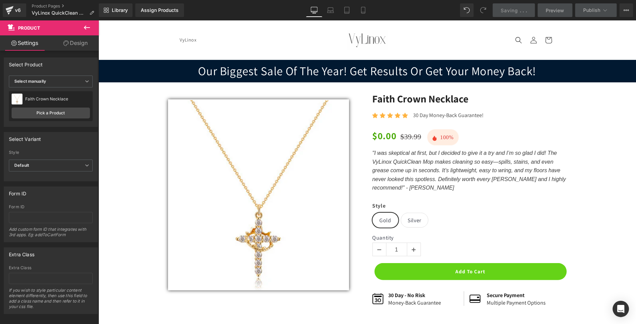
drag, startPoint x: 210, startPoint y: 162, endPoint x: 524, endPoint y: 9, distance: 349.6
click at [524, 9] on span "." at bounding box center [523, 10] width 1 height 6
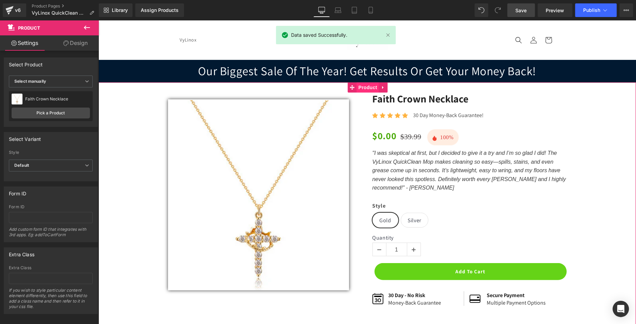
click at [370, 86] on span "Product" at bounding box center [367, 87] width 22 height 10
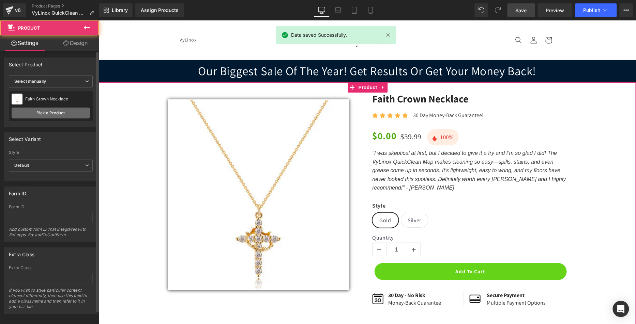
click at [41, 118] on link "Pick a Product" at bounding box center [51, 113] width 78 height 11
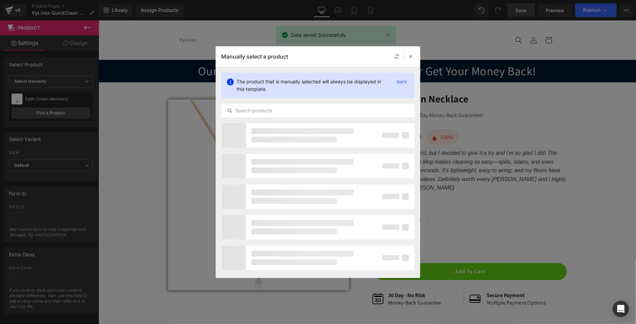
click at [273, 102] on div "The product that is manually selected will always be displayed in this template…" at bounding box center [318, 95] width 204 height 56
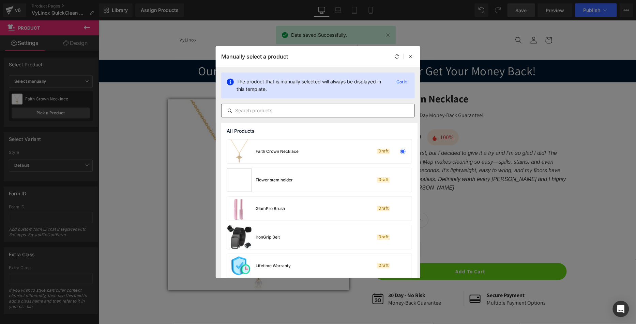
click at [271, 107] on input "text" at bounding box center [317, 111] width 193 height 8
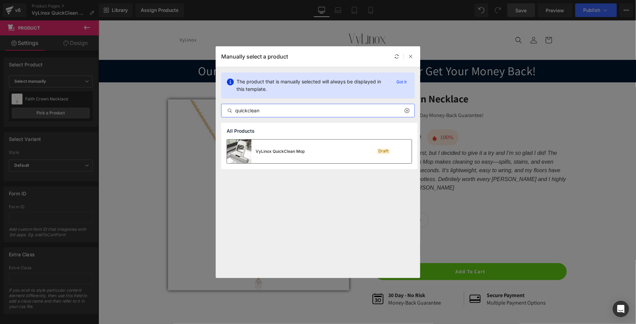
type input "quickclean"
click at [287, 154] on div "VyLinox QuickClean Mop" at bounding box center [279, 152] width 49 height 6
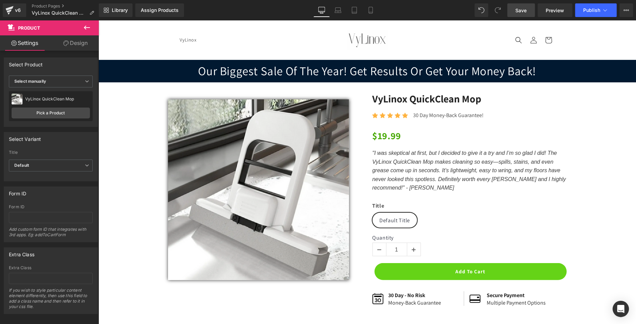
click at [517, 10] on span "Save" at bounding box center [520, 10] width 11 height 7
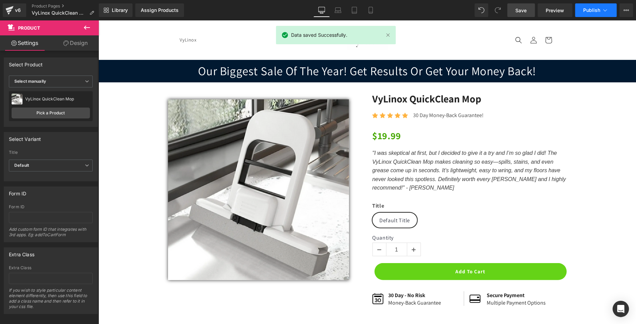
click at [594, 10] on span "Publish" at bounding box center [591, 9] width 17 height 5
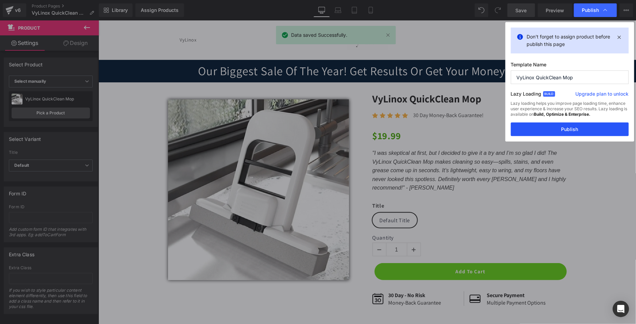
click at [560, 128] on button "Publish" at bounding box center [570, 130] width 118 height 14
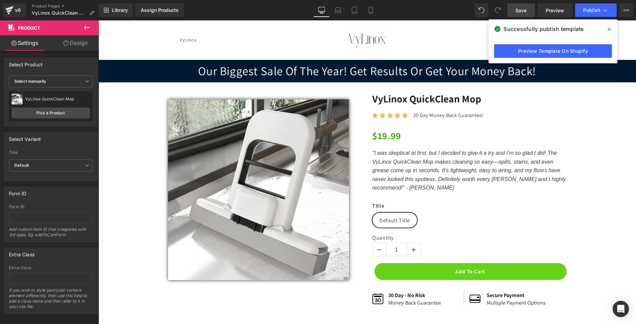
click at [609, 29] on icon at bounding box center [608, 29] width 3 height 3
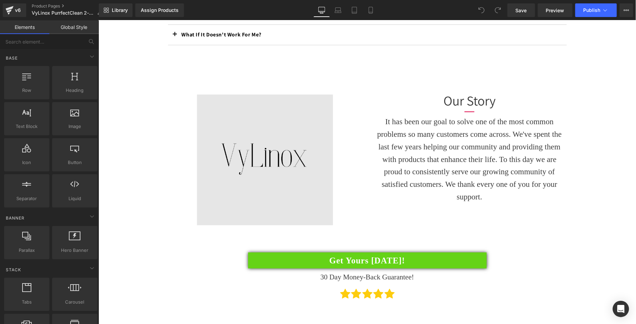
scroll to position [1091, 0]
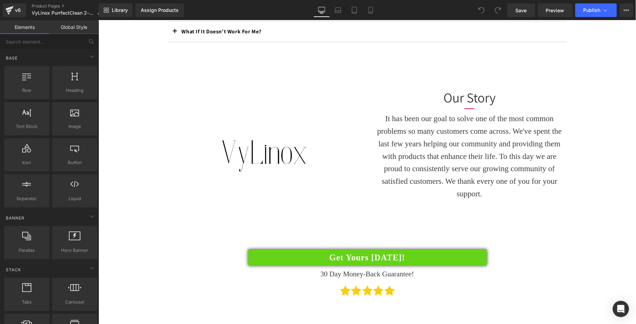
click at [269, 158] on div "Image" at bounding box center [265, 156] width 194 height 131
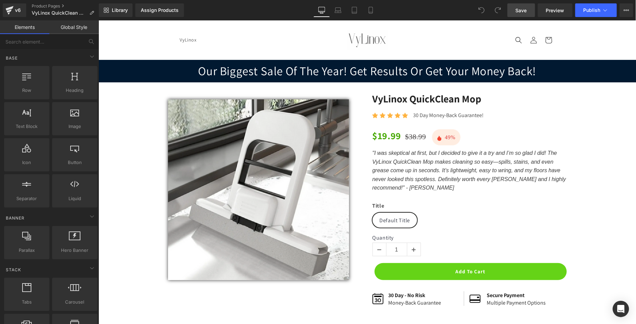
click at [523, 16] on link "Save" at bounding box center [521, 10] width 28 height 14
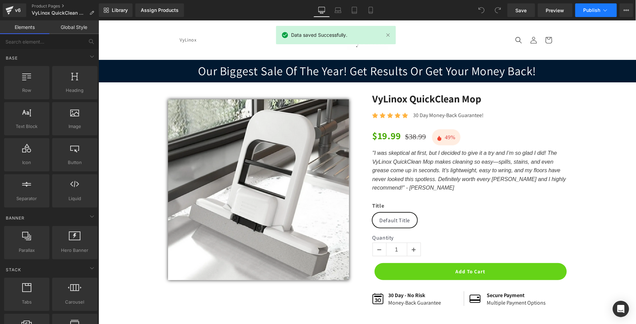
click at [580, 7] on button "Publish" at bounding box center [596, 10] width 42 height 14
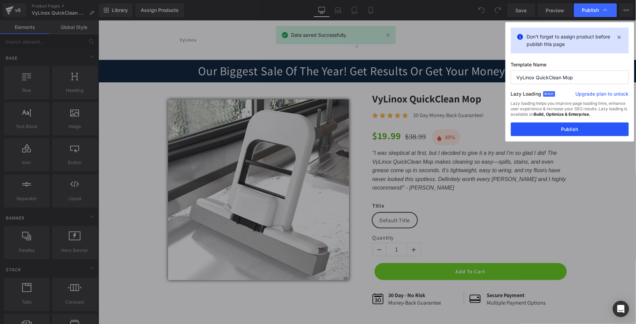
drag, startPoint x: 554, startPoint y: 133, endPoint x: 171, endPoint y: 12, distance: 401.2
click at [554, 133] on button "Publish" at bounding box center [570, 130] width 118 height 14
